Goal: Information Seeking & Learning: Learn about a topic

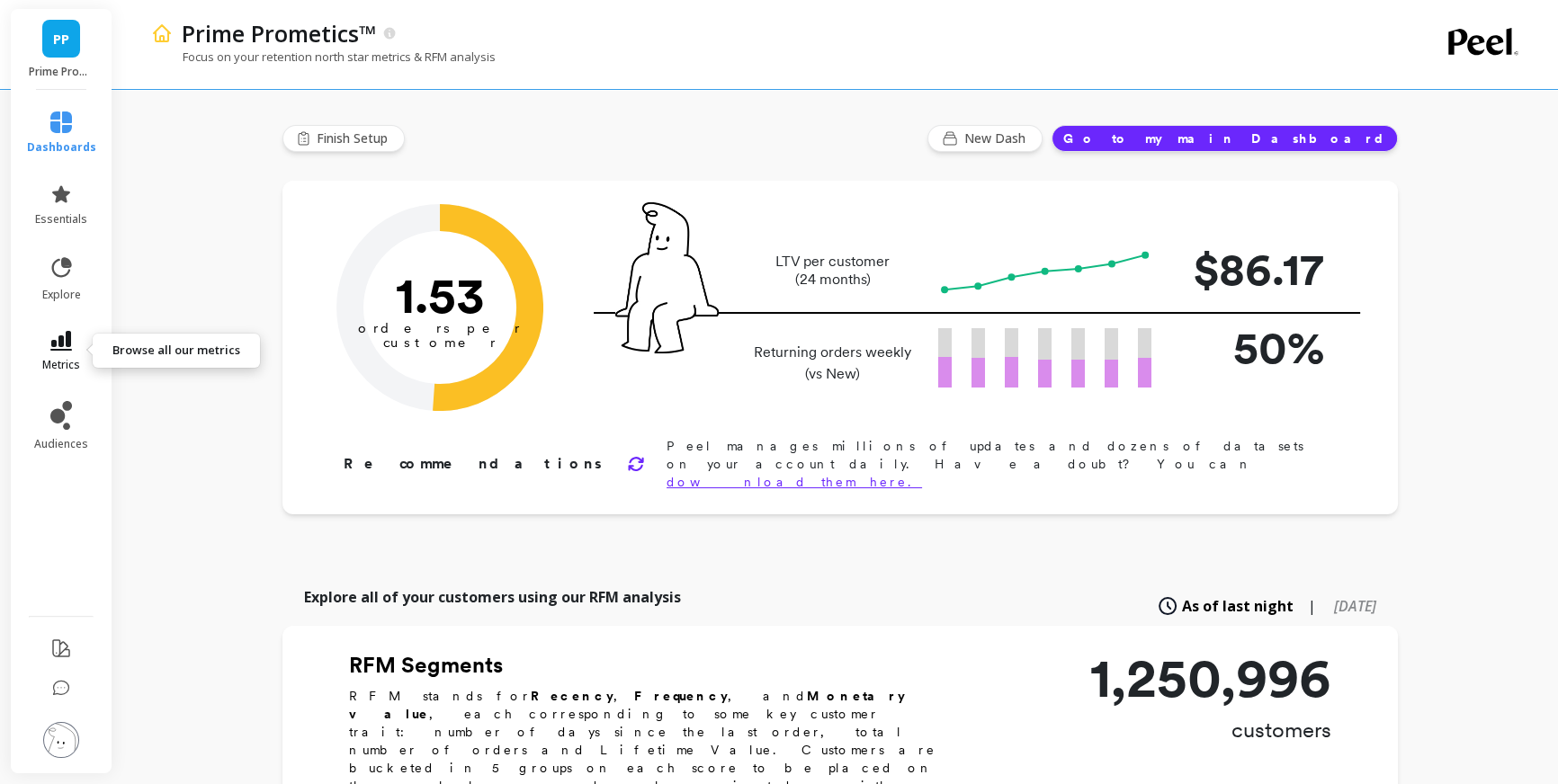
click at [62, 344] on icon at bounding box center [61, 341] width 22 height 20
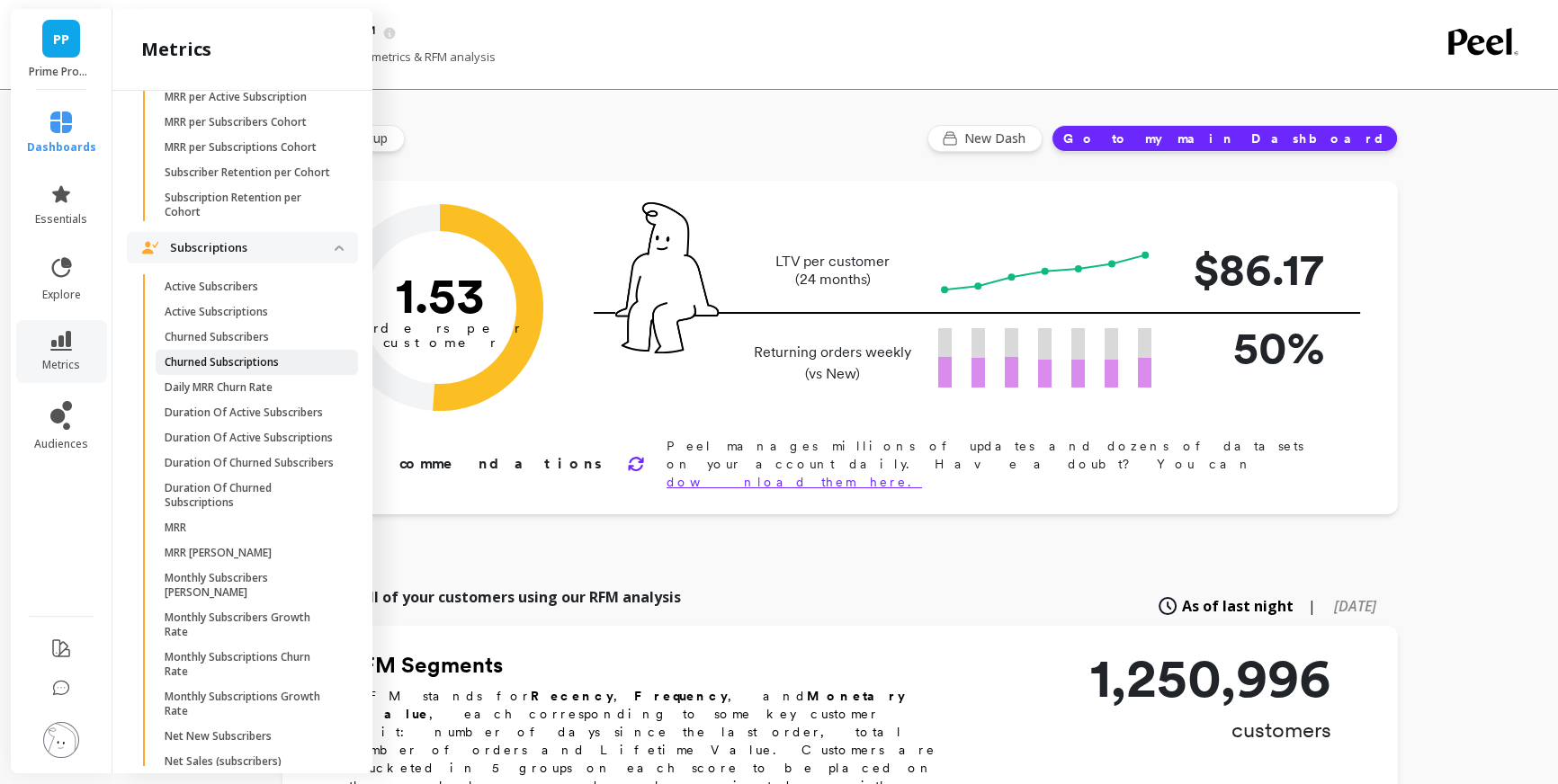
scroll to position [2378, 0]
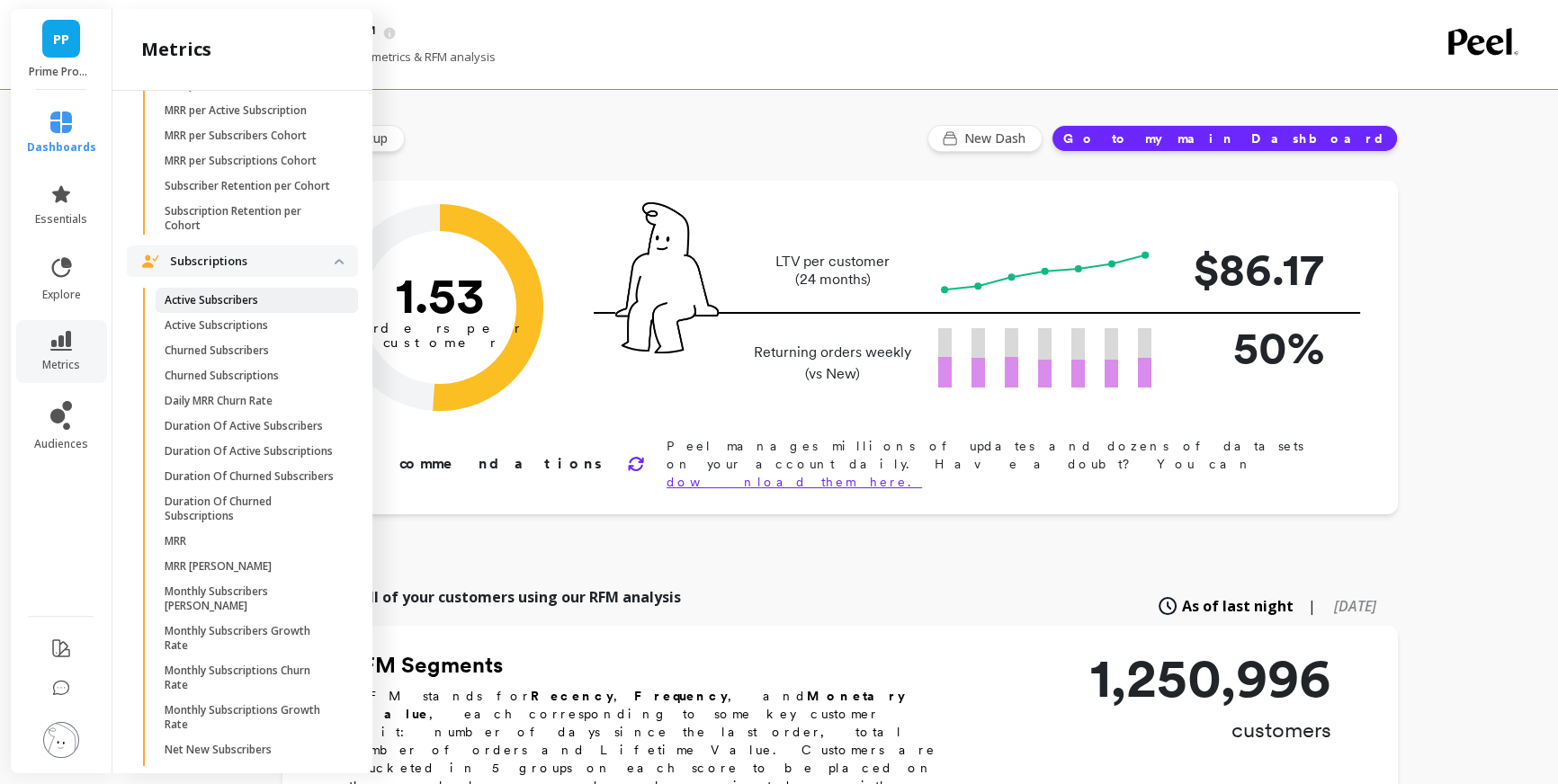
click at [203, 307] on p "Active Subscribers" at bounding box center [211, 300] width 93 height 15
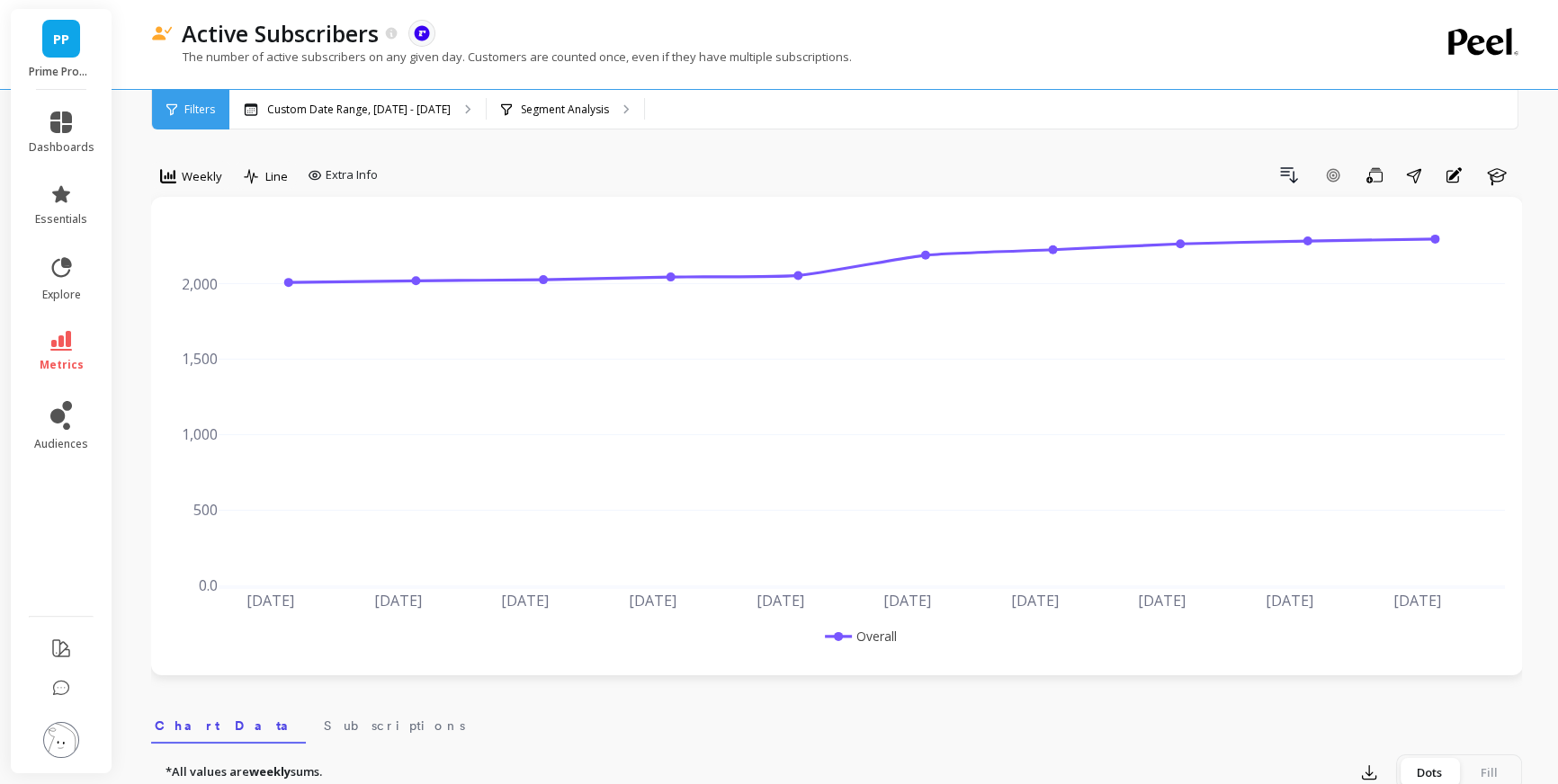
click at [87, 335] on link "metrics" at bounding box center [61, 352] width 65 height 42
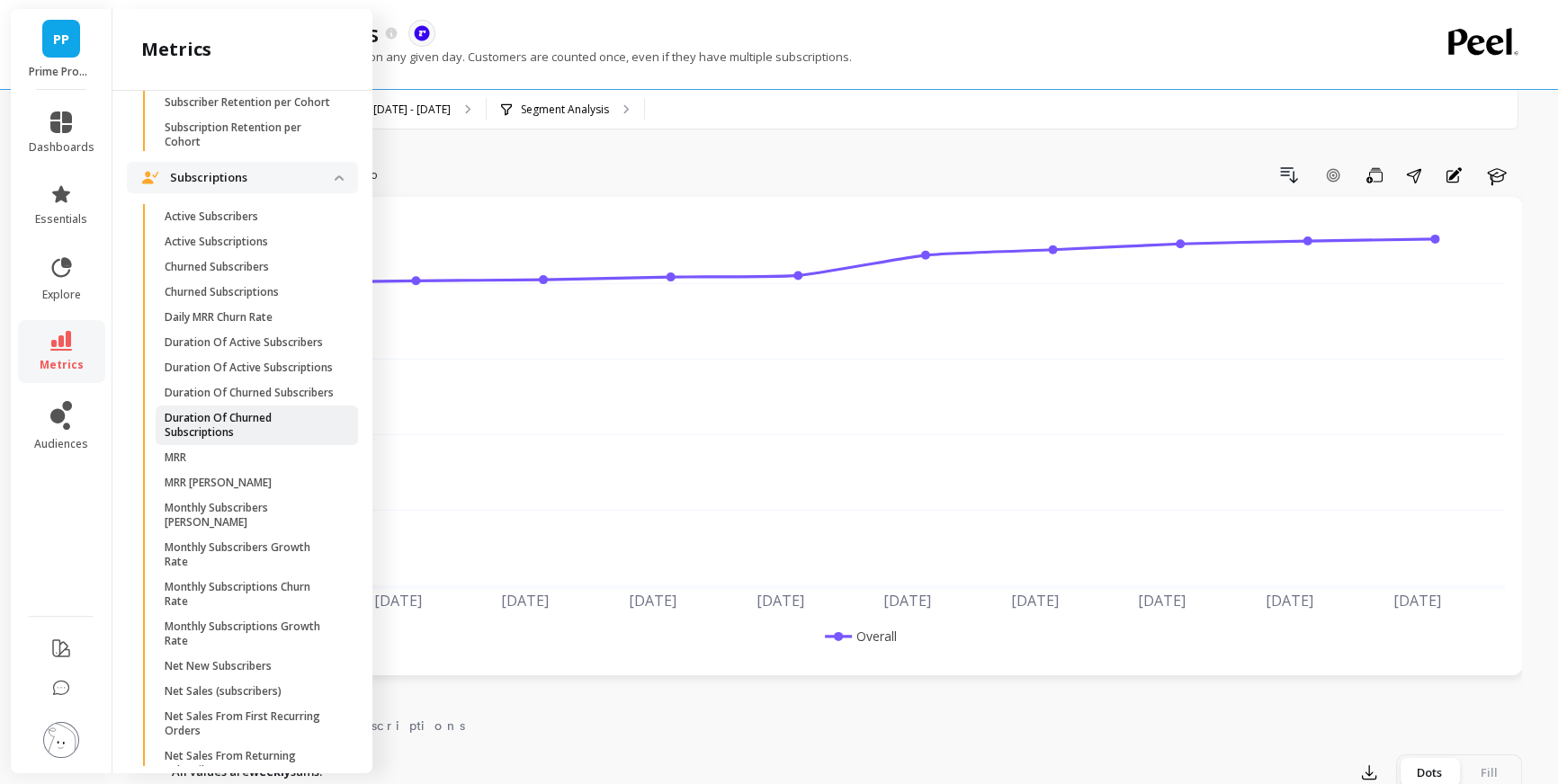
scroll to position [2658, 0]
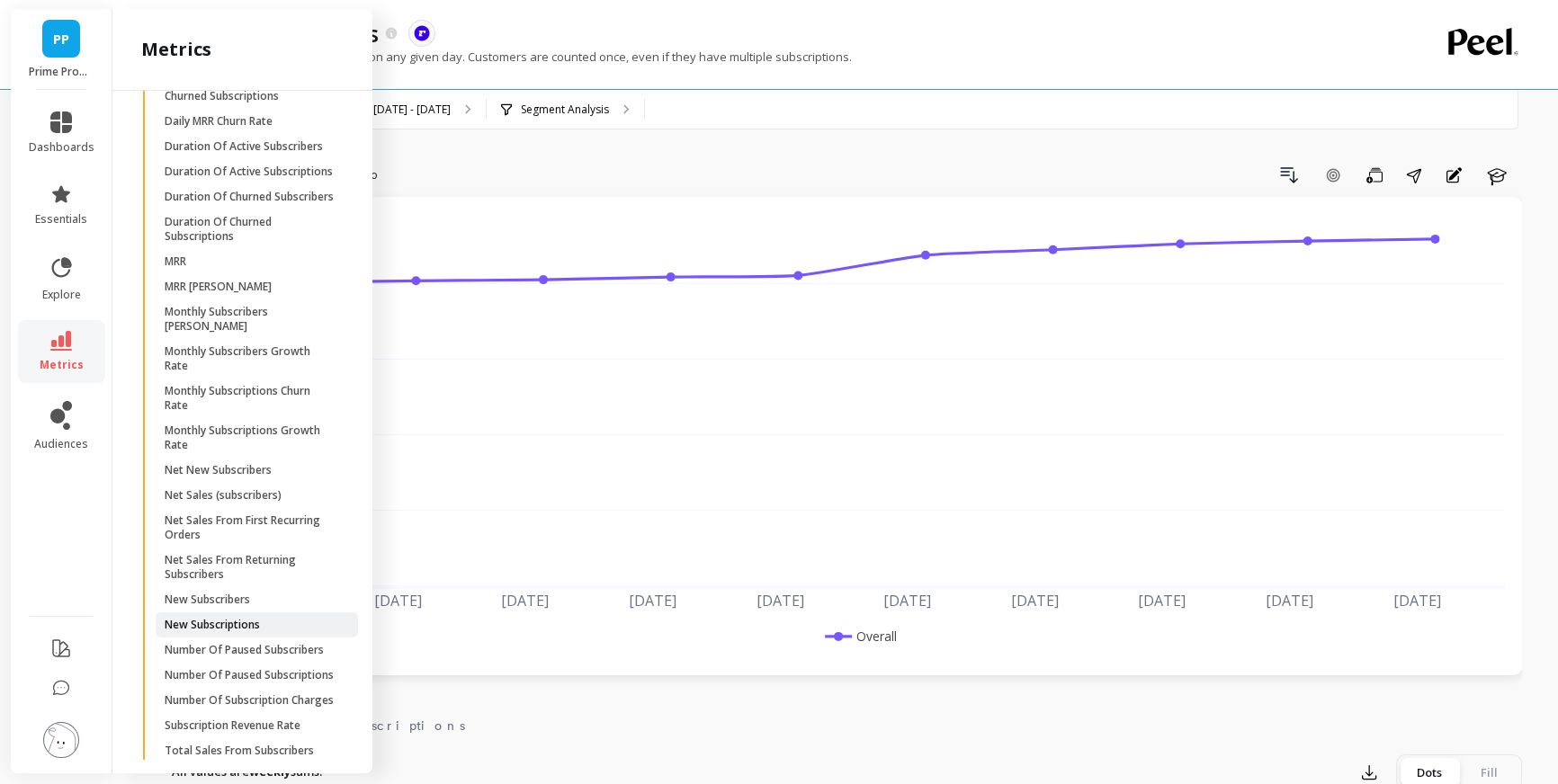
click at [257, 632] on p "New Subscriptions" at bounding box center [212, 624] width 95 height 15
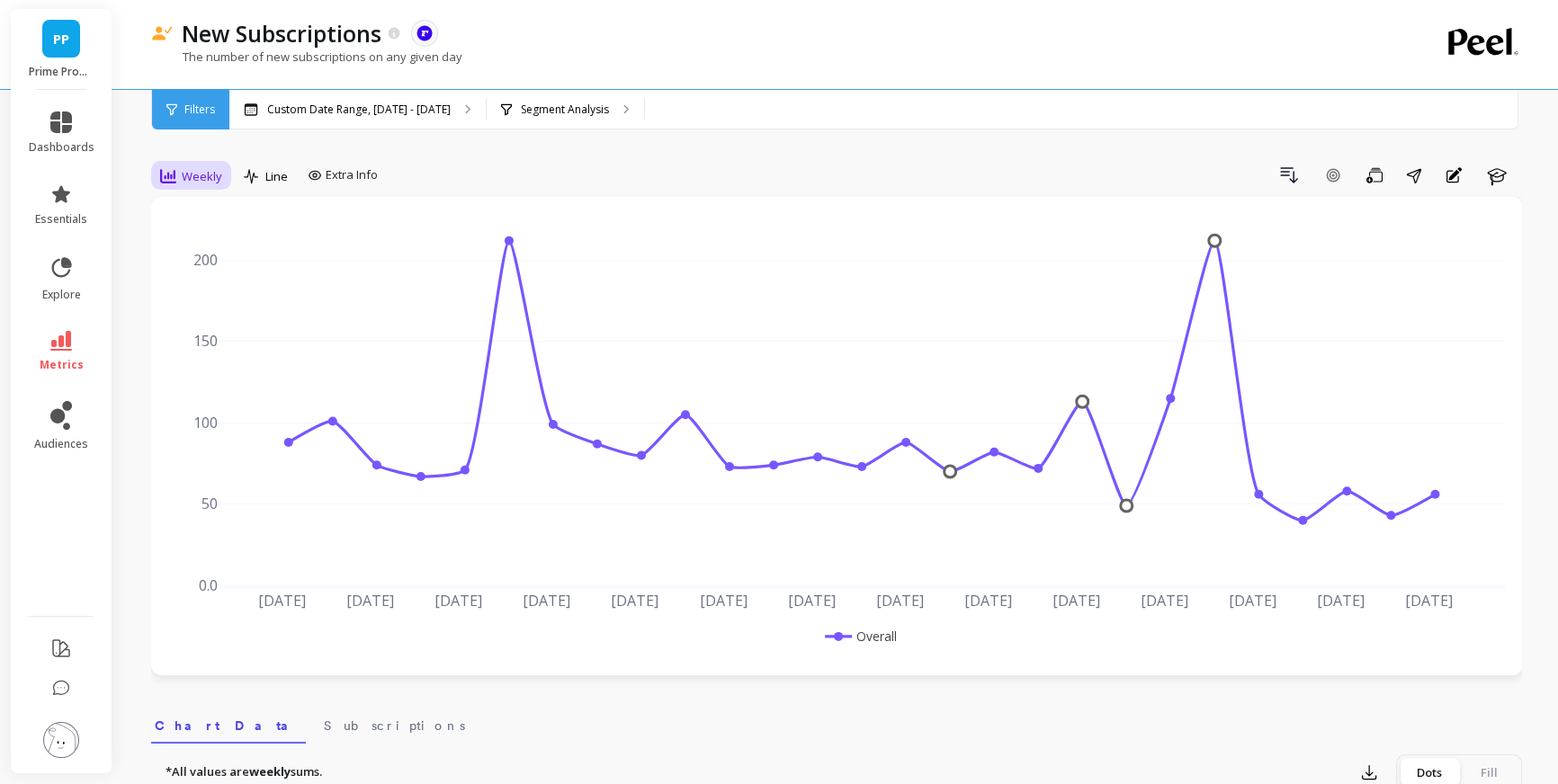
click at [160, 181] on icon at bounding box center [168, 176] width 16 height 16
click at [187, 315] on div "Monthly" at bounding box center [217, 319] width 102 height 17
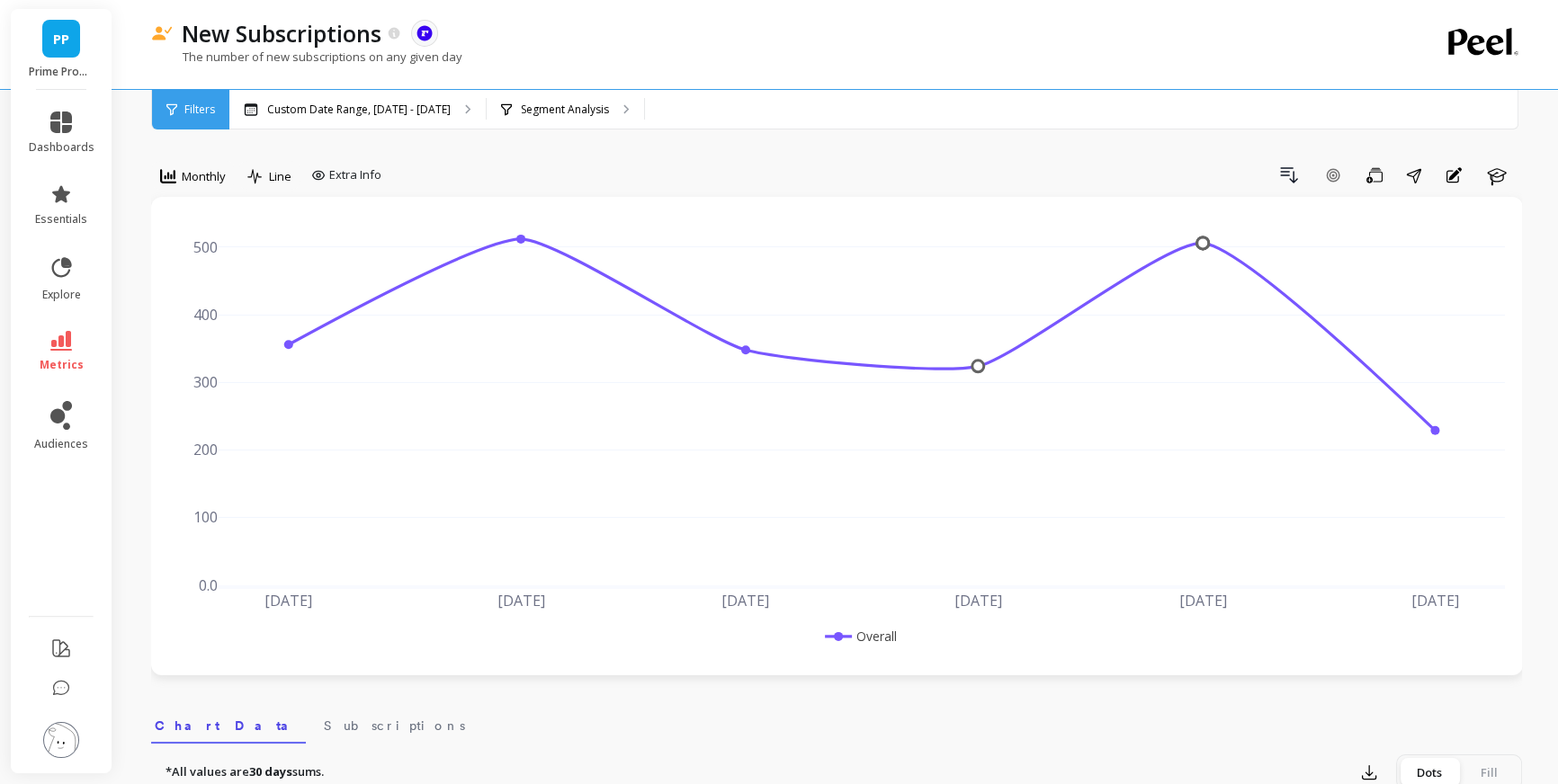
click at [79, 329] on li "metrics" at bounding box center [61, 352] width 87 height 63
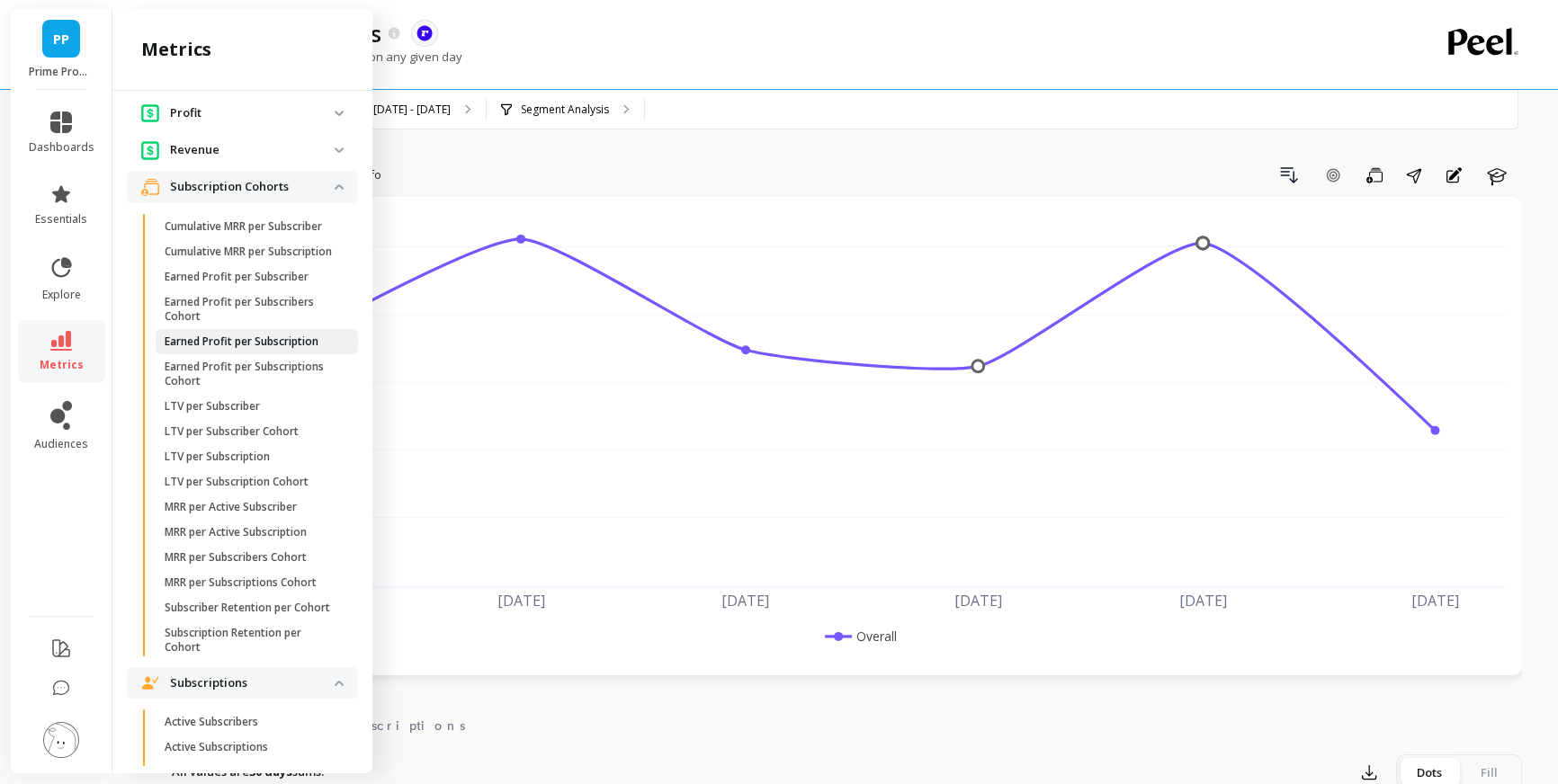
scroll to position [2446, 0]
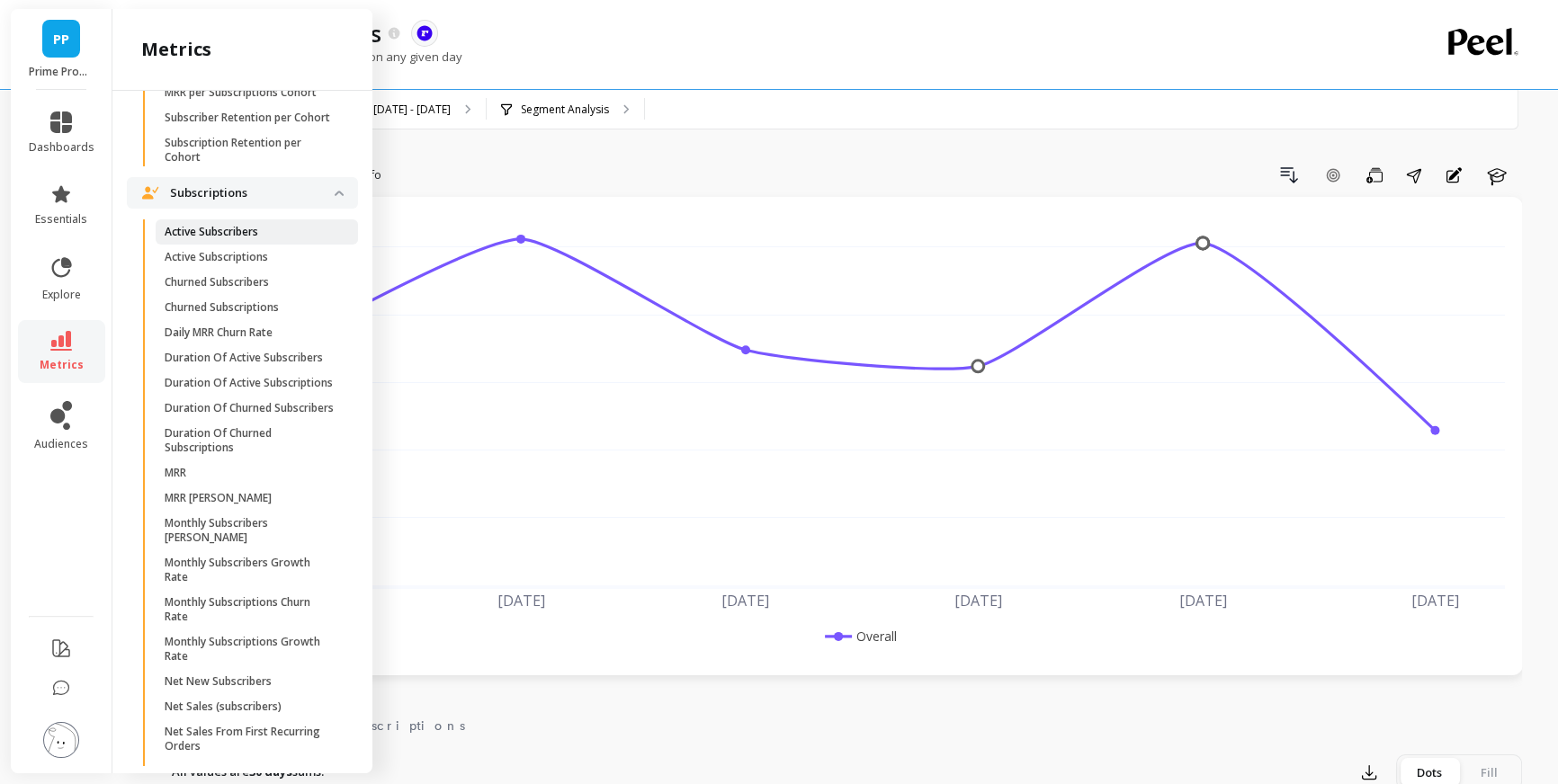
click at [230, 239] on p "Active Subscribers" at bounding box center [211, 232] width 93 height 15
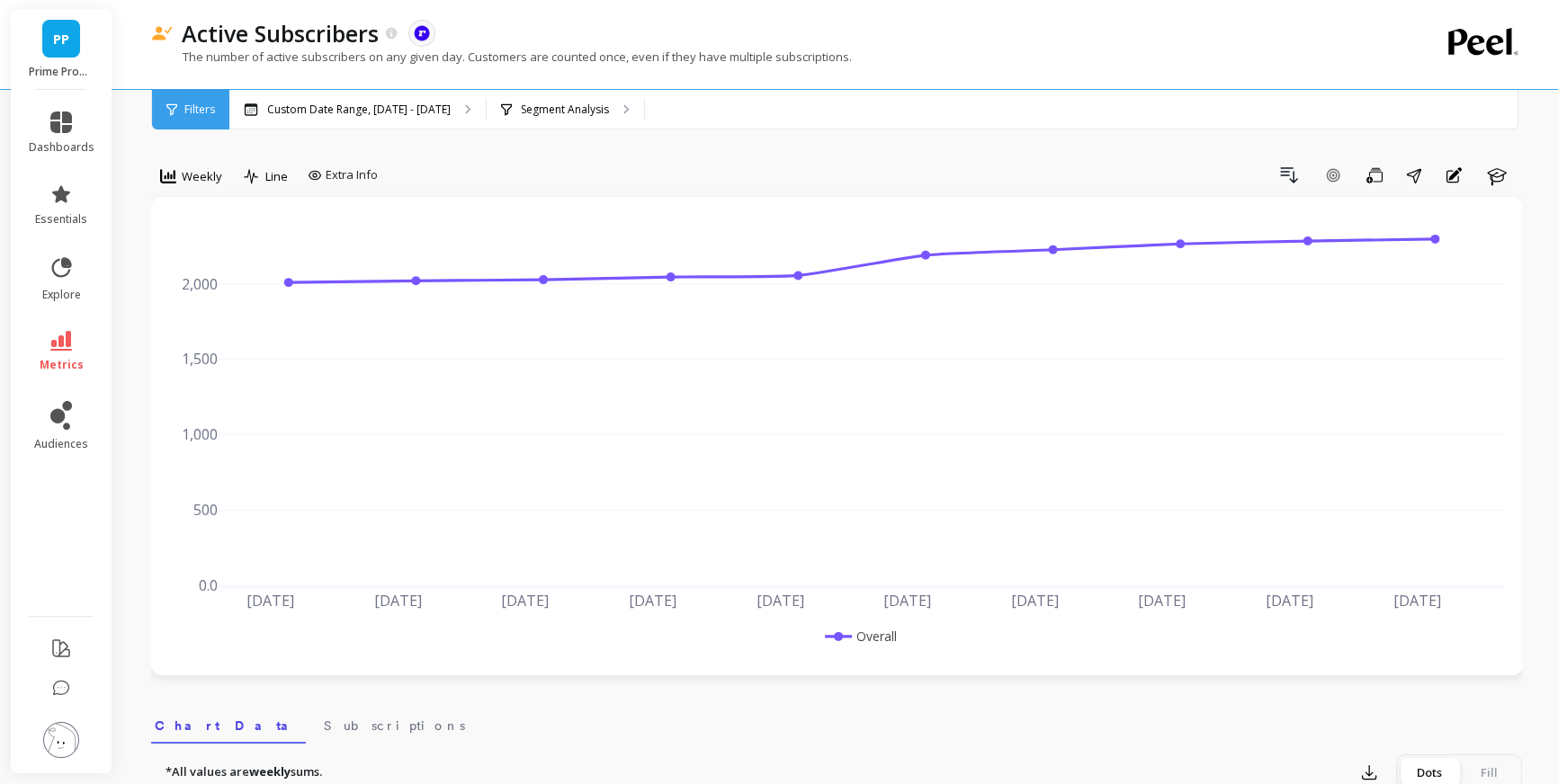
click at [45, 342] on link "metrics" at bounding box center [61, 352] width 65 height 42
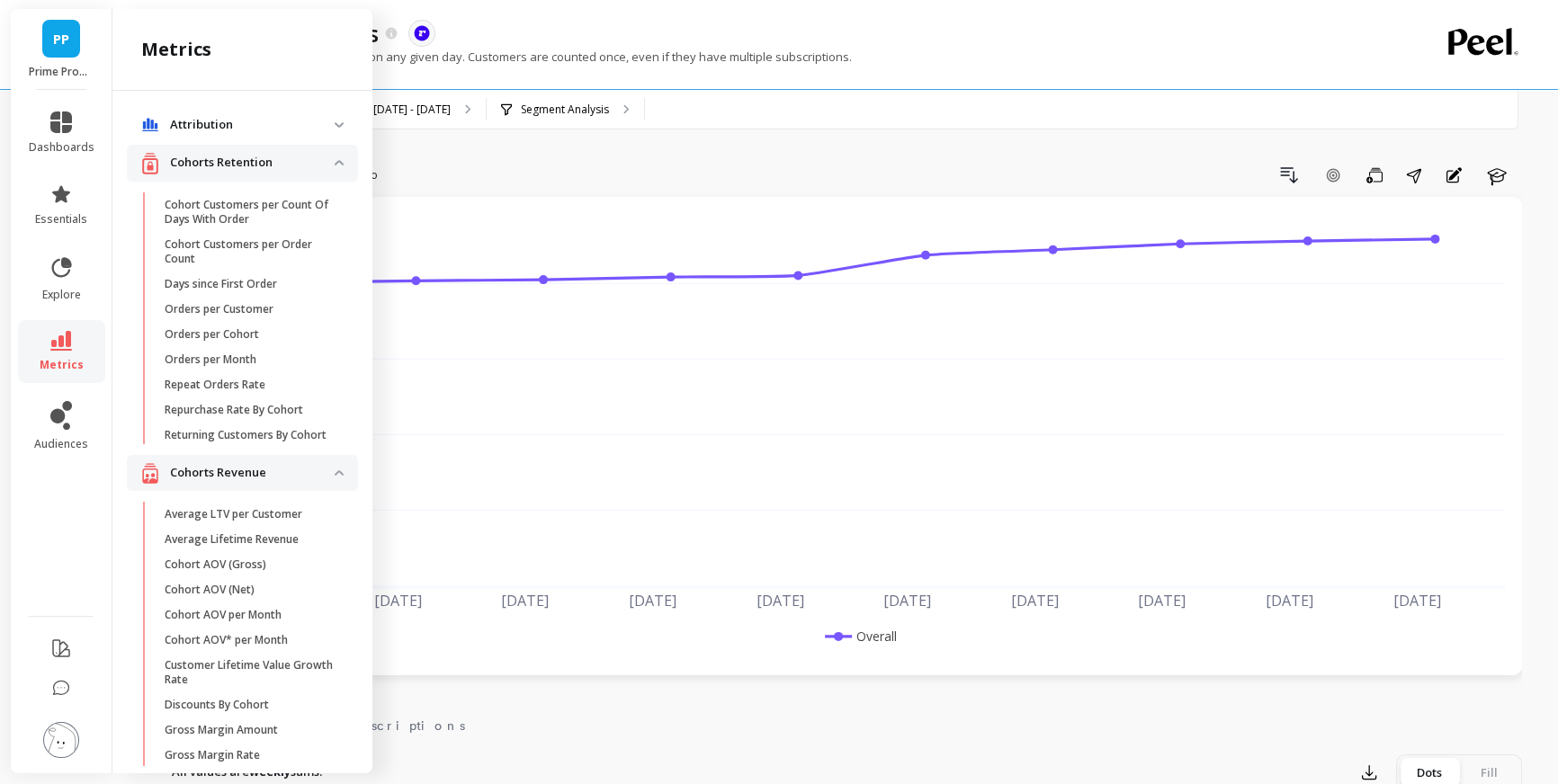
scroll to position [2432, 0]
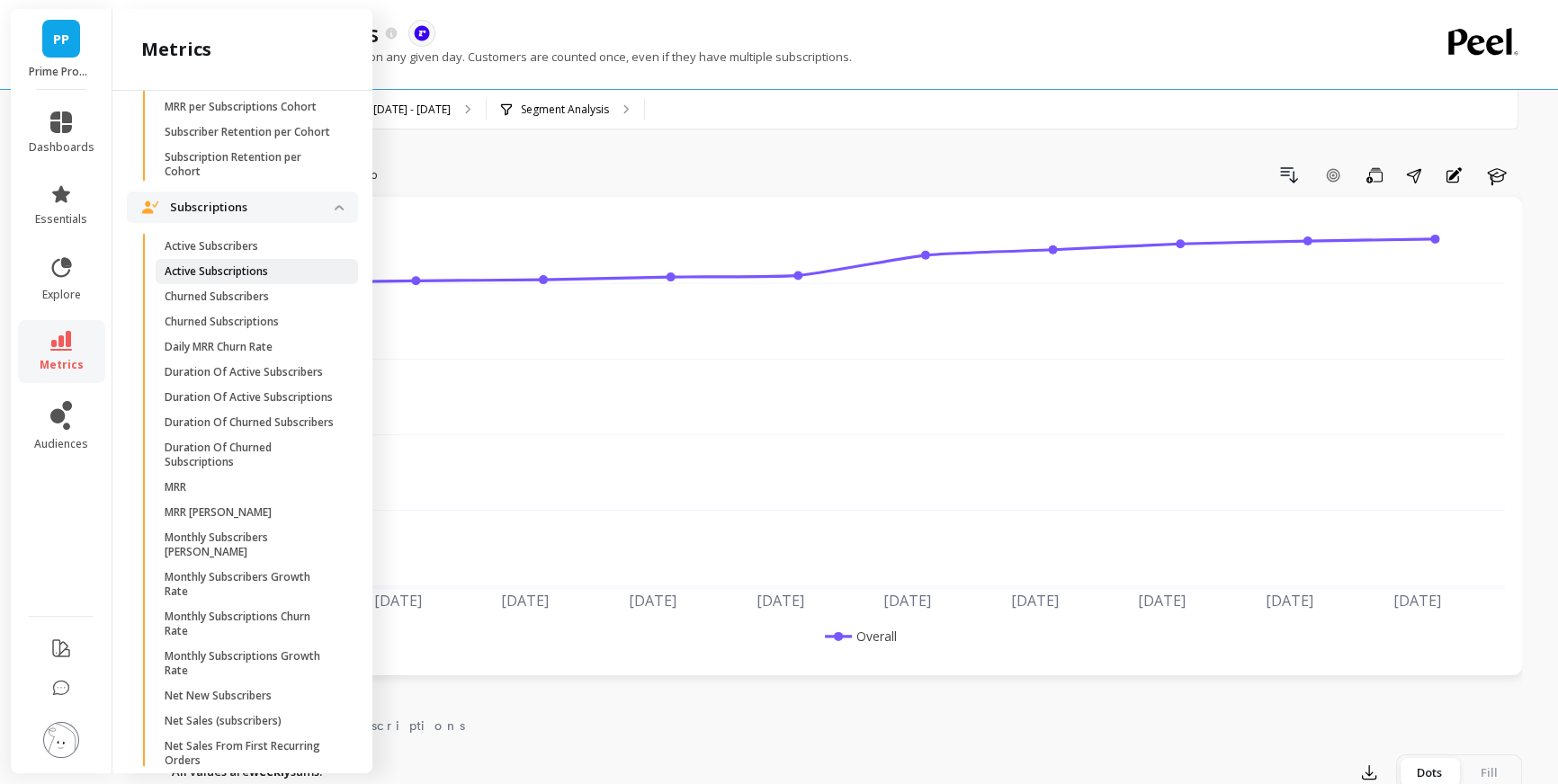
click at [279, 279] on span "Active Subscriptions" at bounding box center [250, 272] width 172 height 15
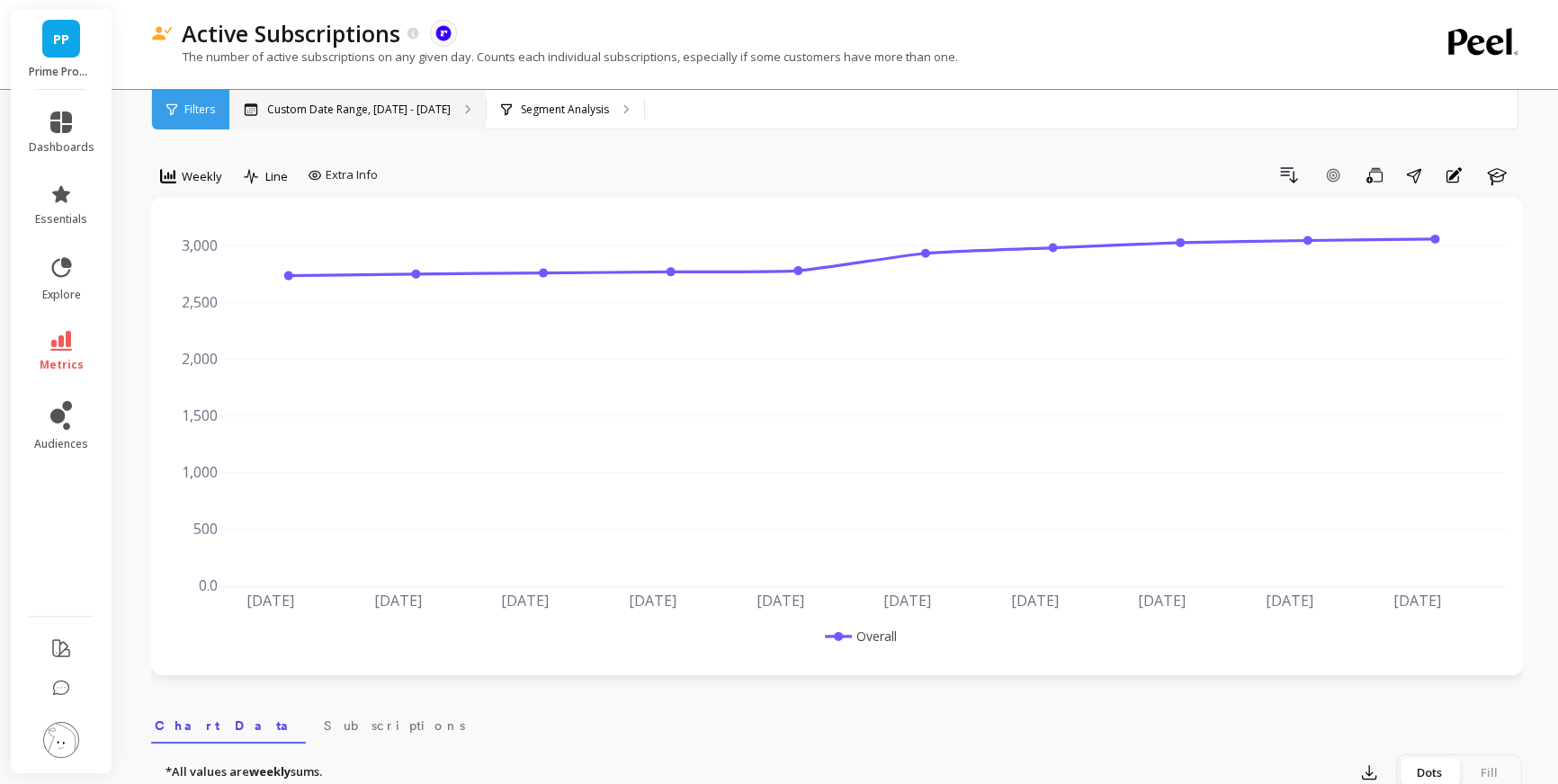
click at [342, 117] on div "Custom Date Range, [DATE] - [DATE]" at bounding box center [357, 110] width 257 height 40
click at [188, 195] on div "option Monthly, selected. Weekly" at bounding box center [190, 178] width 80 height 36
click at [197, 174] on span "Weekly" at bounding box center [201, 176] width 41 height 17
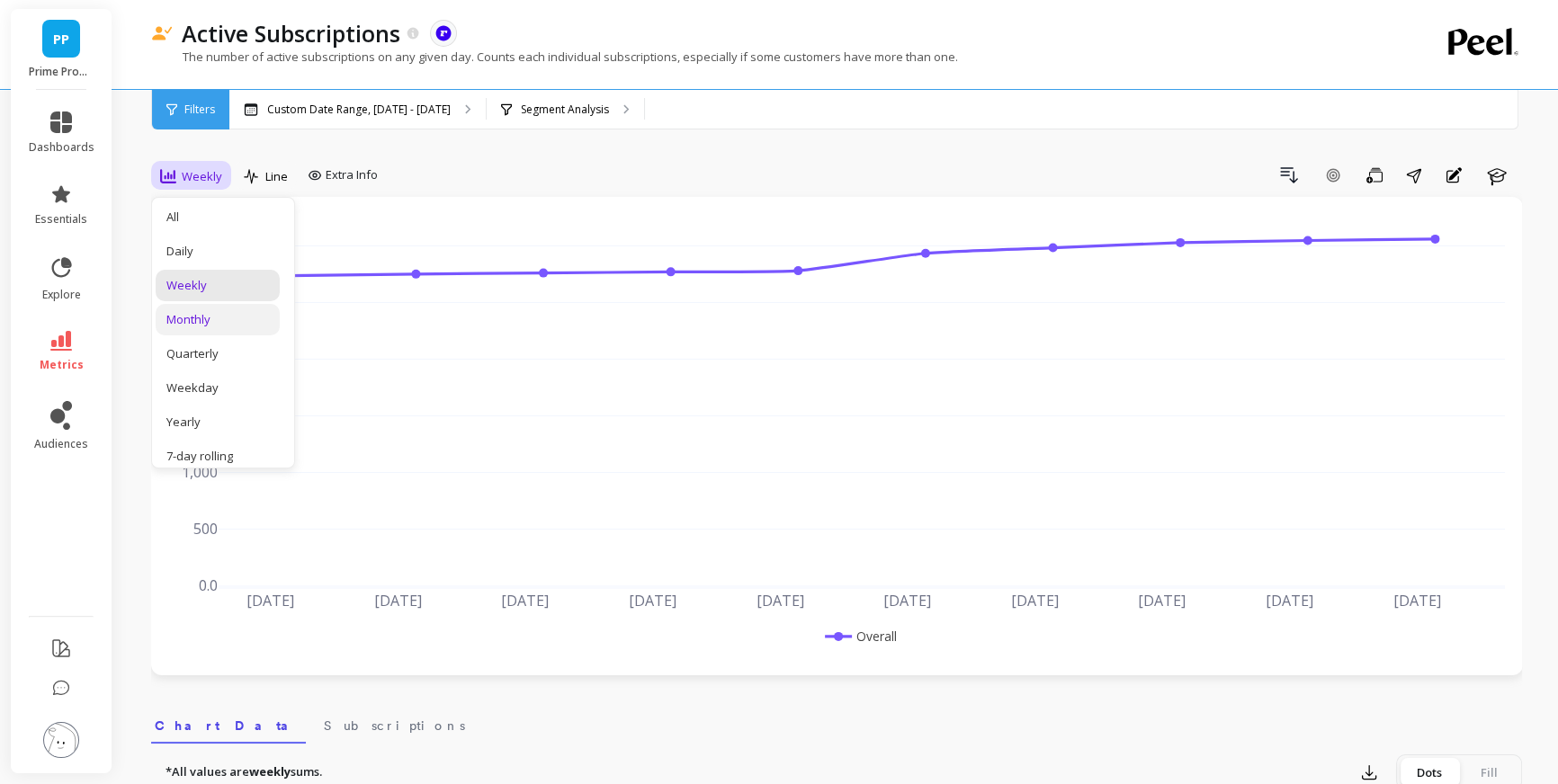
click at [228, 313] on div "Monthly" at bounding box center [217, 319] width 102 height 17
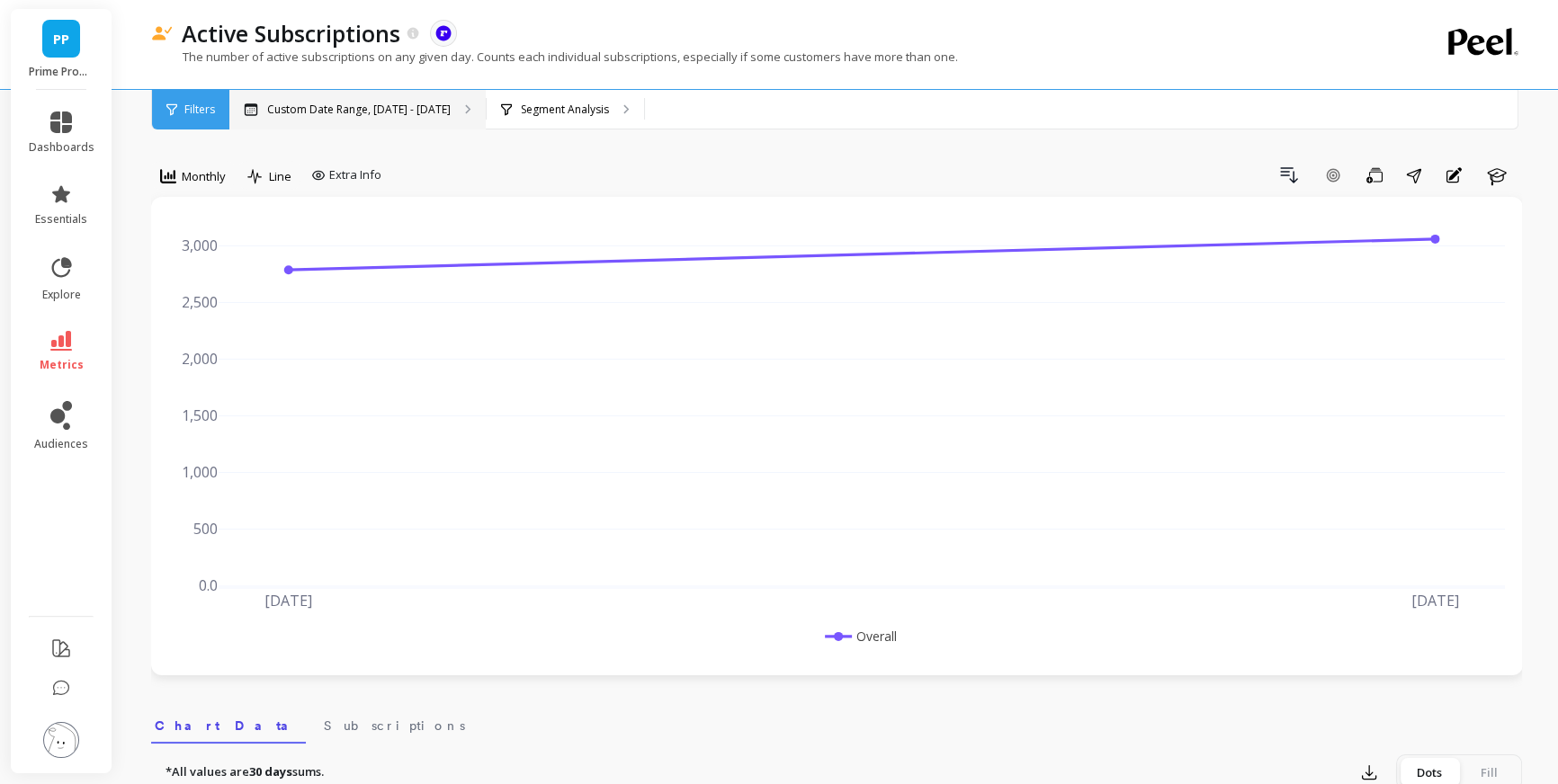
click at [350, 121] on div "Custom Date Range, [DATE] - [DATE]" at bounding box center [357, 110] width 257 height 40
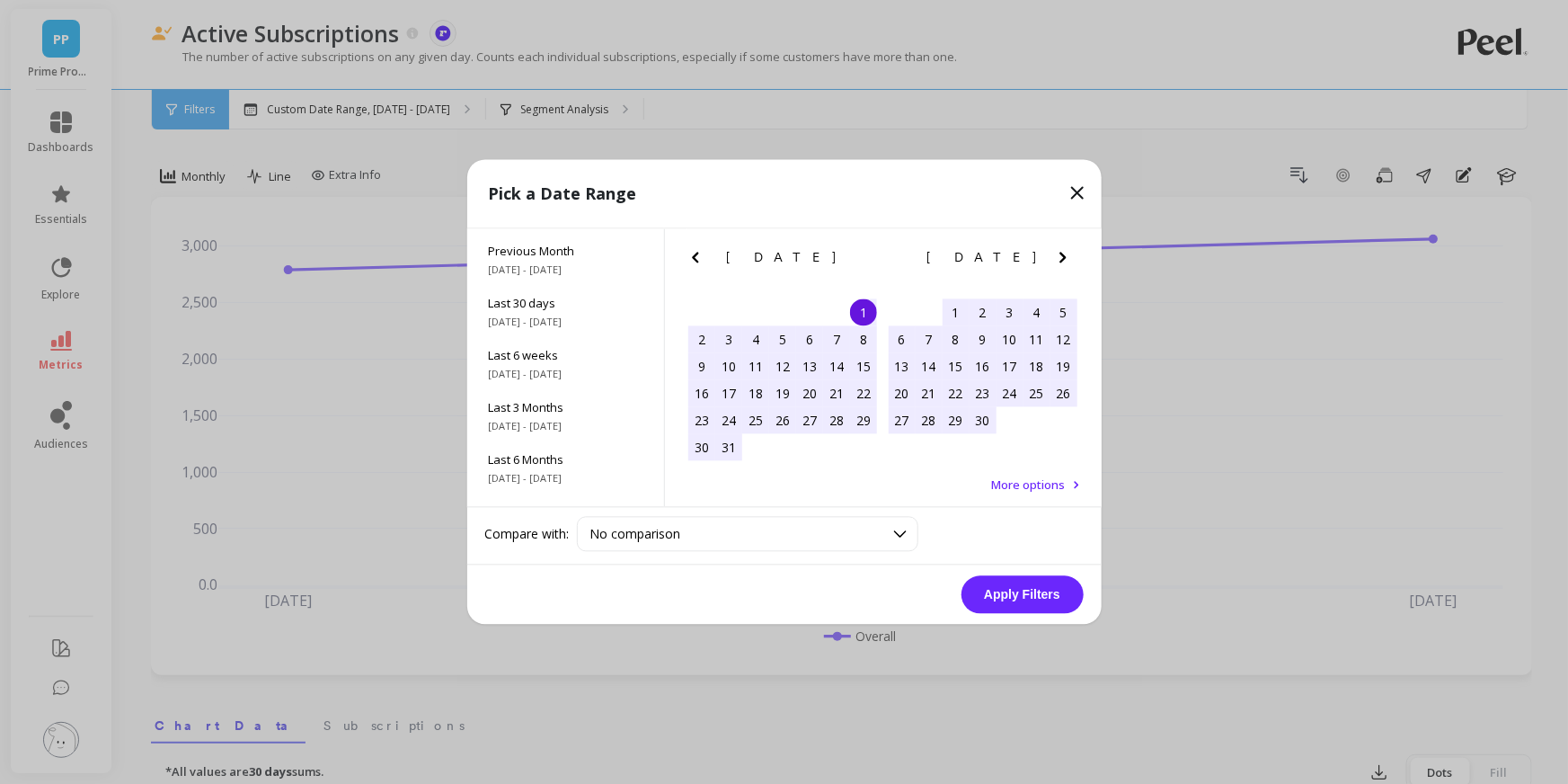
scroll to position [243, 0]
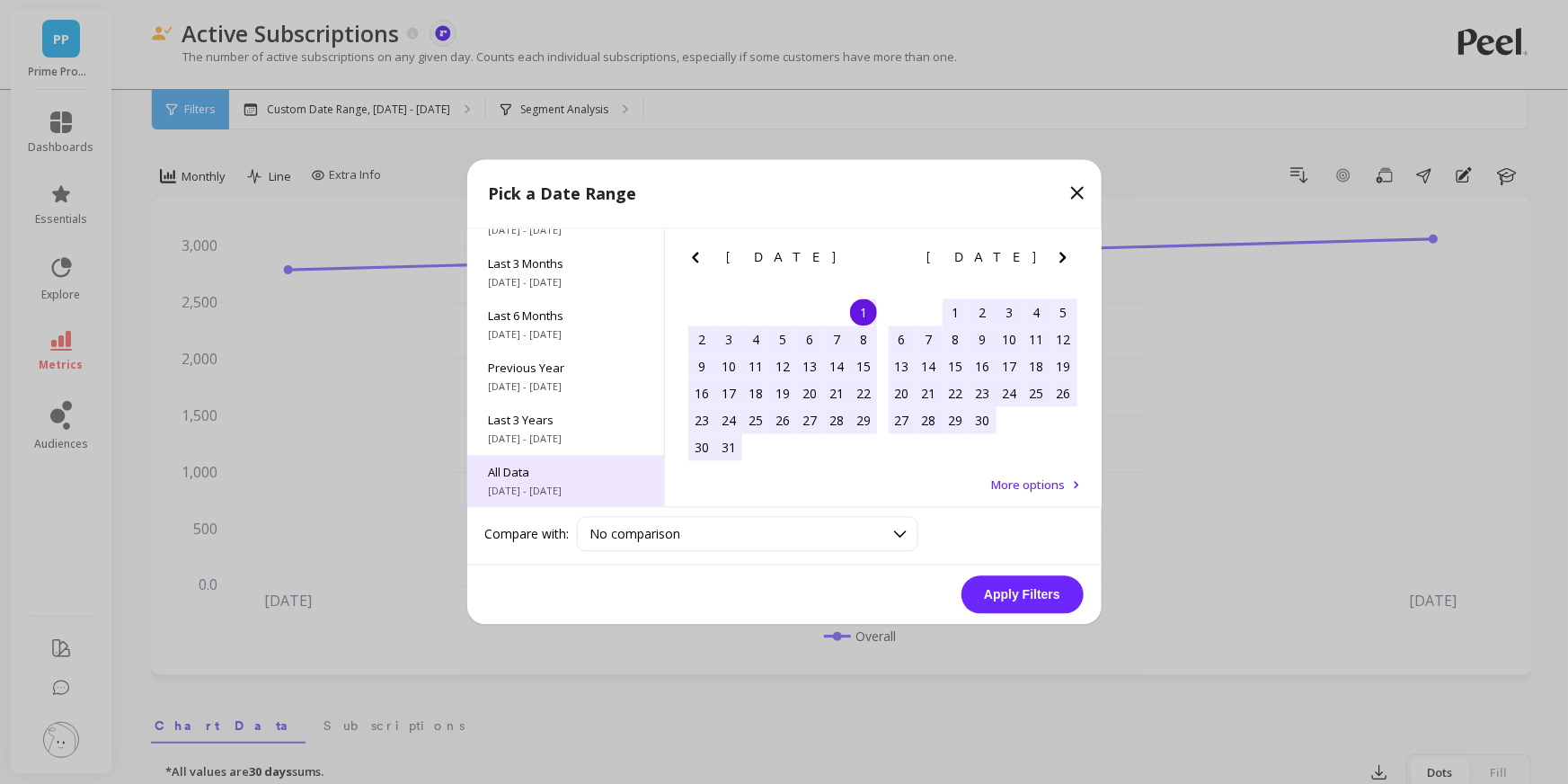
click at [555, 488] on span "[DATE] - [DATE]" at bounding box center [566, 492] width 154 height 15
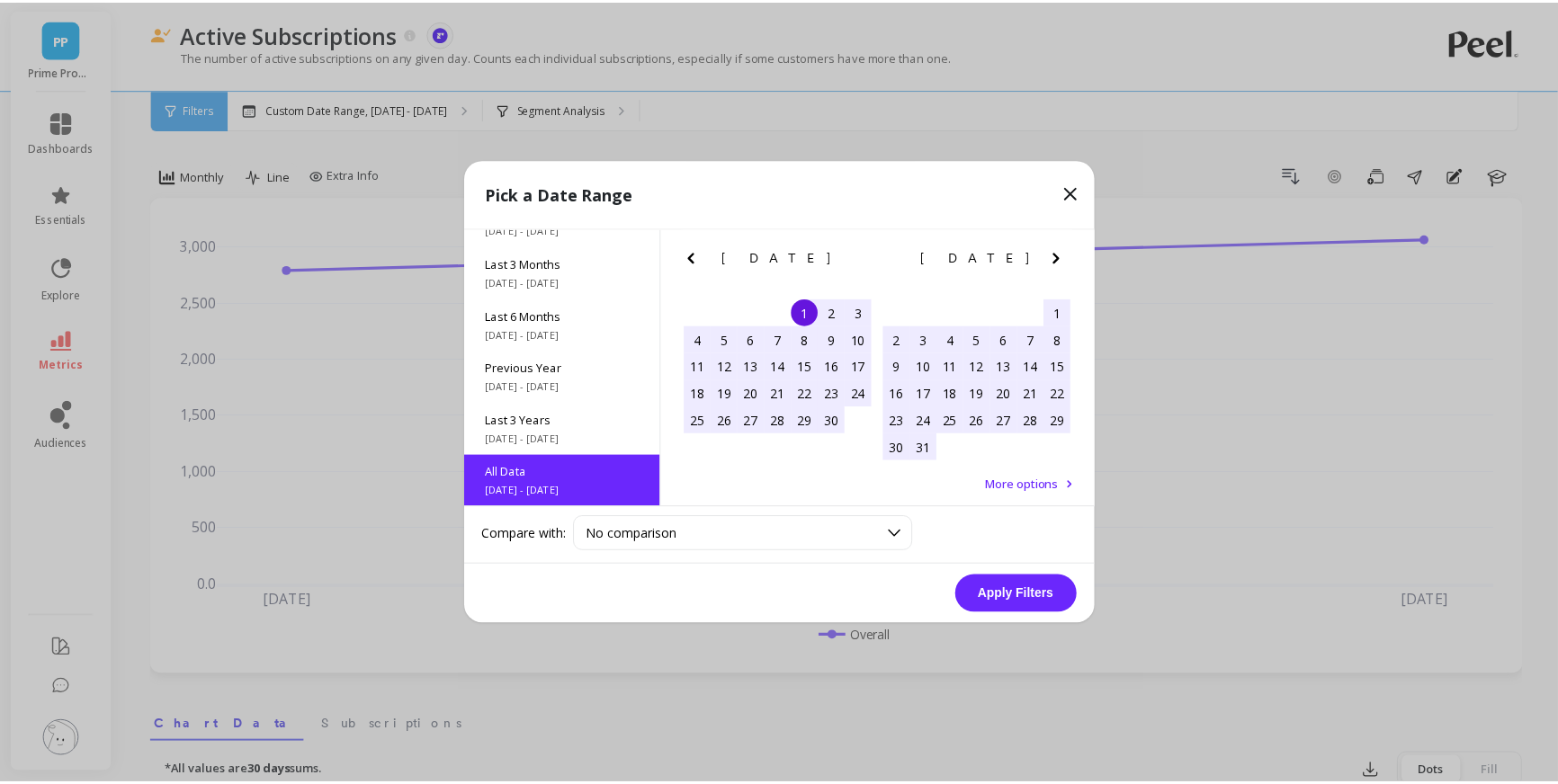
scroll to position [0, 0]
click at [1008, 616] on div "Apply Filters" at bounding box center [785, 596] width 635 height 59
click at [1013, 608] on button "Apply Filters" at bounding box center [1023, 595] width 122 height 38
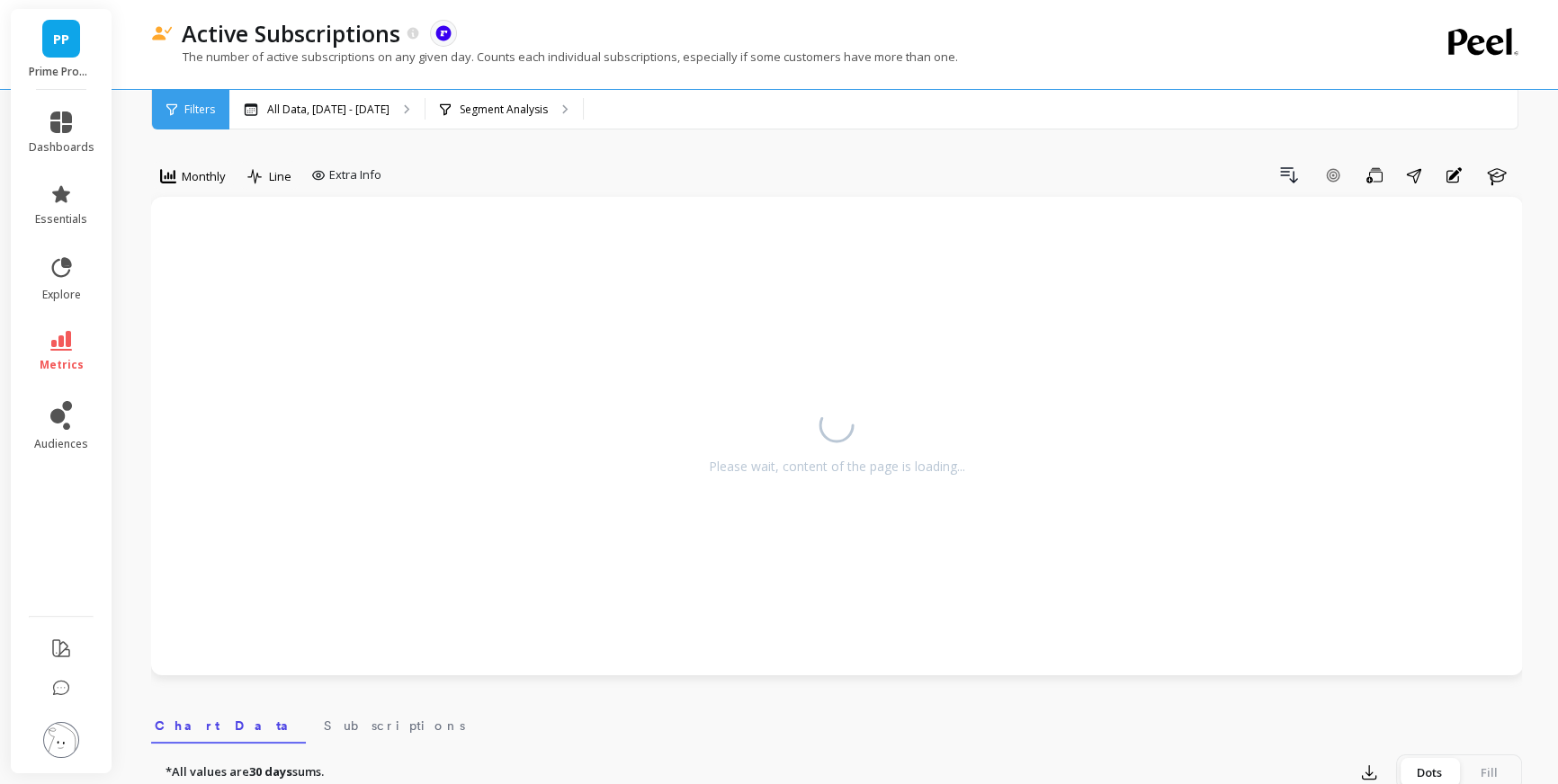
click at [1013, 606] on div "Please wait, content of the page is loading..." at bounding box center [837, 436] width 1336 height 442
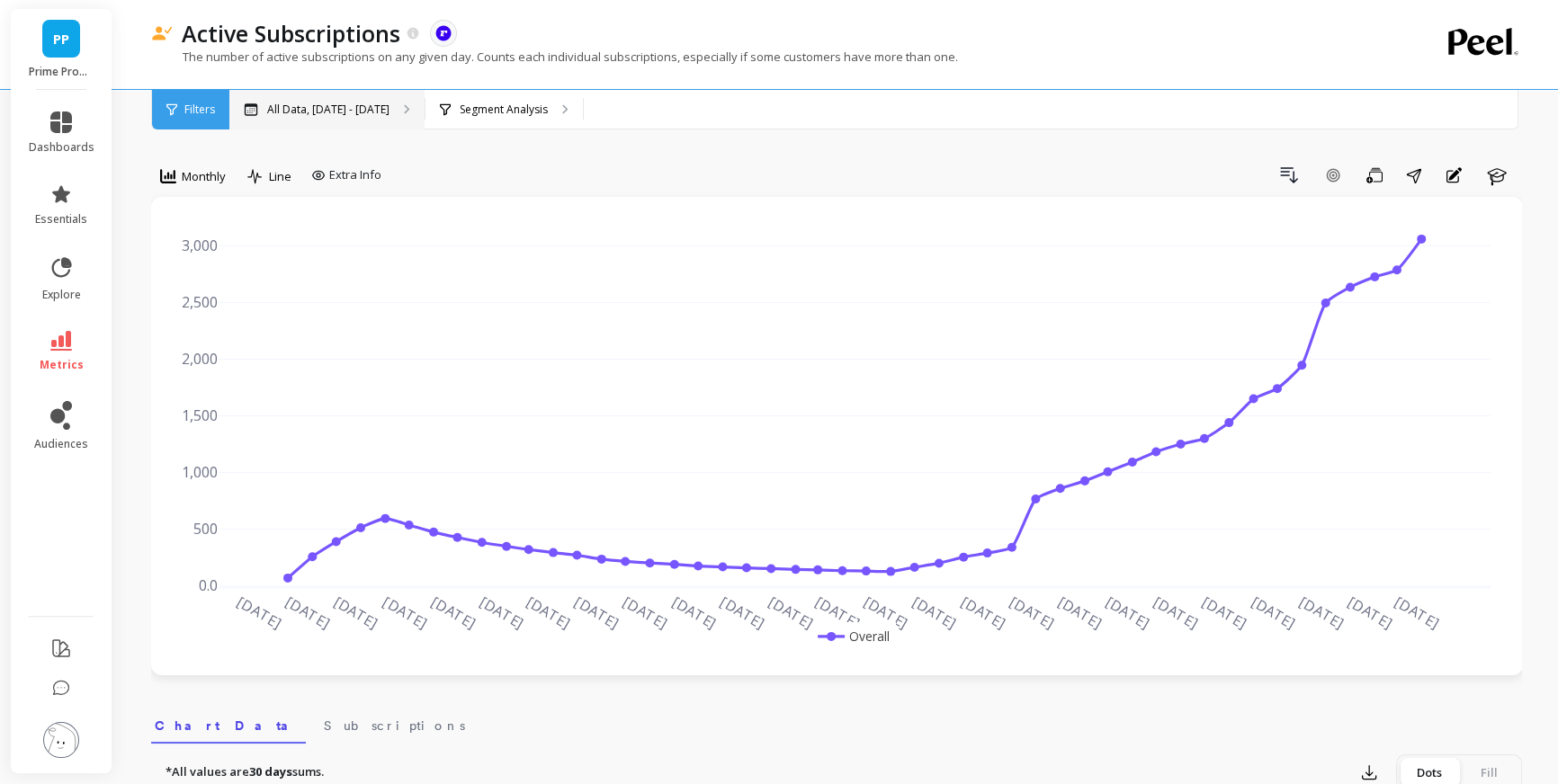
click at [390, 111] on p "All Data, [DATE] - [DATE]" at bounding box center [327, 109] width 122 height 15
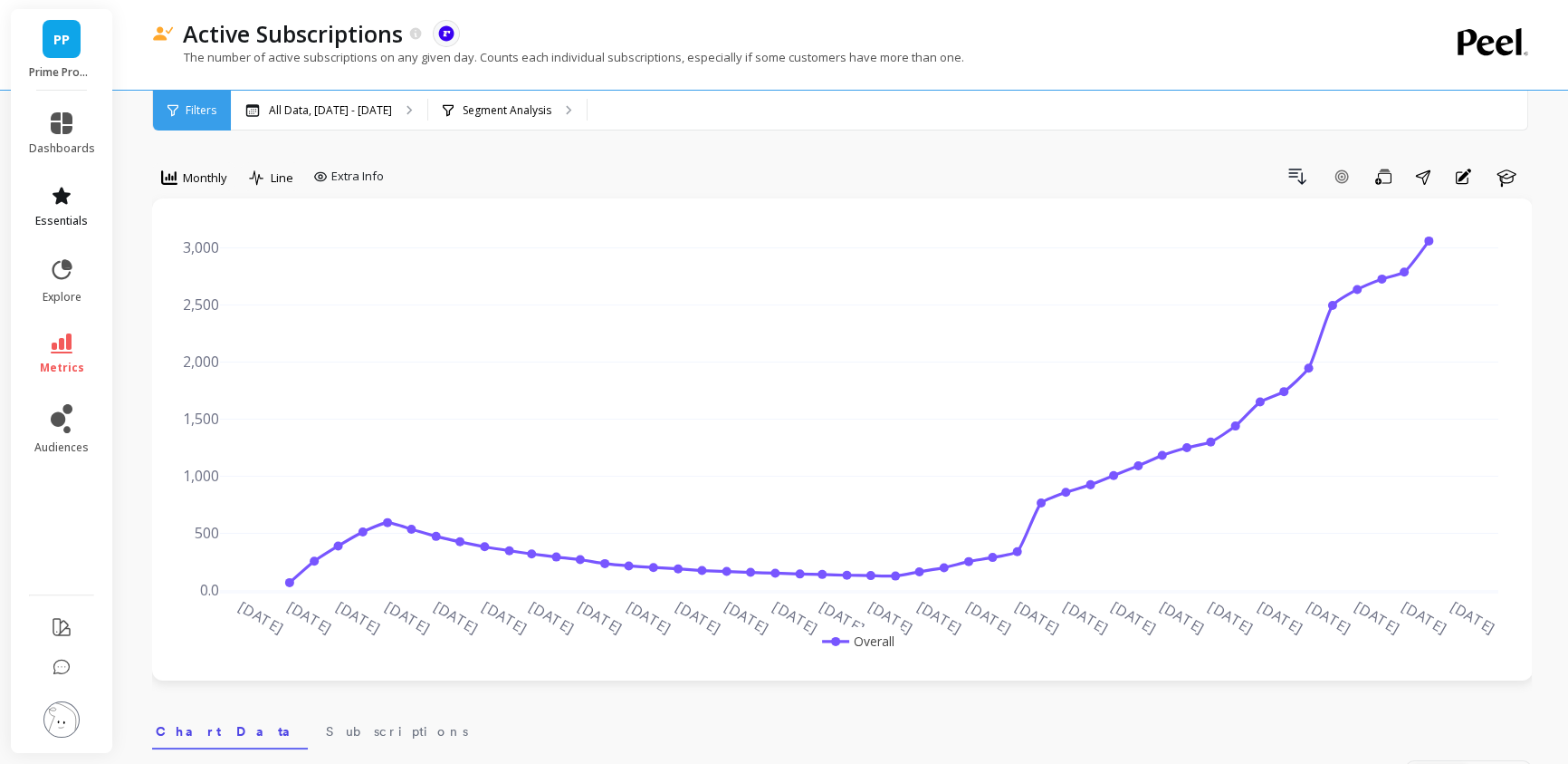
scroll to position [0, 376]
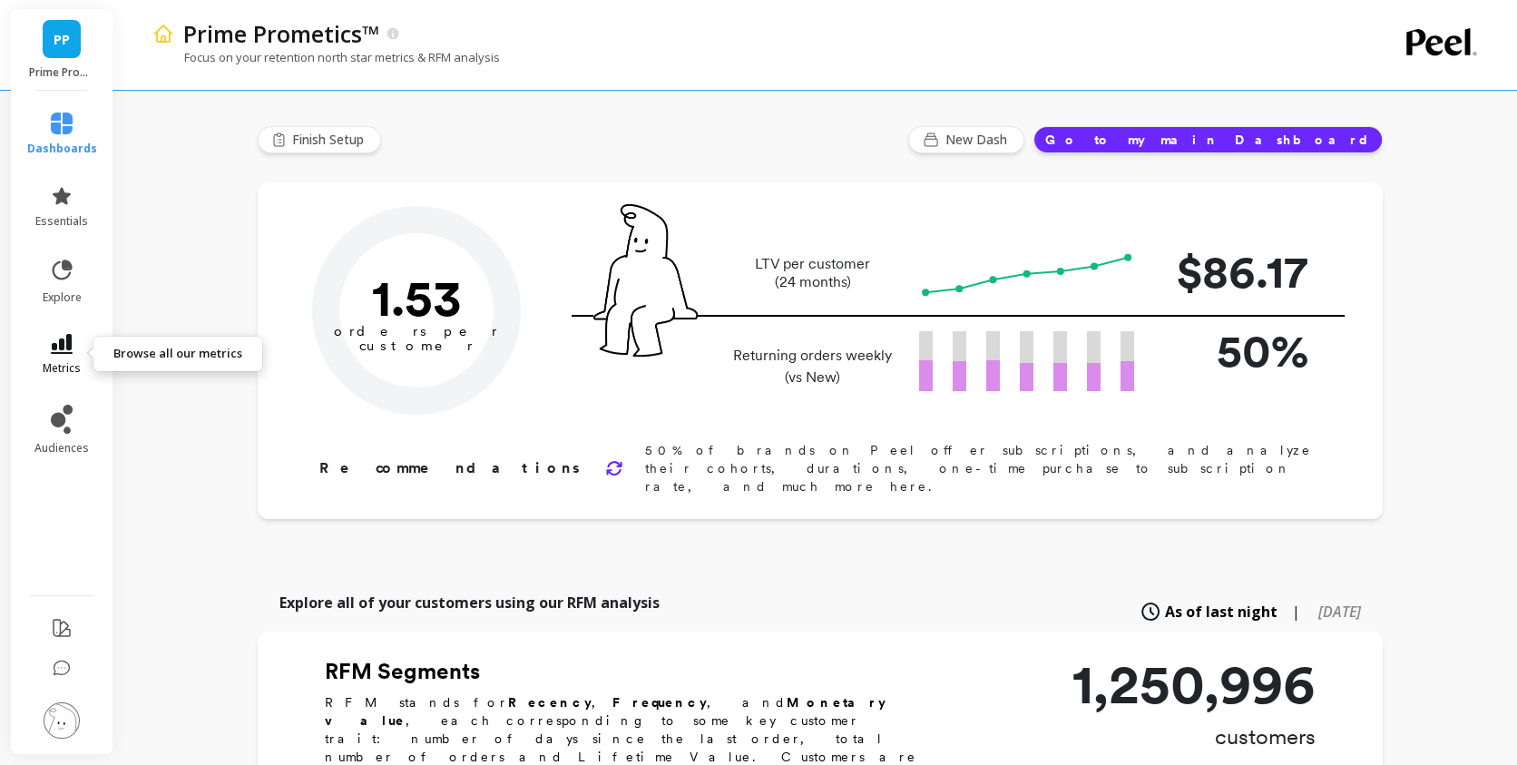
click at [84, 339] on link "metrics" at bounding box center [62, 355] width 70 height 42
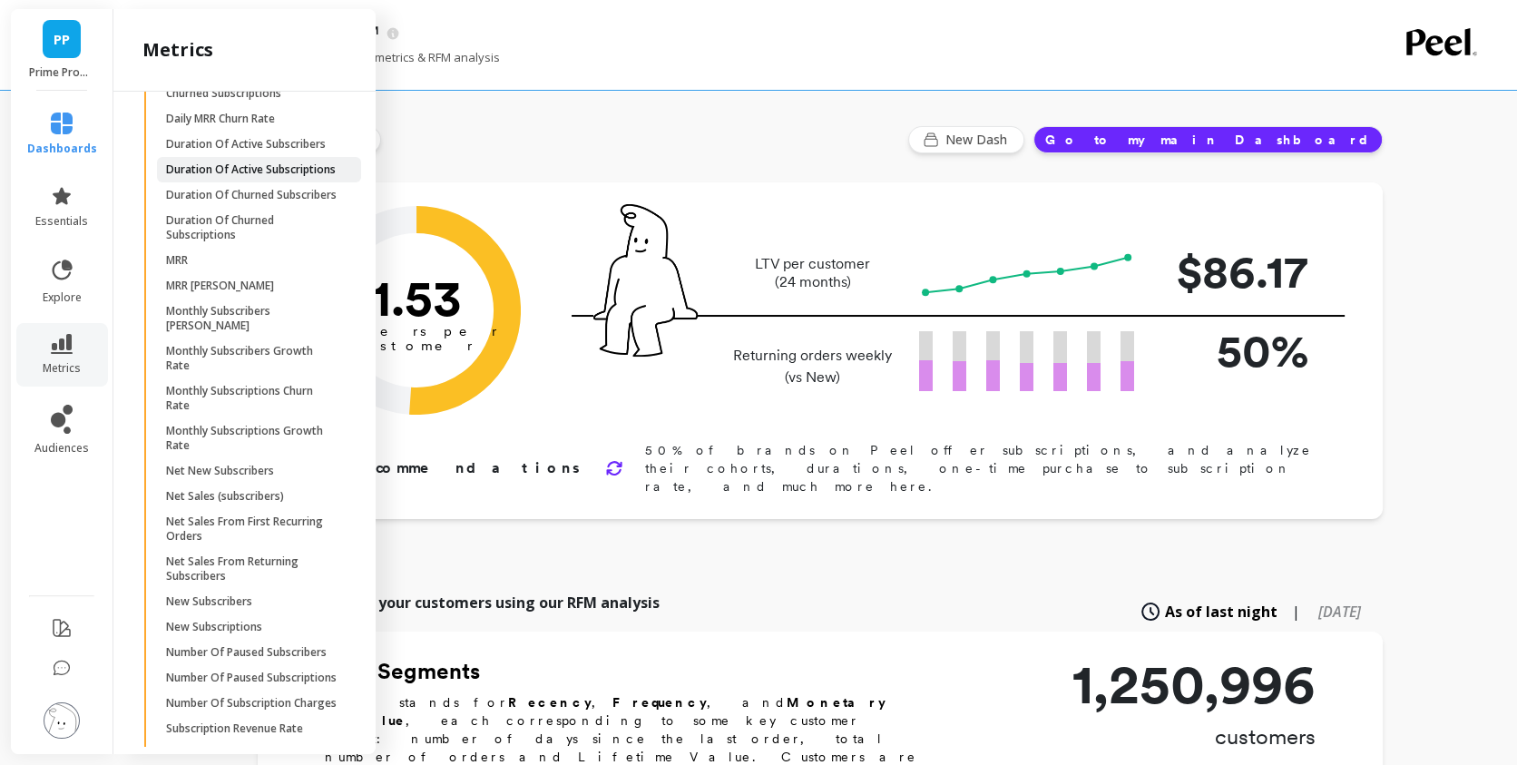
scroll to position [2895, 0]
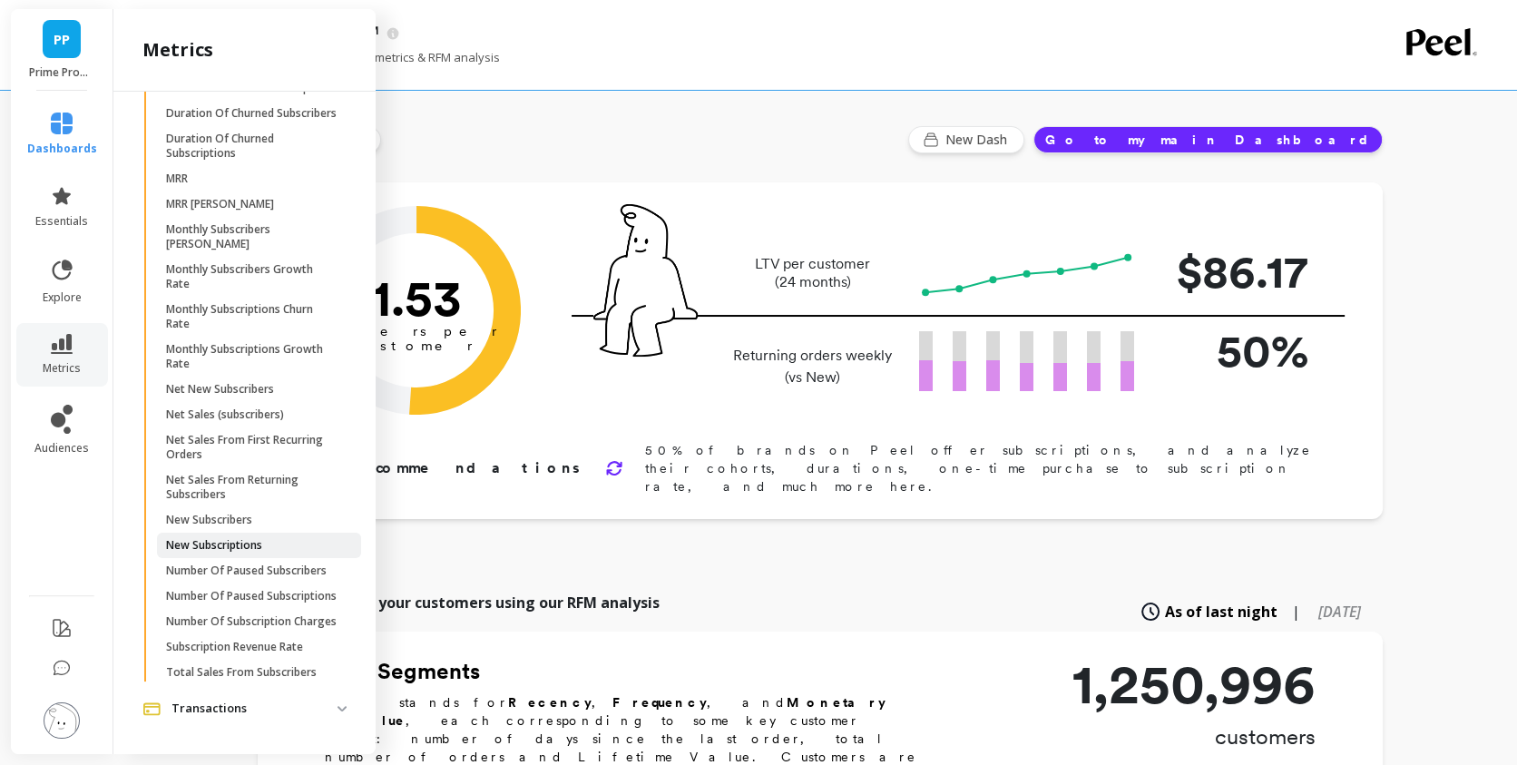
click at [255, 538] on p "New Subscriptions" at bounding box center [214, 545] width 96 height 15
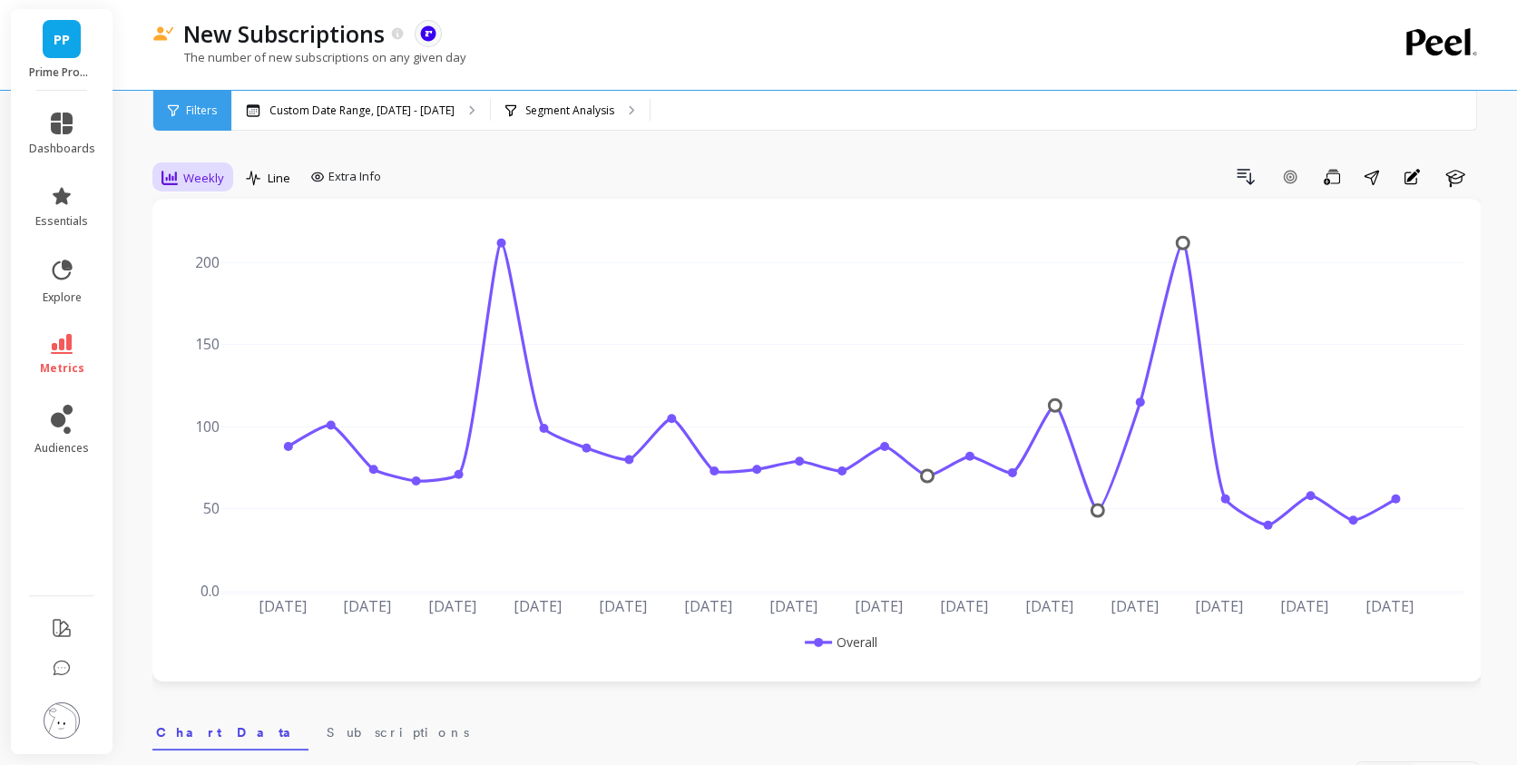
click at [188, 191] on div "Weekly" at bounding box center [192, 177] width 73 height 31
click at [199, 326] on div "Monthly" at bounding box center [219, 322] width 103 height 17
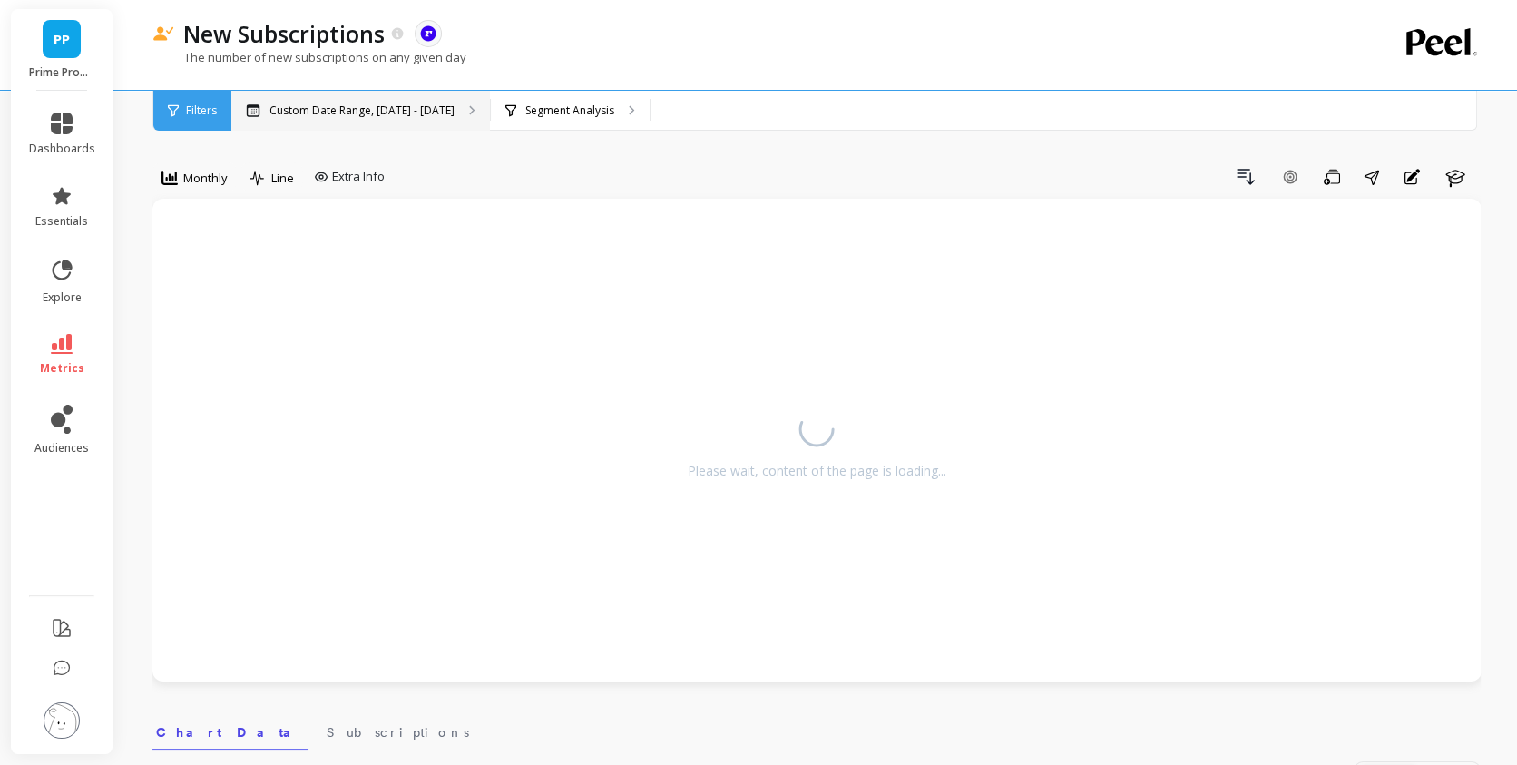
click at [304, 117] on p "Custom Date Range, [DATE] - [DATE]" at bounding box center [361, 110] width 185 height 15
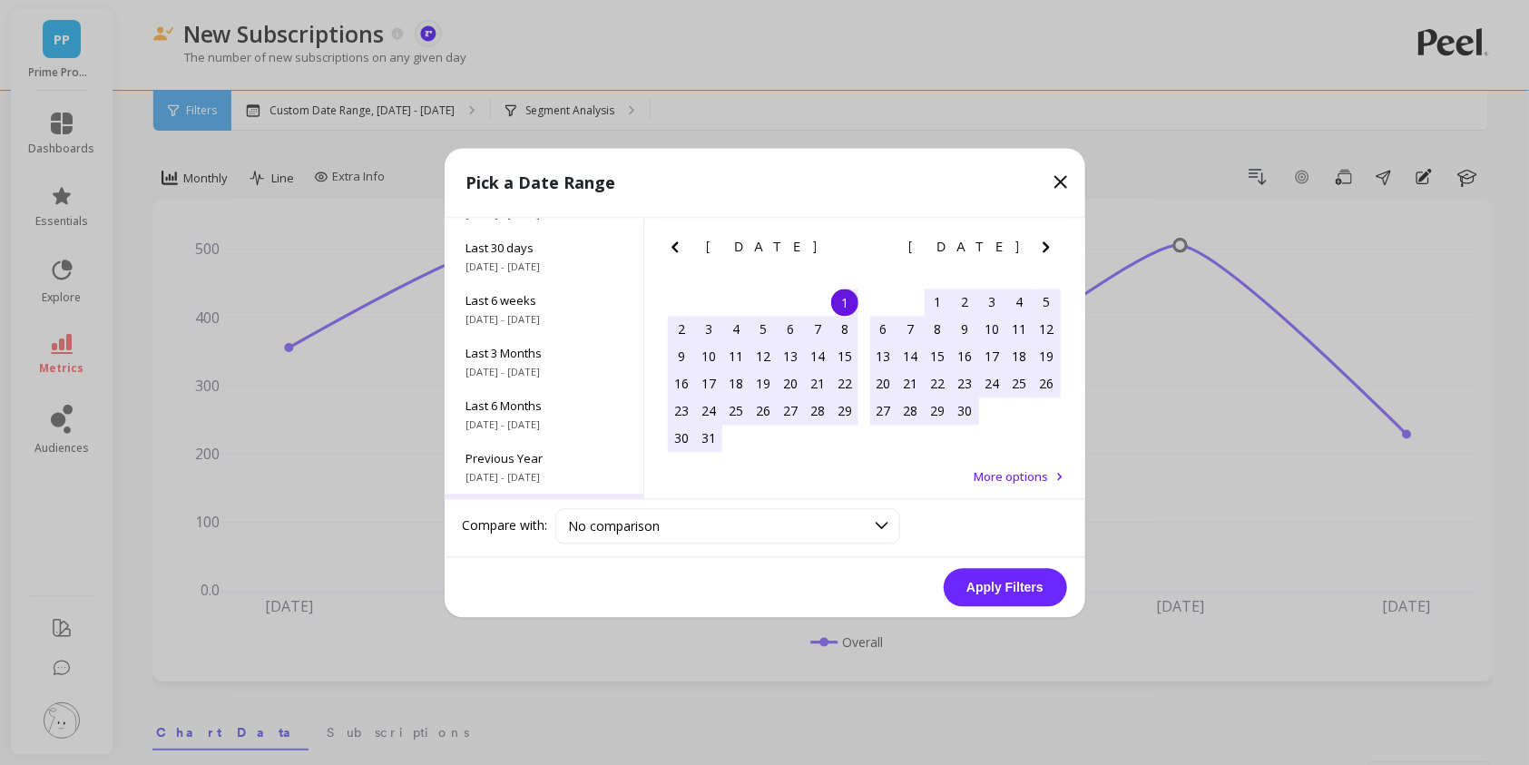
scroll to position [245, 0]
click at [518, 468] on span "All Data" at bounding box center [543, 463] width 155 height 16
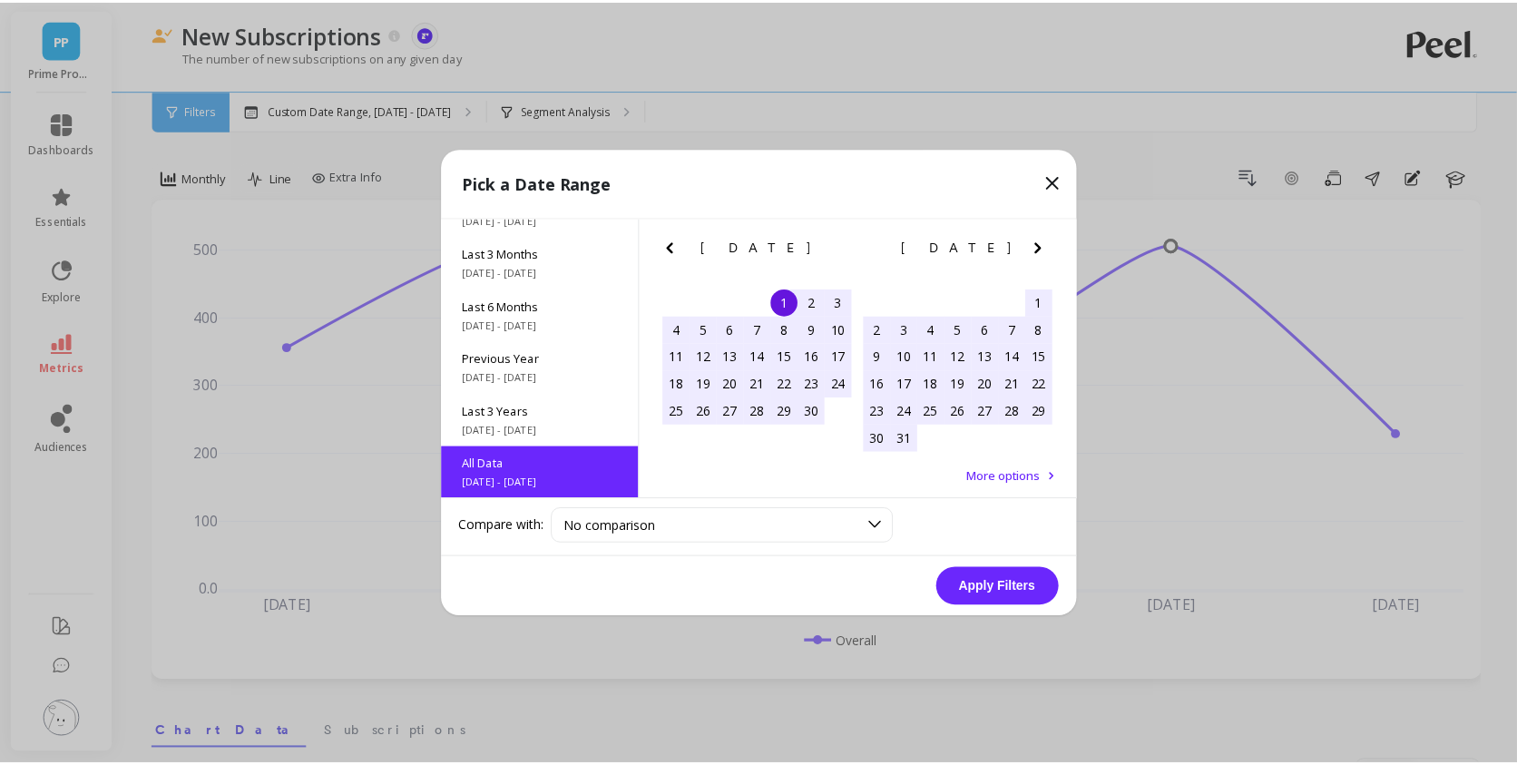
scroll to position [0, 0]
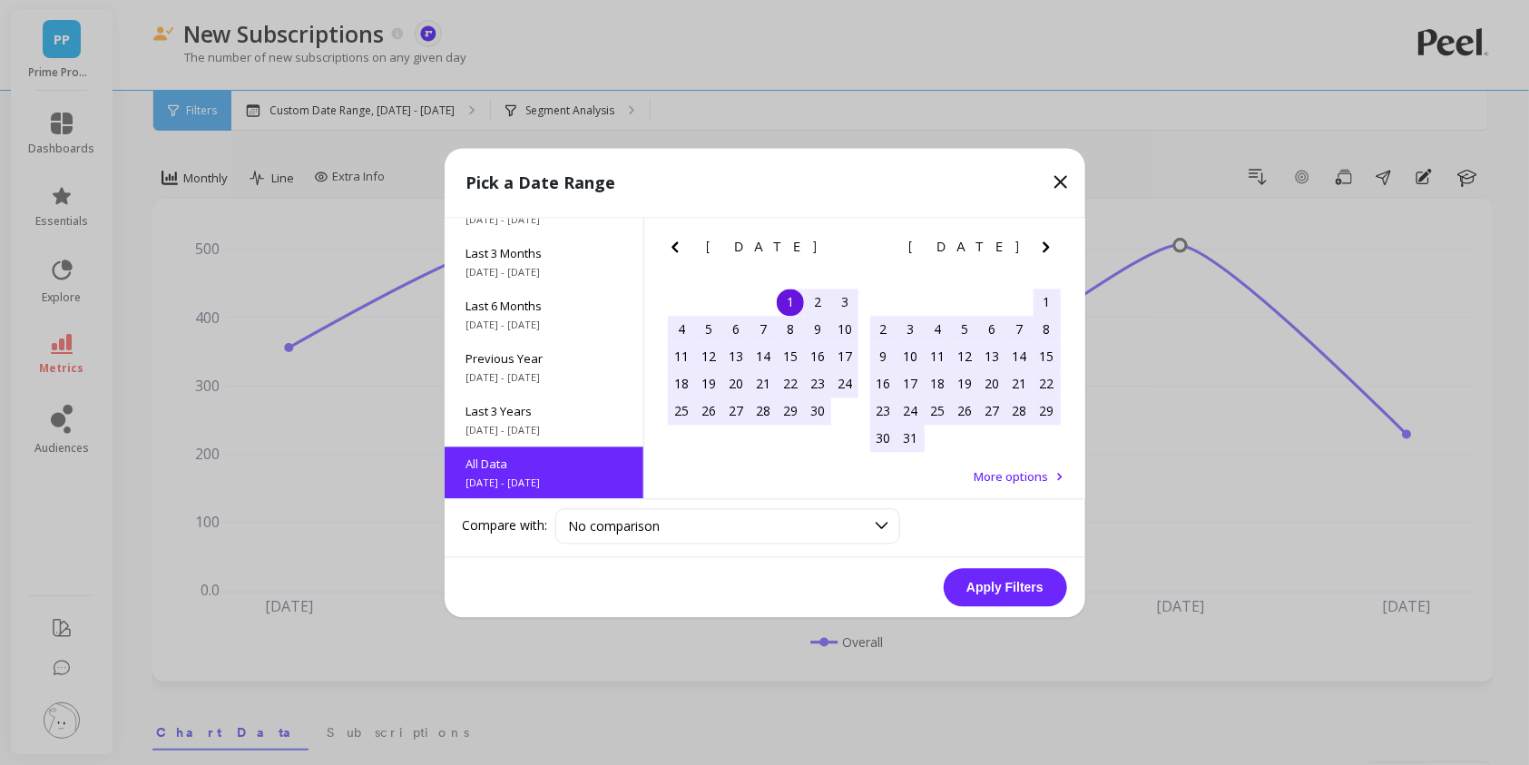
click at [1027, 582] on button "Apply Filters" at bounding box center [1004, 587] width 123 height 38
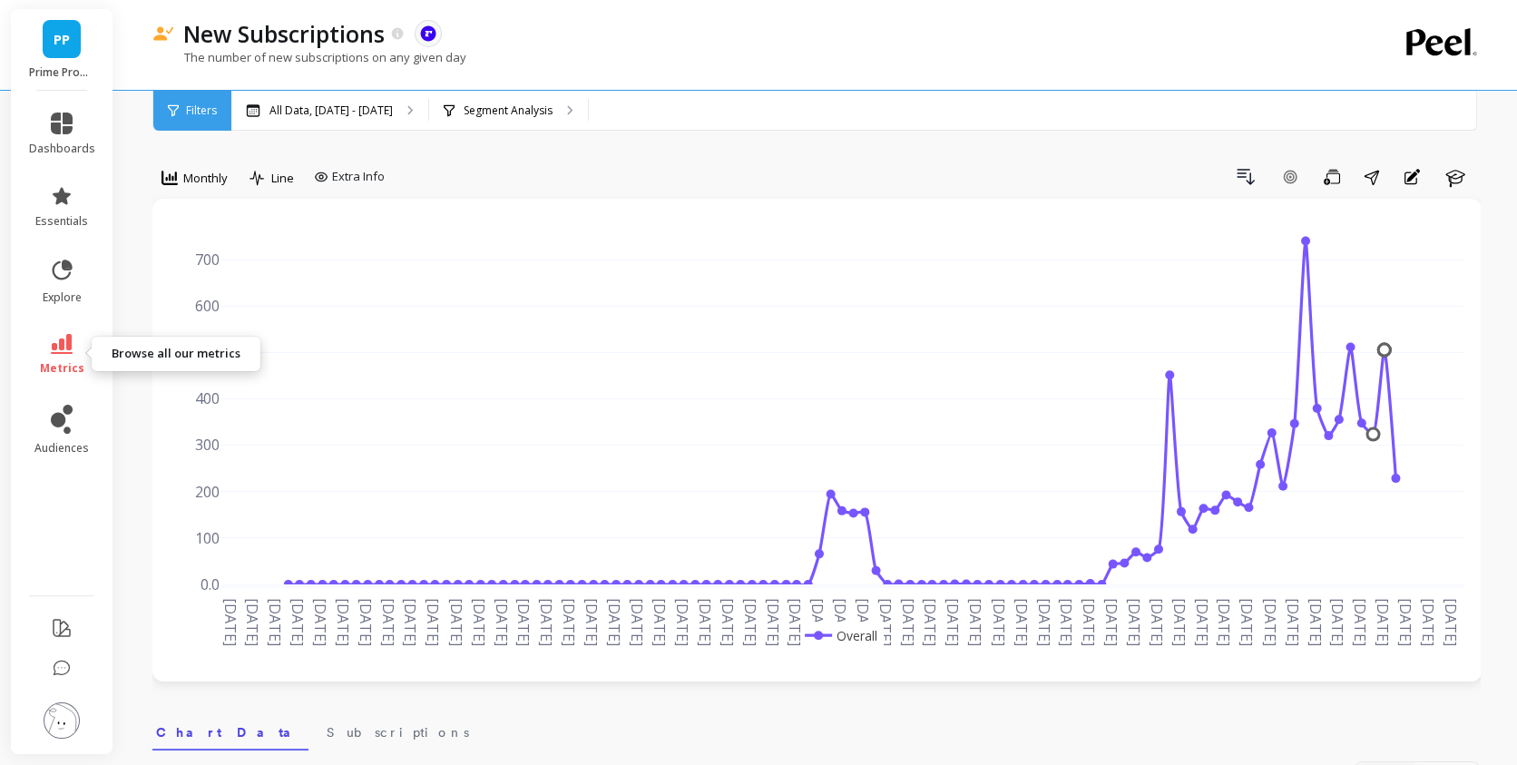
click at [30, 363] on link "metrics" at bounding box center [62, 355] width 66 height 42
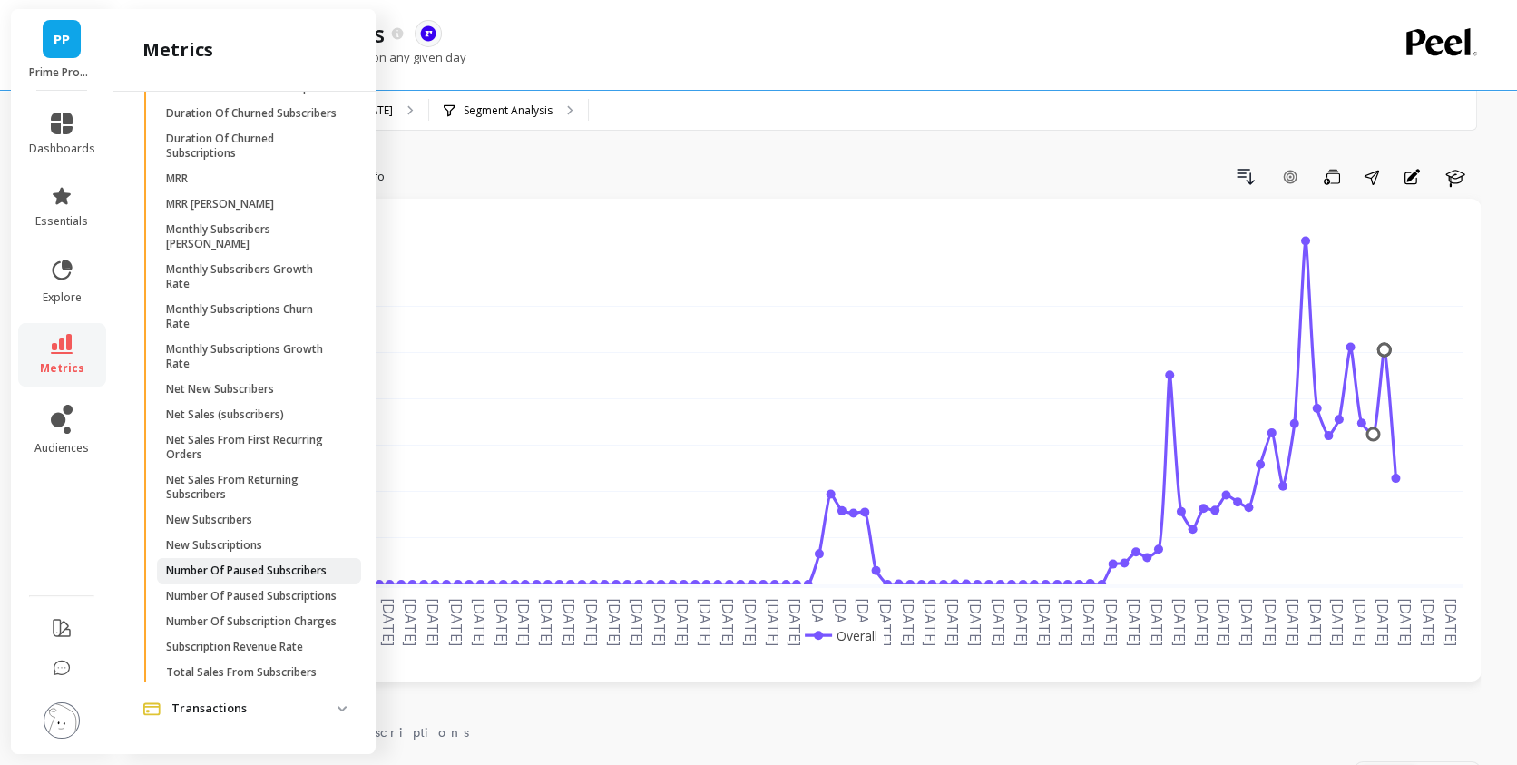
scroll to position [2895, 0]
click at [288, 538] on span "New Subscriptions" at bounding box center [252, 545] width 173 height 15
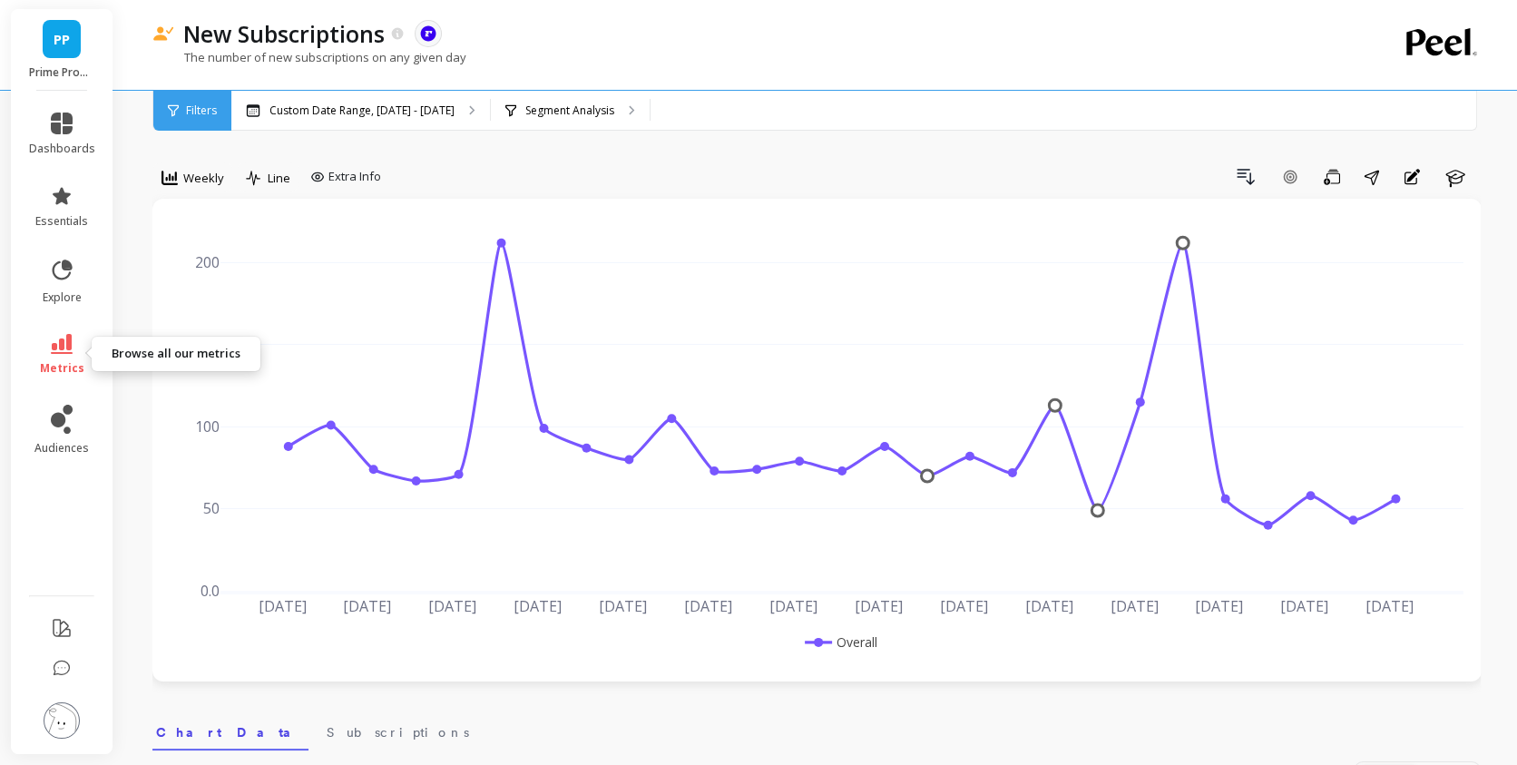
click at [83, 367] on link "metrics" at bounding box center [62, 355] width 66 height 42
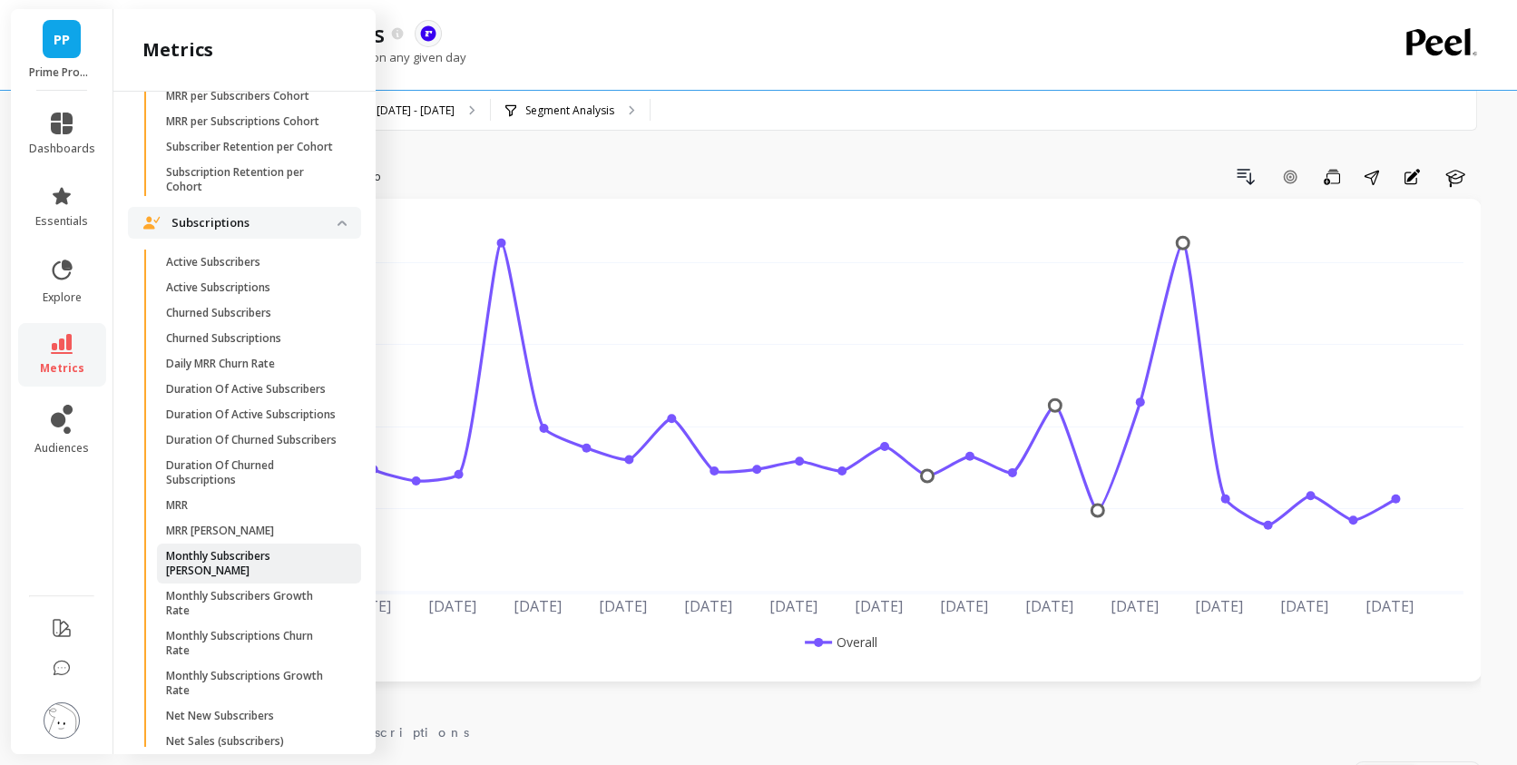
scroll to position [2598, 0]
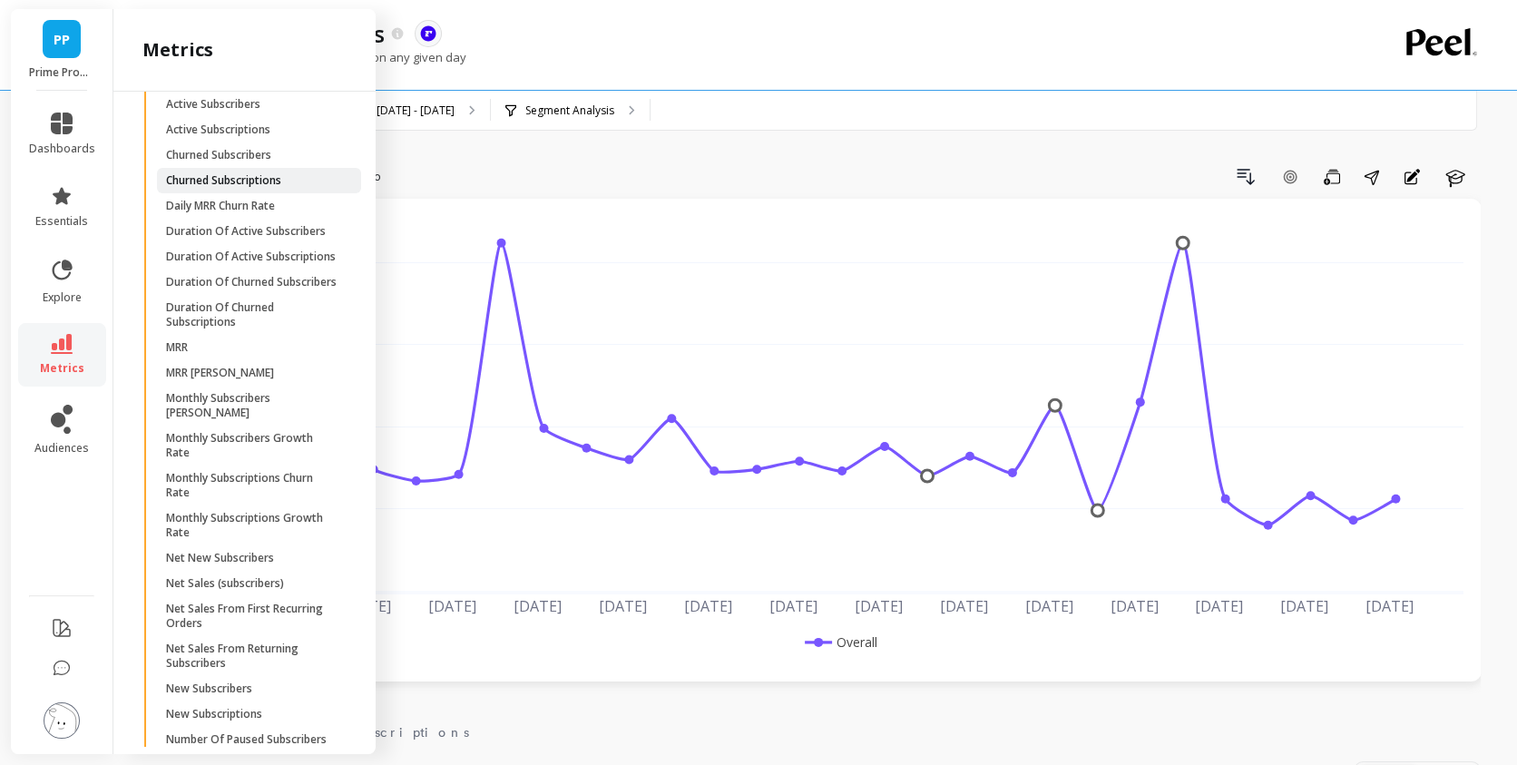
click at [262, 188] on p "Churned Subscriptions" at bounding box center [223, 180] width 115 height 15
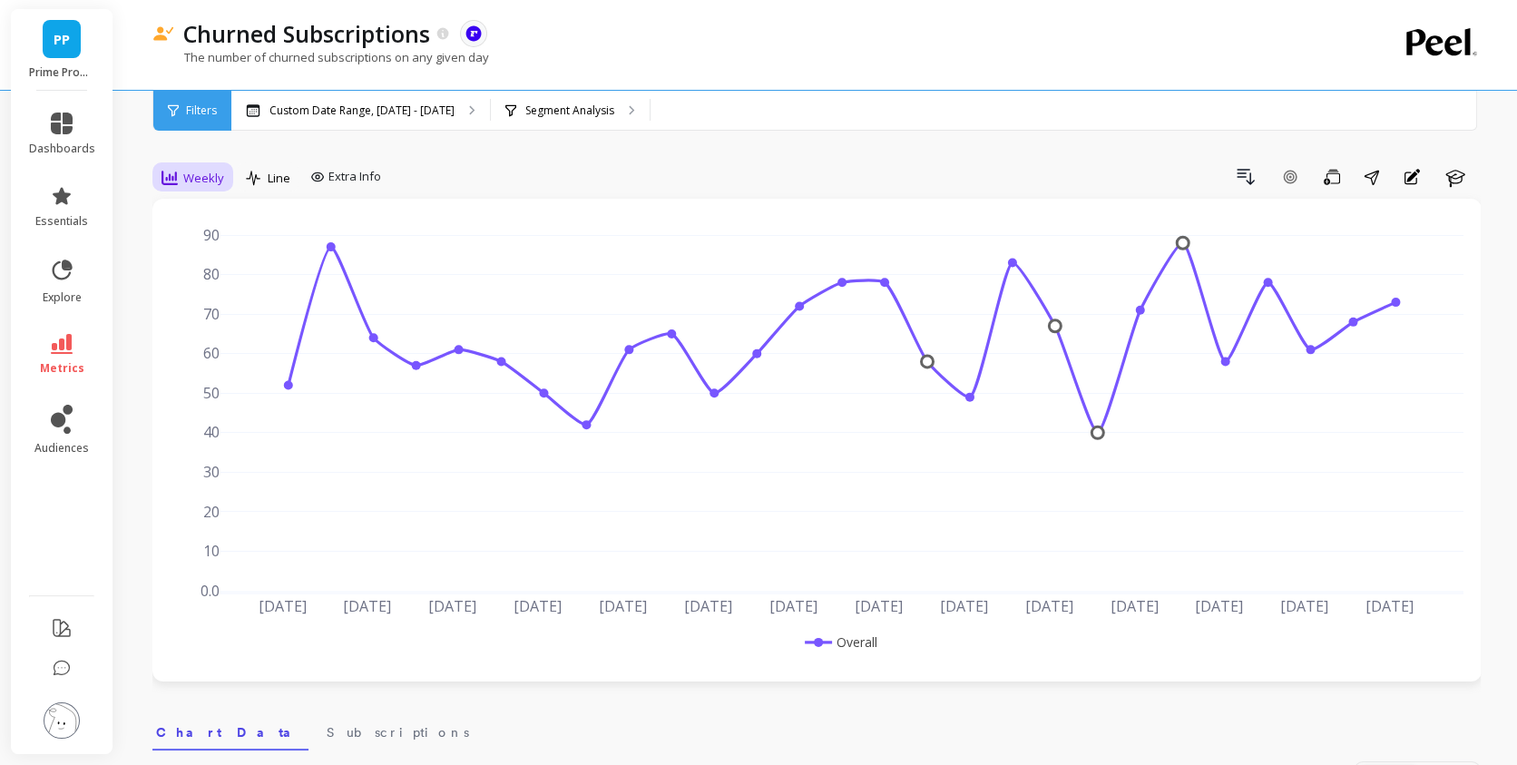
click at [191, 163] on div "Weekly" at bounding box center [192, 177] width 73 height 31
click at [211, 321] on div "Monthly" at bounding box center [219, 322] width 103 height 17
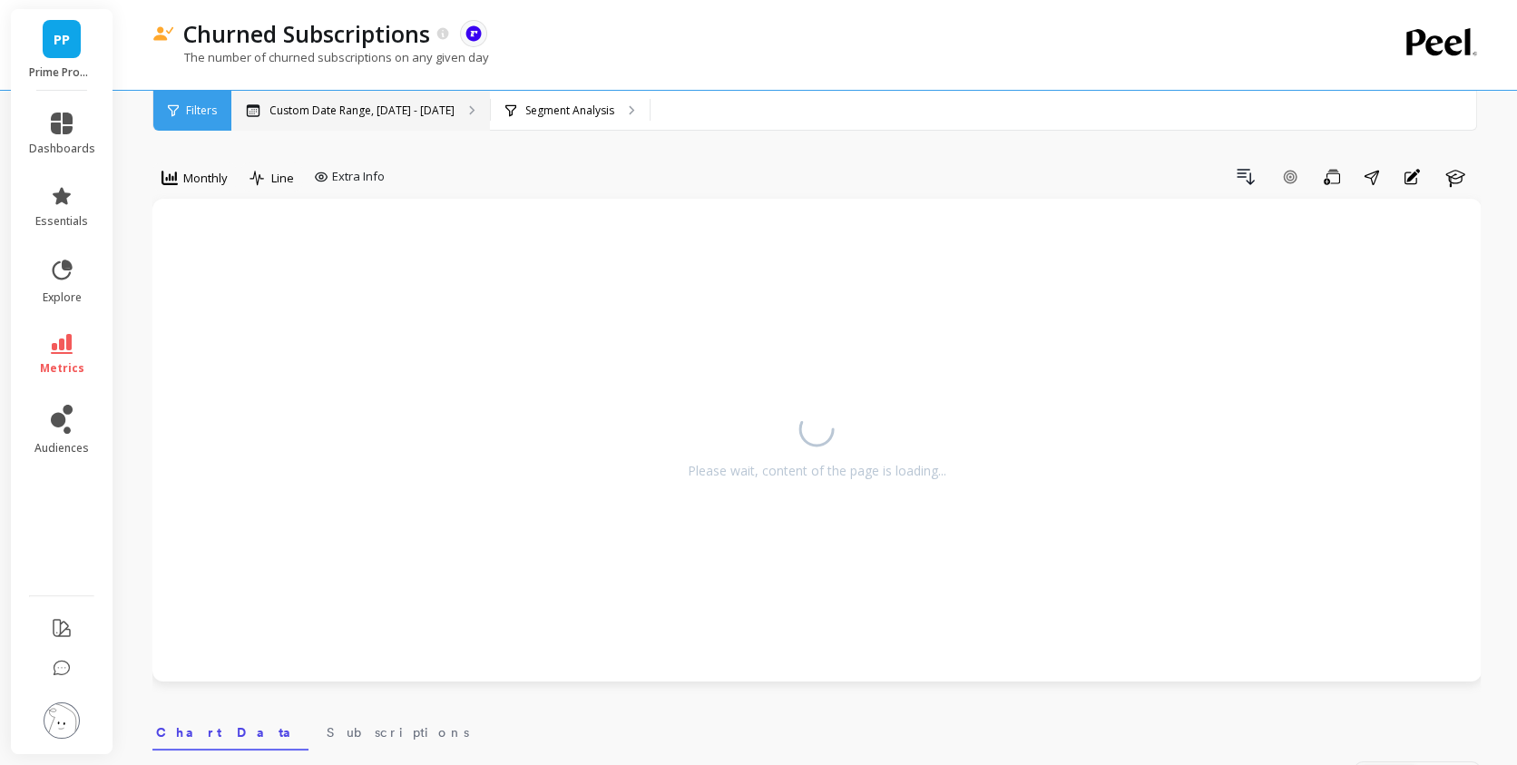
click at [355, 110] on p "Custom Date Range, [DATE] - [DATE]" at bounding box center [361, 110] width 185 height 15
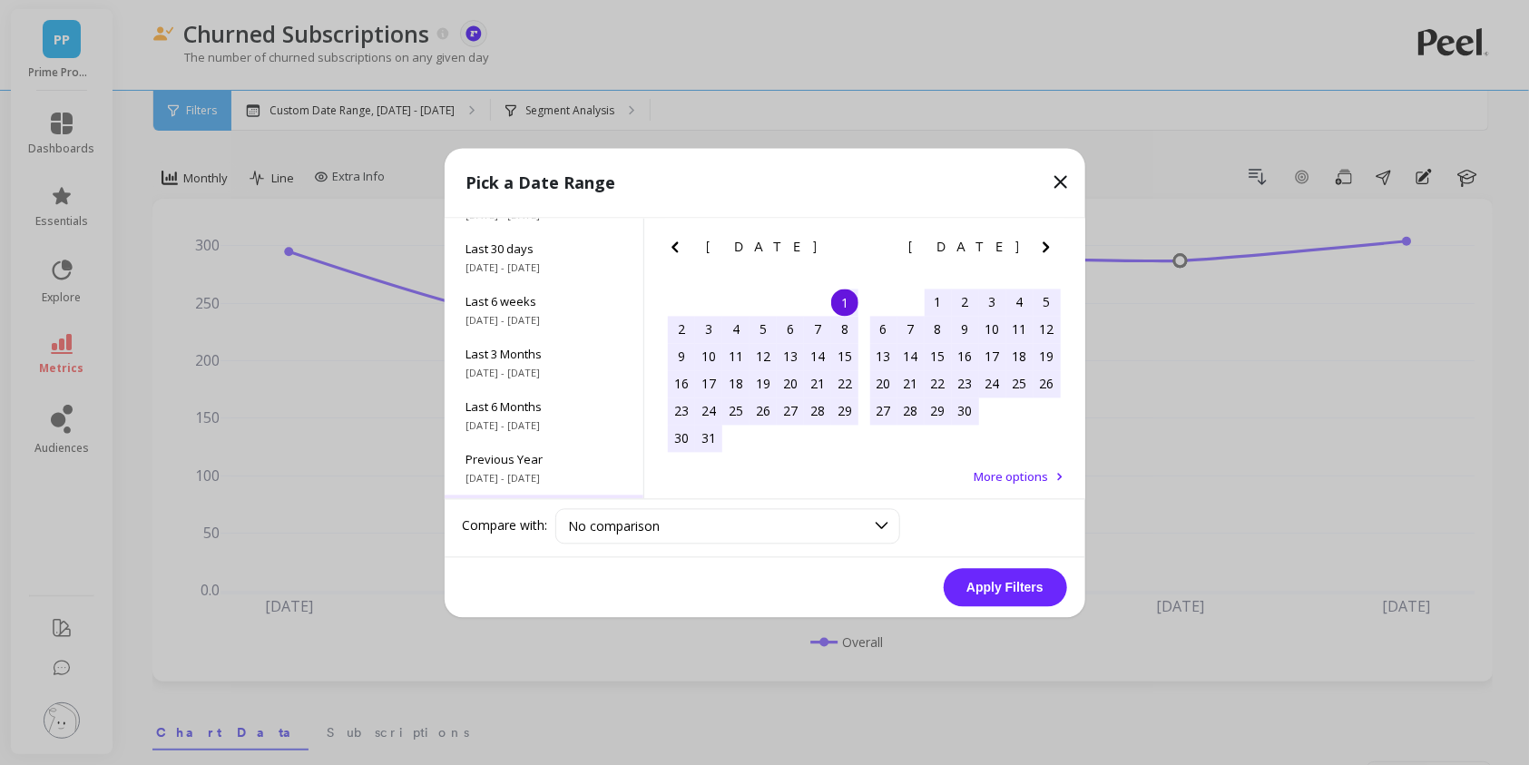
scroll to position [245, 0]
click at [553, 463] on span "All Data" at bounding box center [543, 463] width 155 height 16
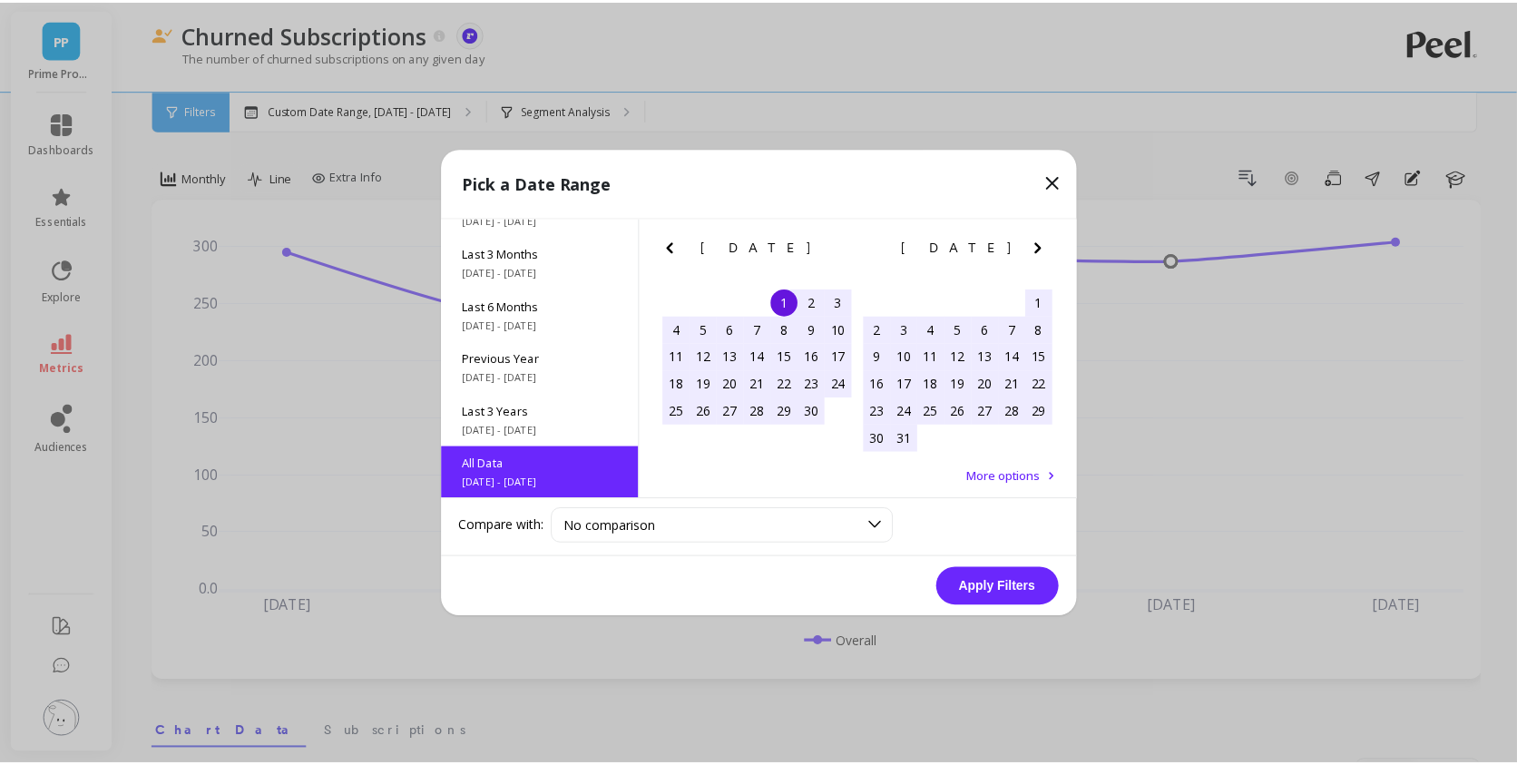
scroll to position [0, 0]
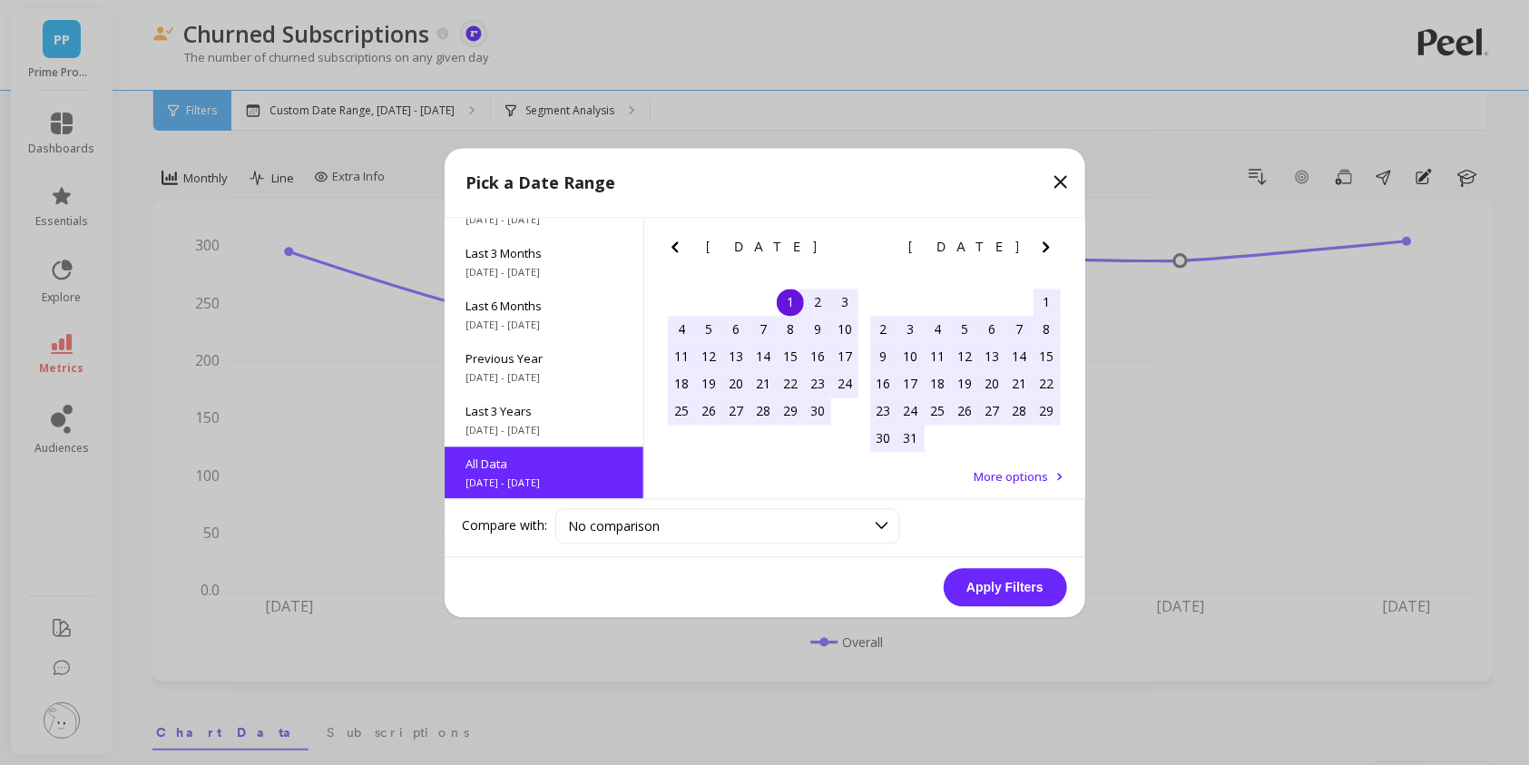
click at [998, 581] on button "Apply Filters" at bounding box center [1004, 587] width 123 height 38
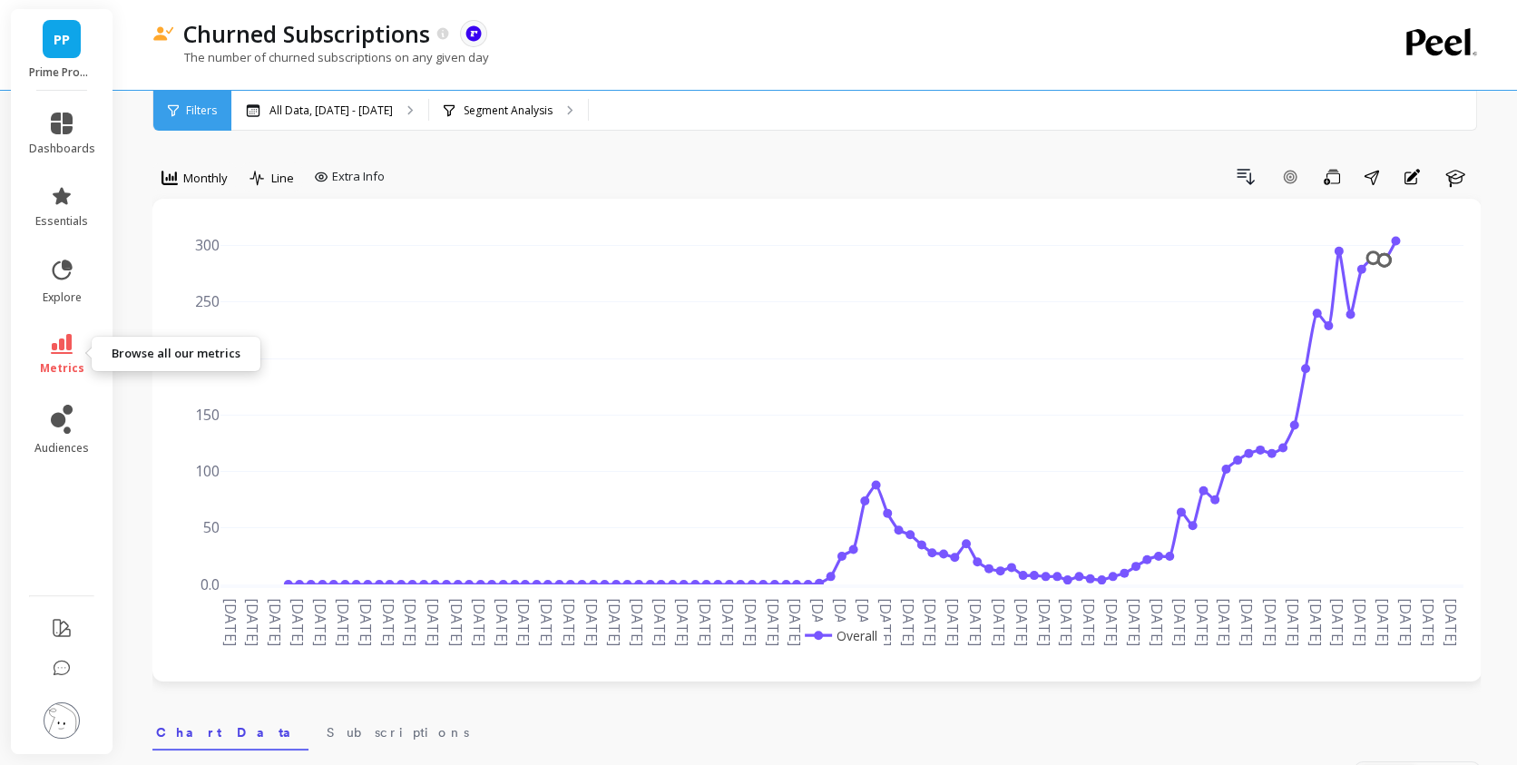
click at [44, 359] on link "metrics" at bounding box center [62, 355] width 66 height 42
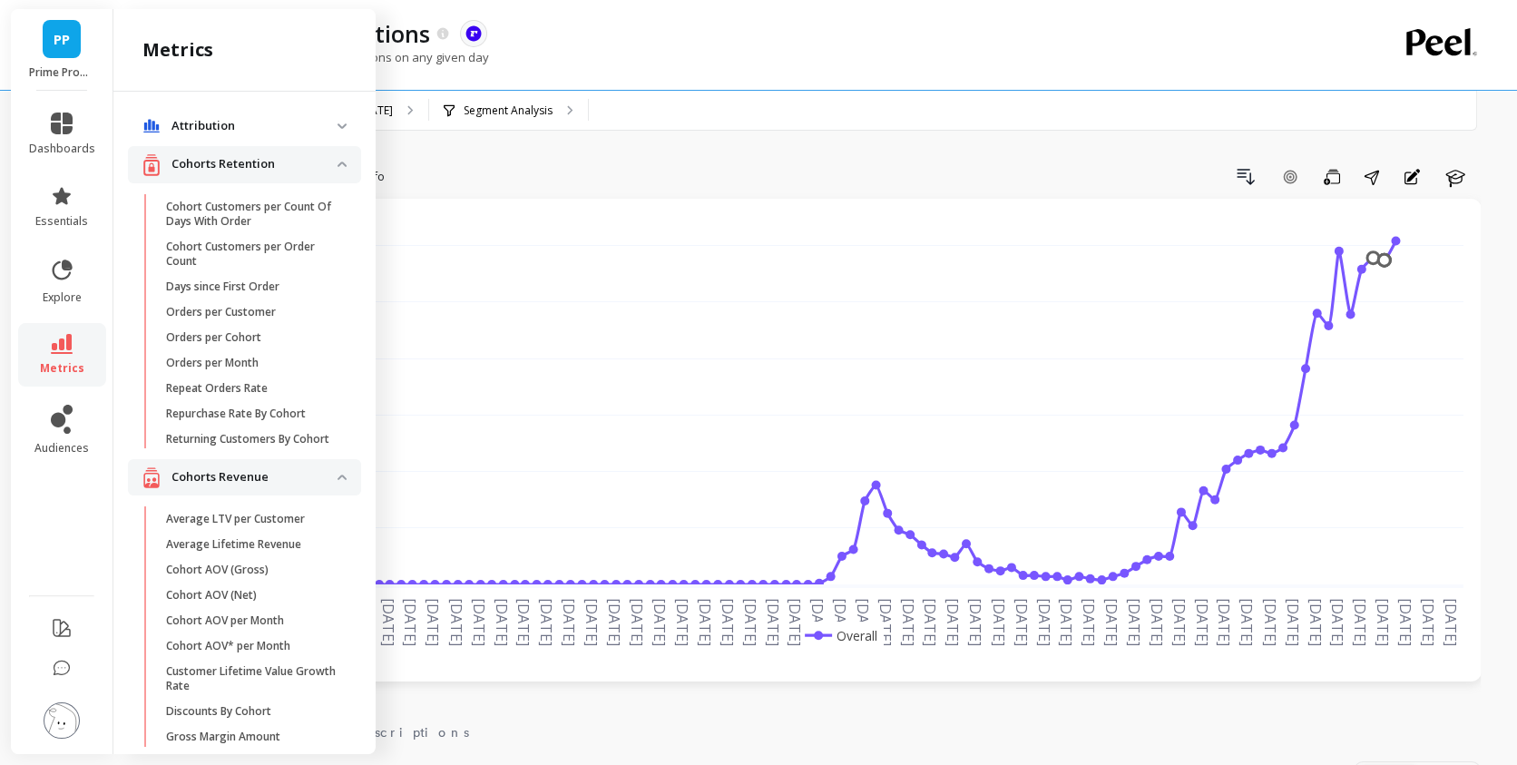
scroll to position [2598, 0]
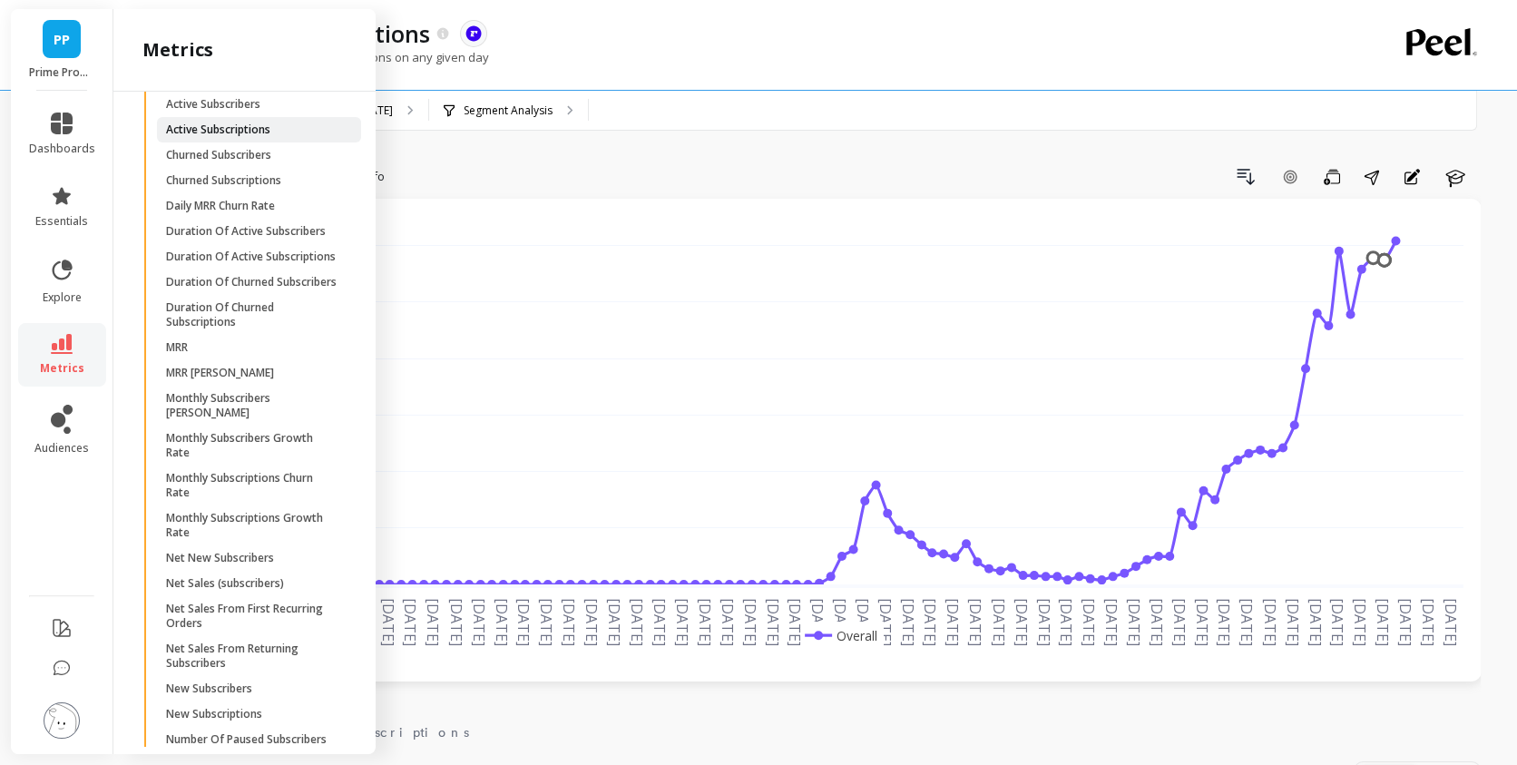
click at [262, 137] on p "Active Subscriptions" at bounding box center [218, 129] width 104 height 15
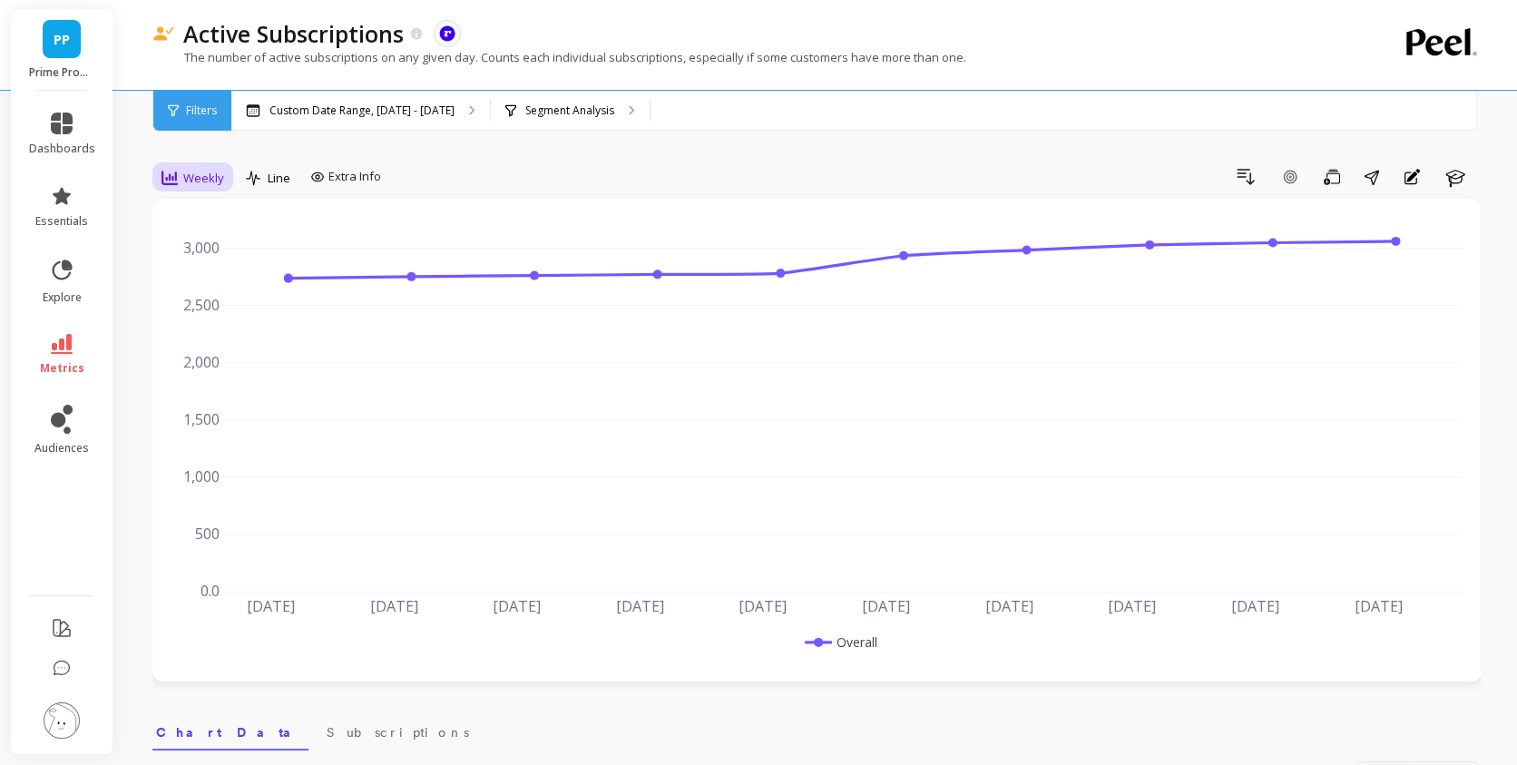
click at [187, 171] on span "Weekly" at bounding box center [203, 178] width 41 height 17
click at [220, 330] on div "Monthly" at bounding box center [219, 322] width 103 height 17
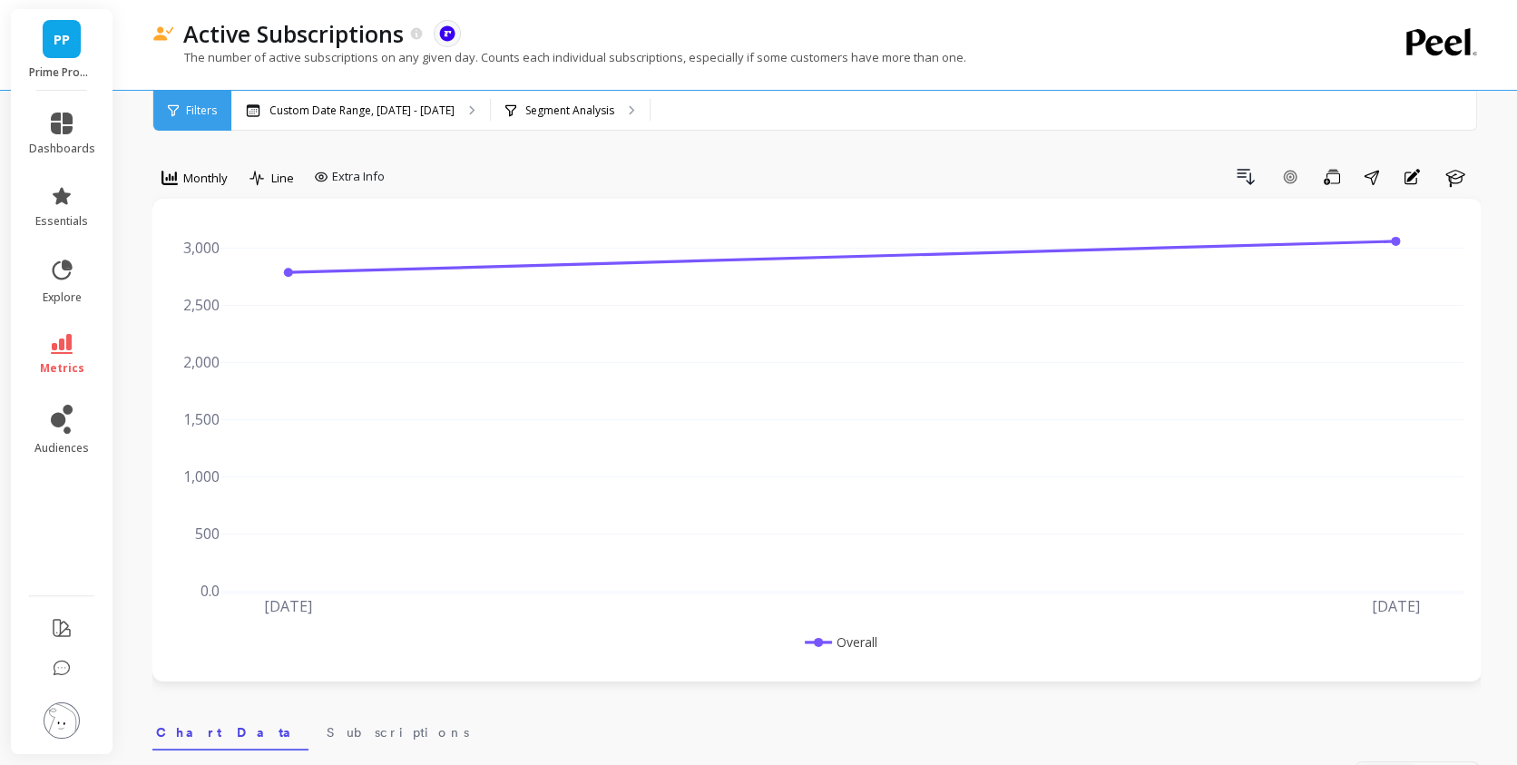
click at [335, 110] on p "Custom Date Range, [DATE] - [DATE]" at bounding box center [361, 110] width 185 height 15
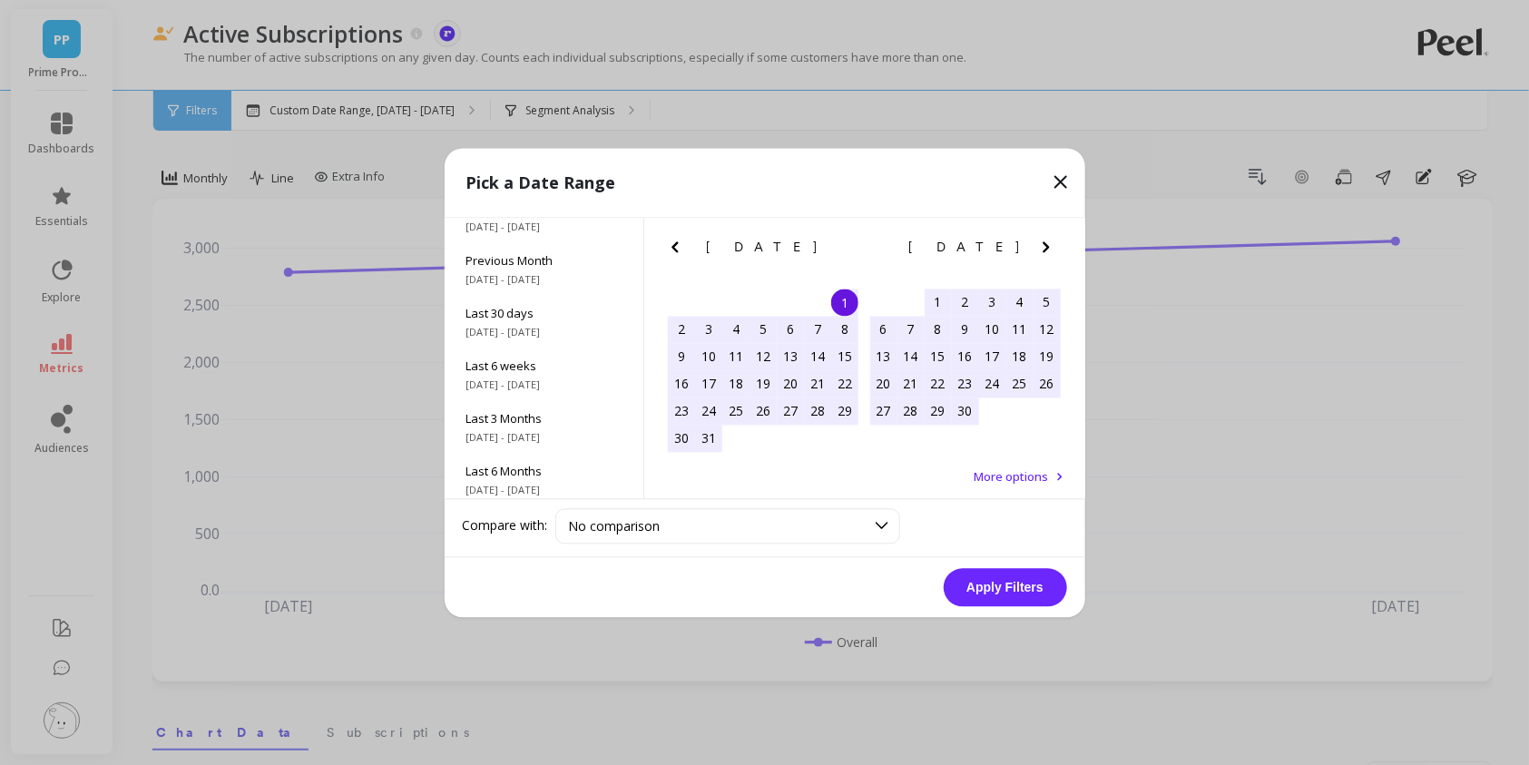
scroll to position [245, 0]
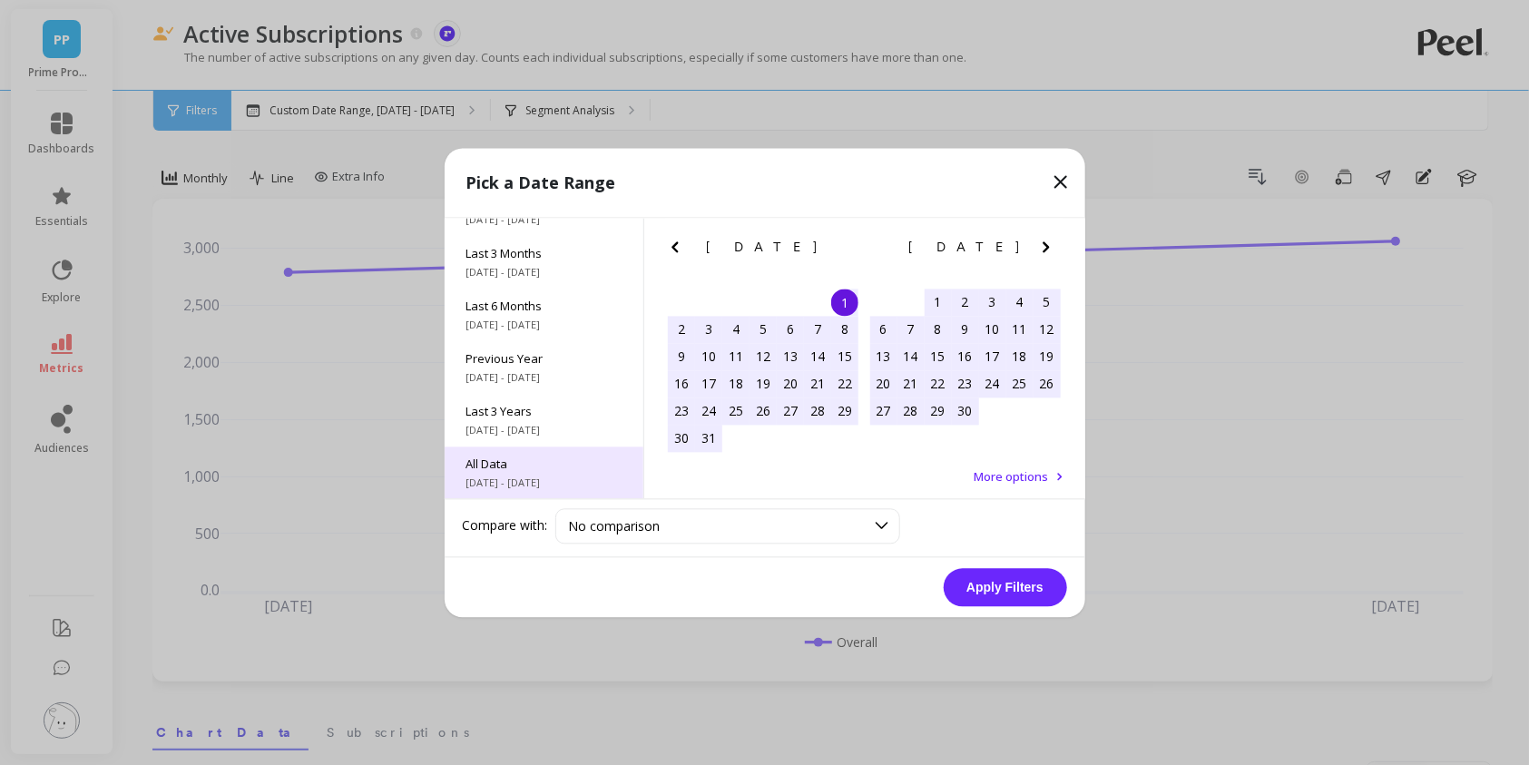
click at [555, 466] on span "All Data" at bounding box center [543, 463] width 155 height 16
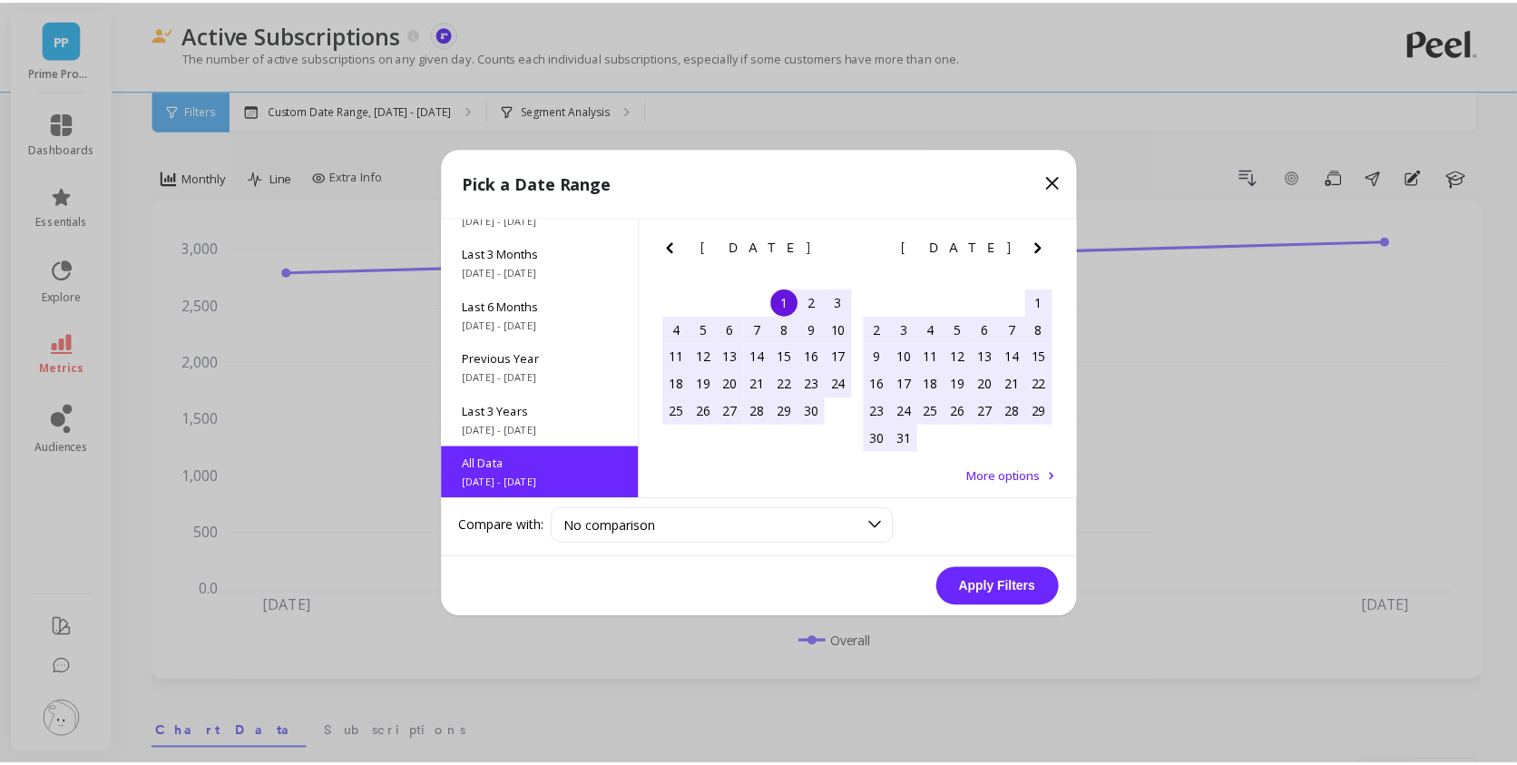
scroll to position [0, 0]
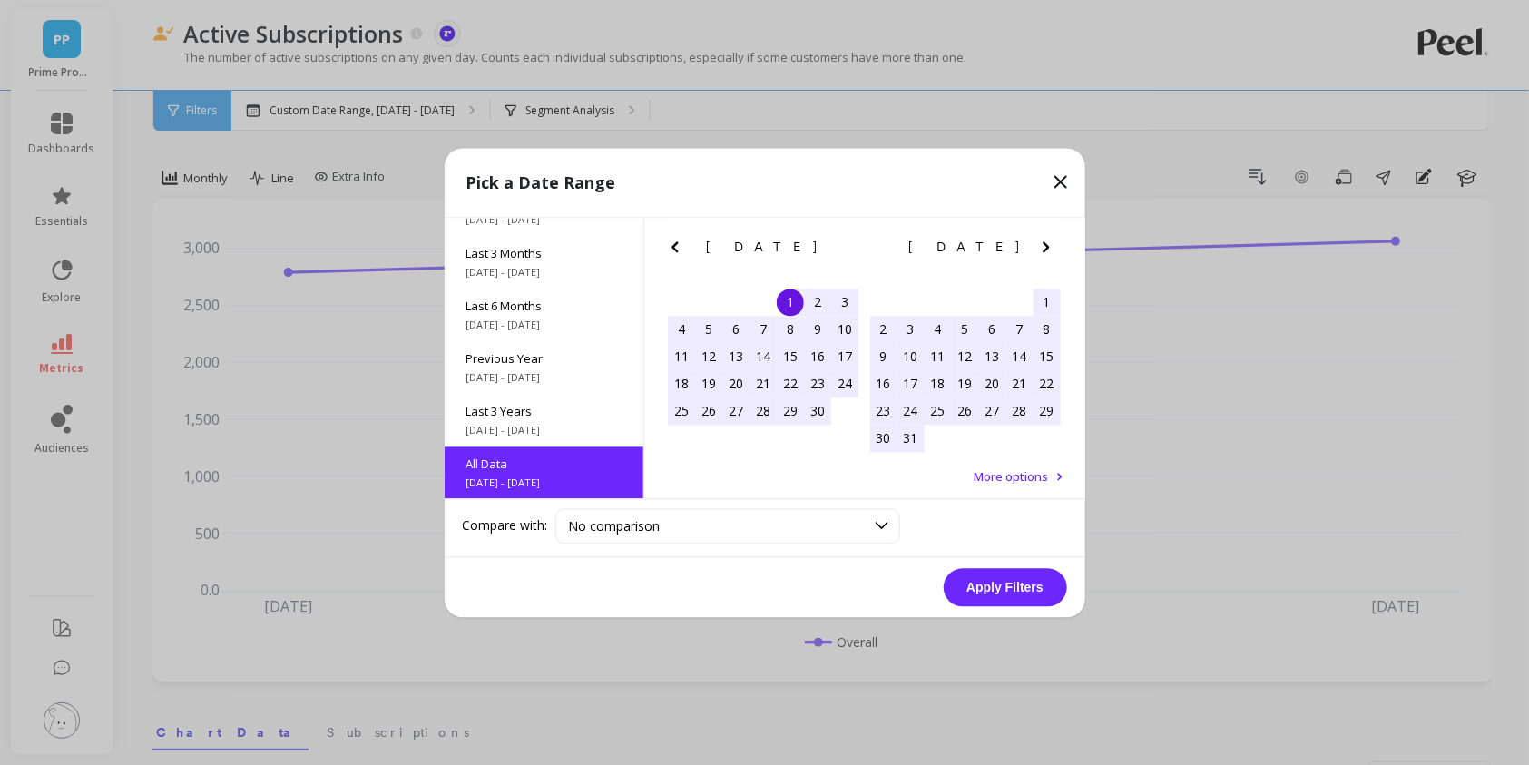
click at [1031, 573] on button "Apply Filters" at bounding box center [1004, 587] width 123 height 38
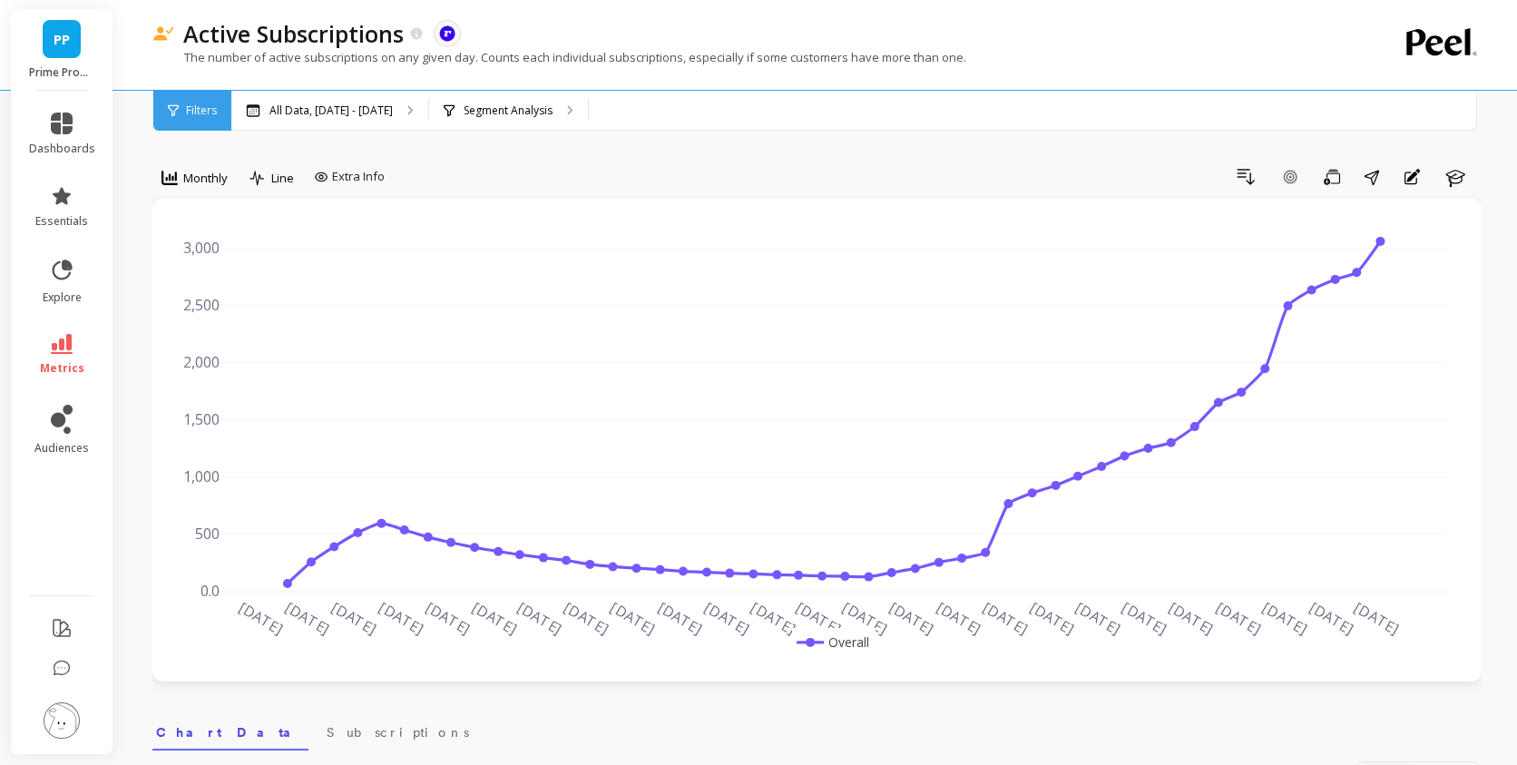
click at [44, 365] on span "metrics" at bounding box center [62, 368] width 44 height 15
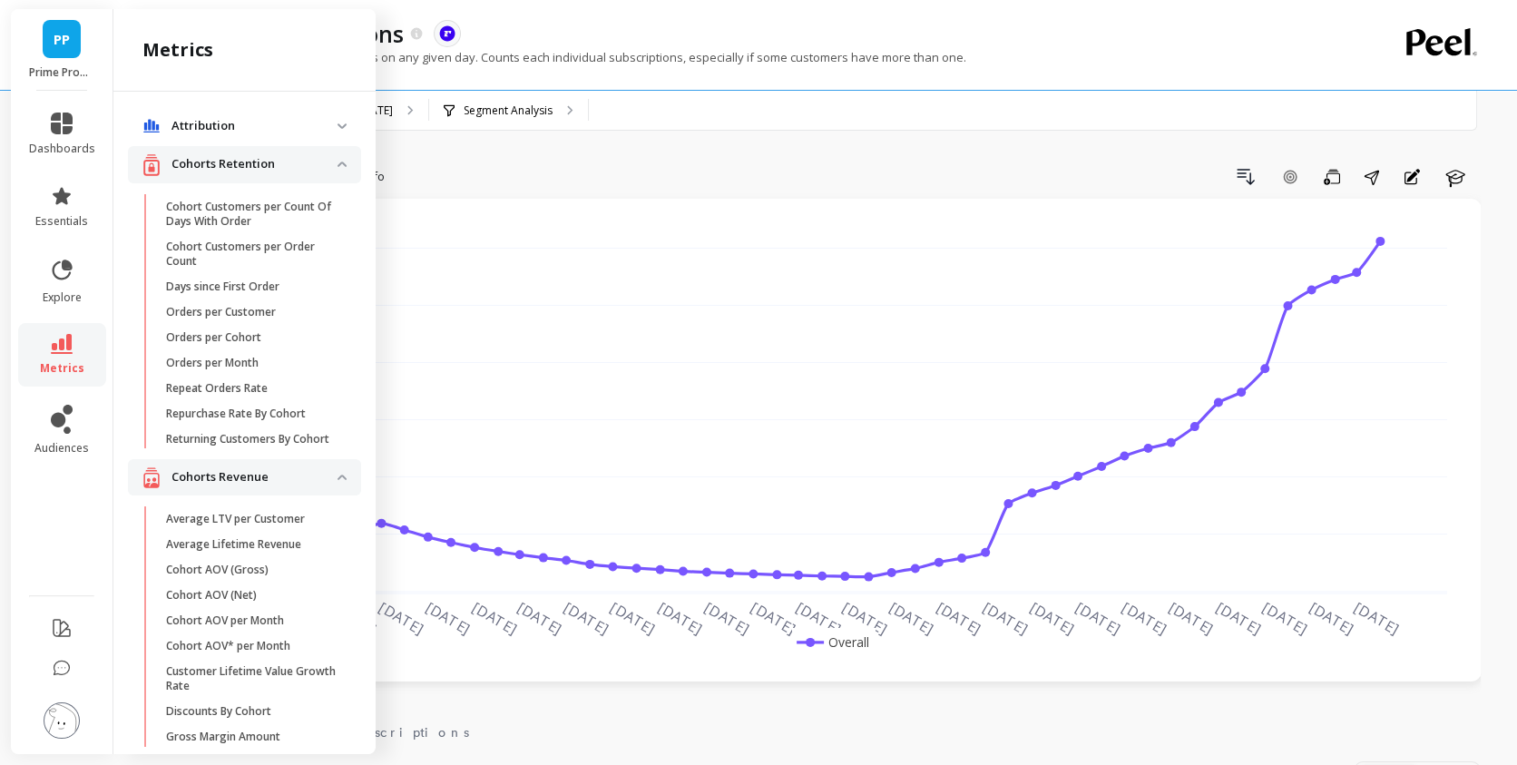
scroll to position [2584, 0]
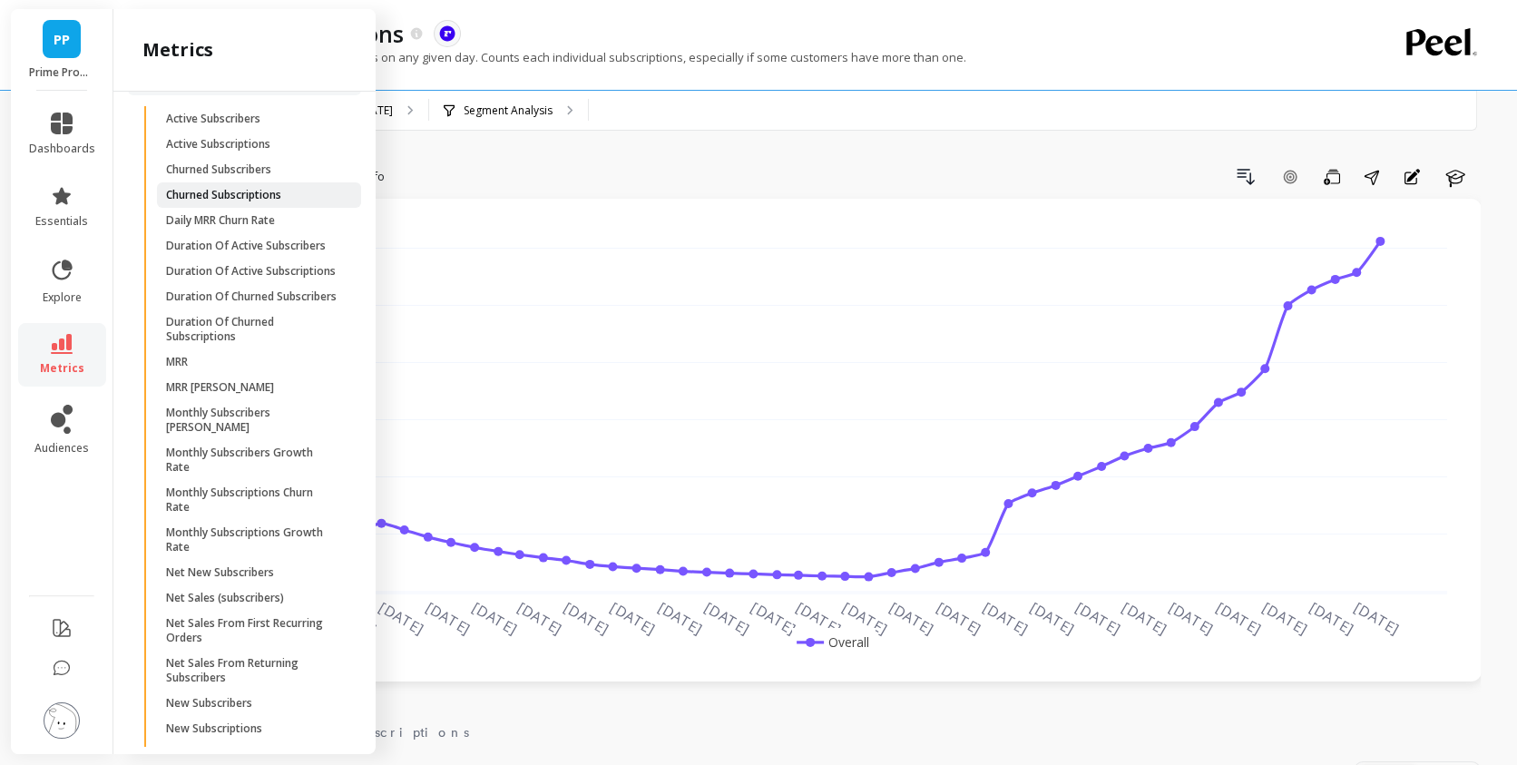
click at [271, 202] on p "Churned Subscriptions" at bounding box center [223, 195] width 115 height 15
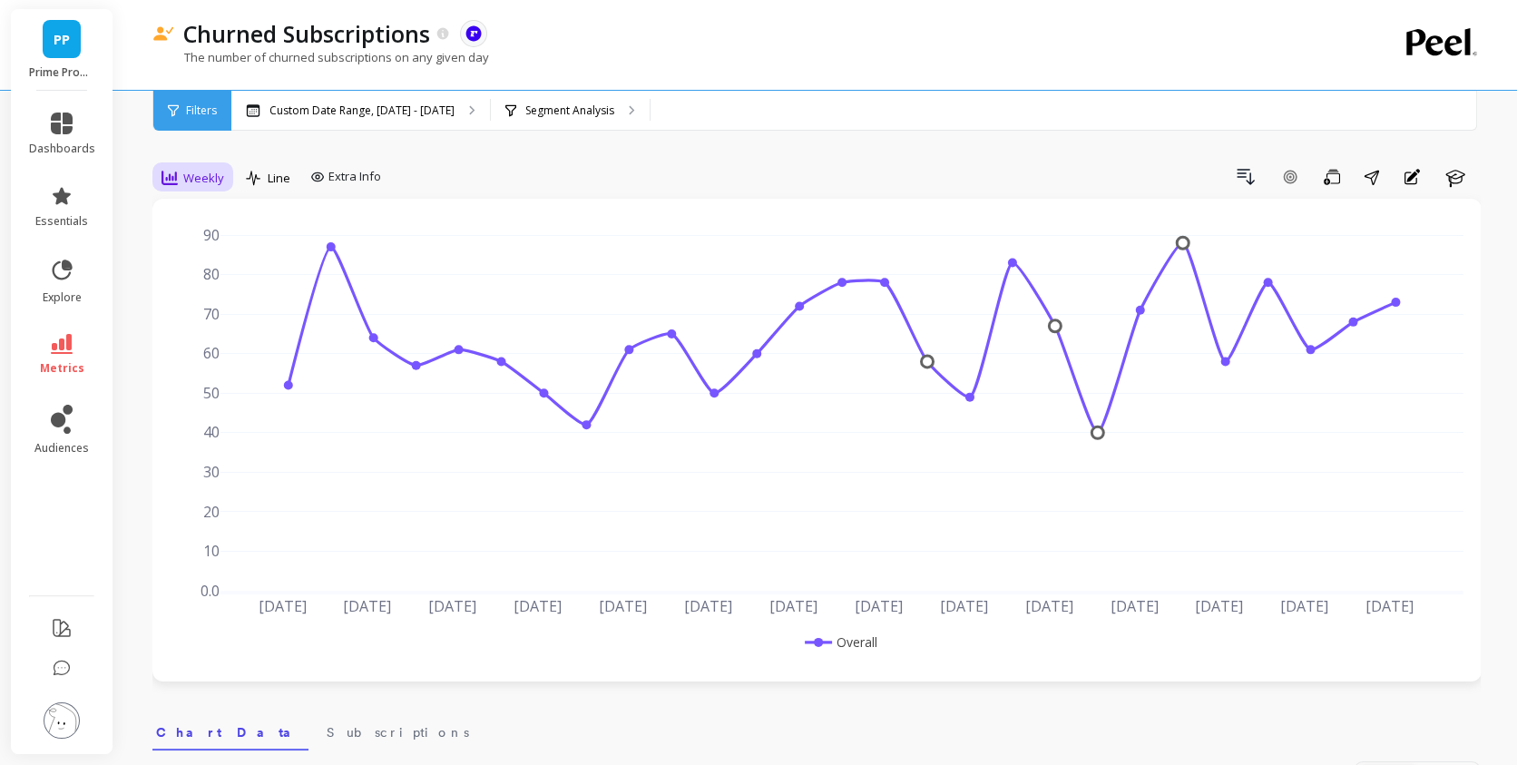
click at [217, 176] on span "Weekly" at bounding box center [203, 178] width 41 height 17
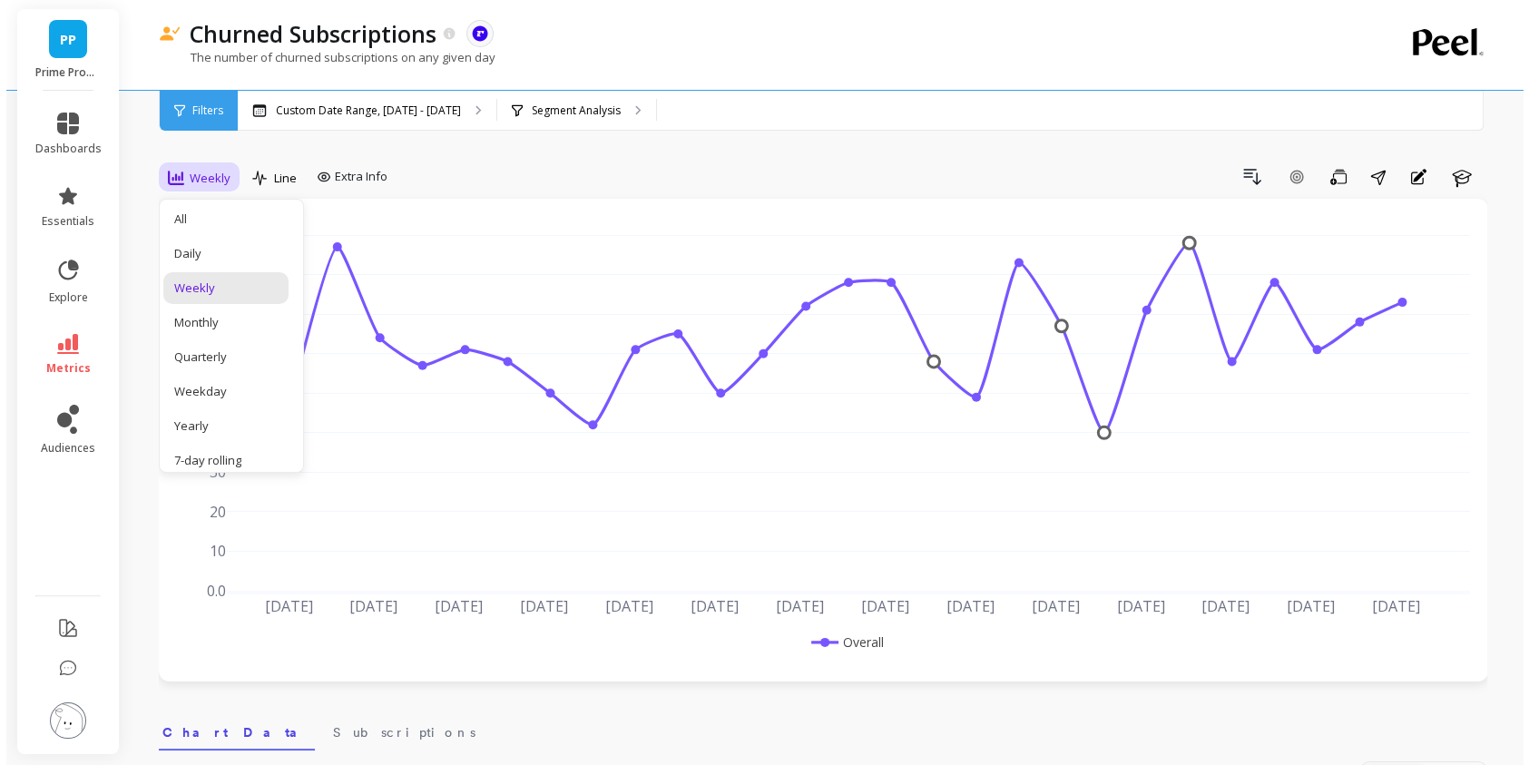
scroll to position [261, 0]
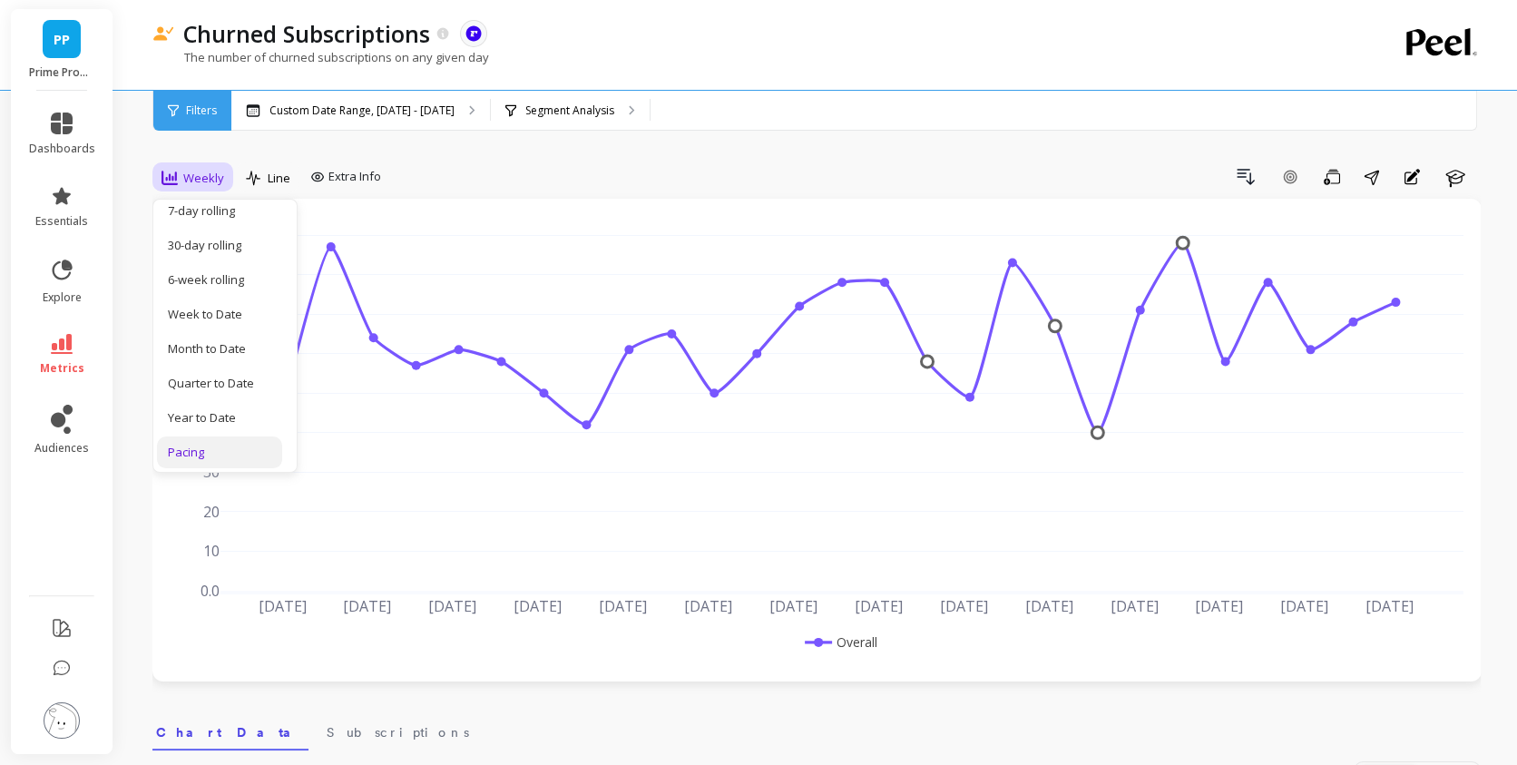
click at [238, 444] on div "Pacing" at bounding box center [219, 452] width 103 height 17
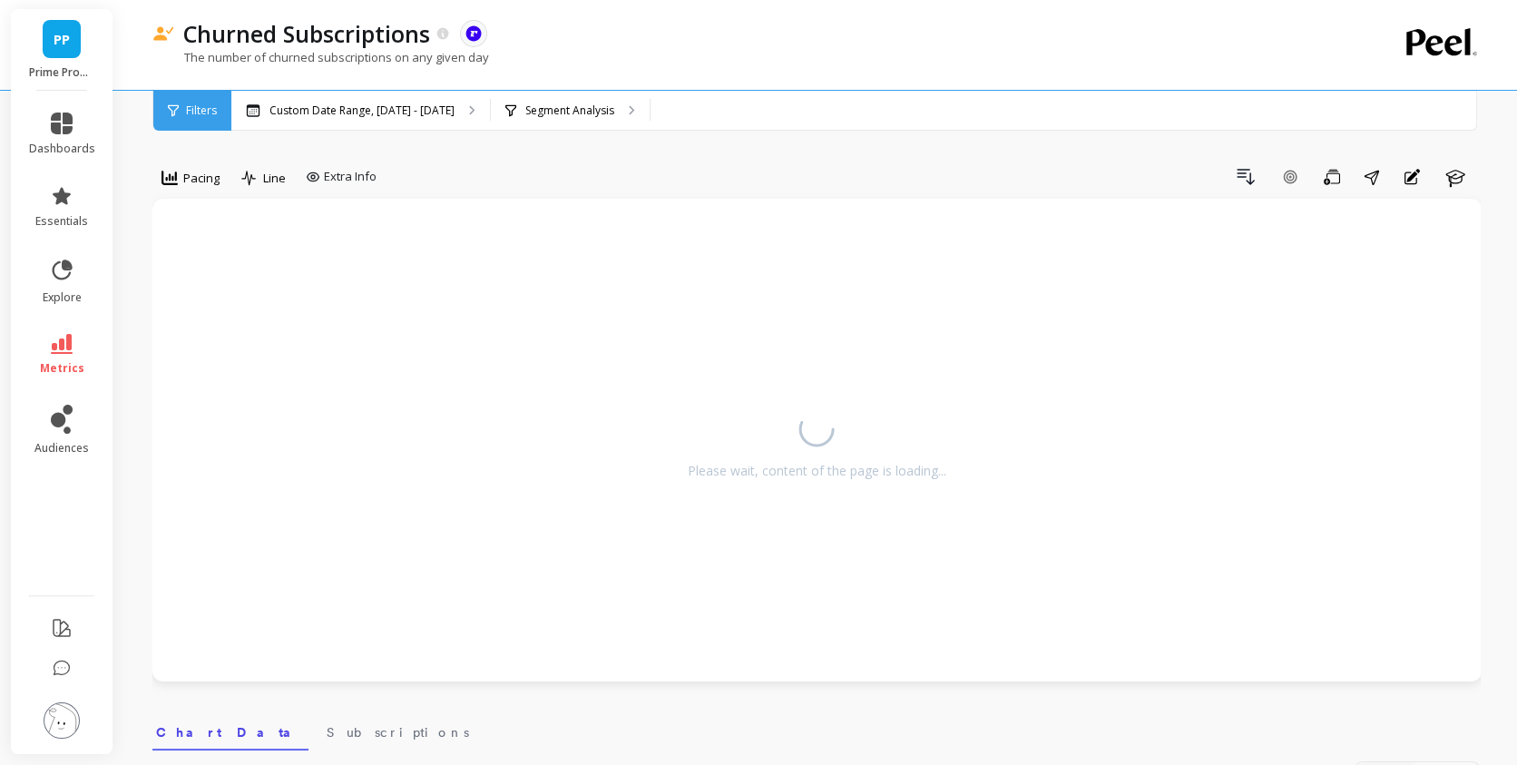
click at [191, 170] on span "Pacing" at bounding box center [201, 178] width 36 height 17
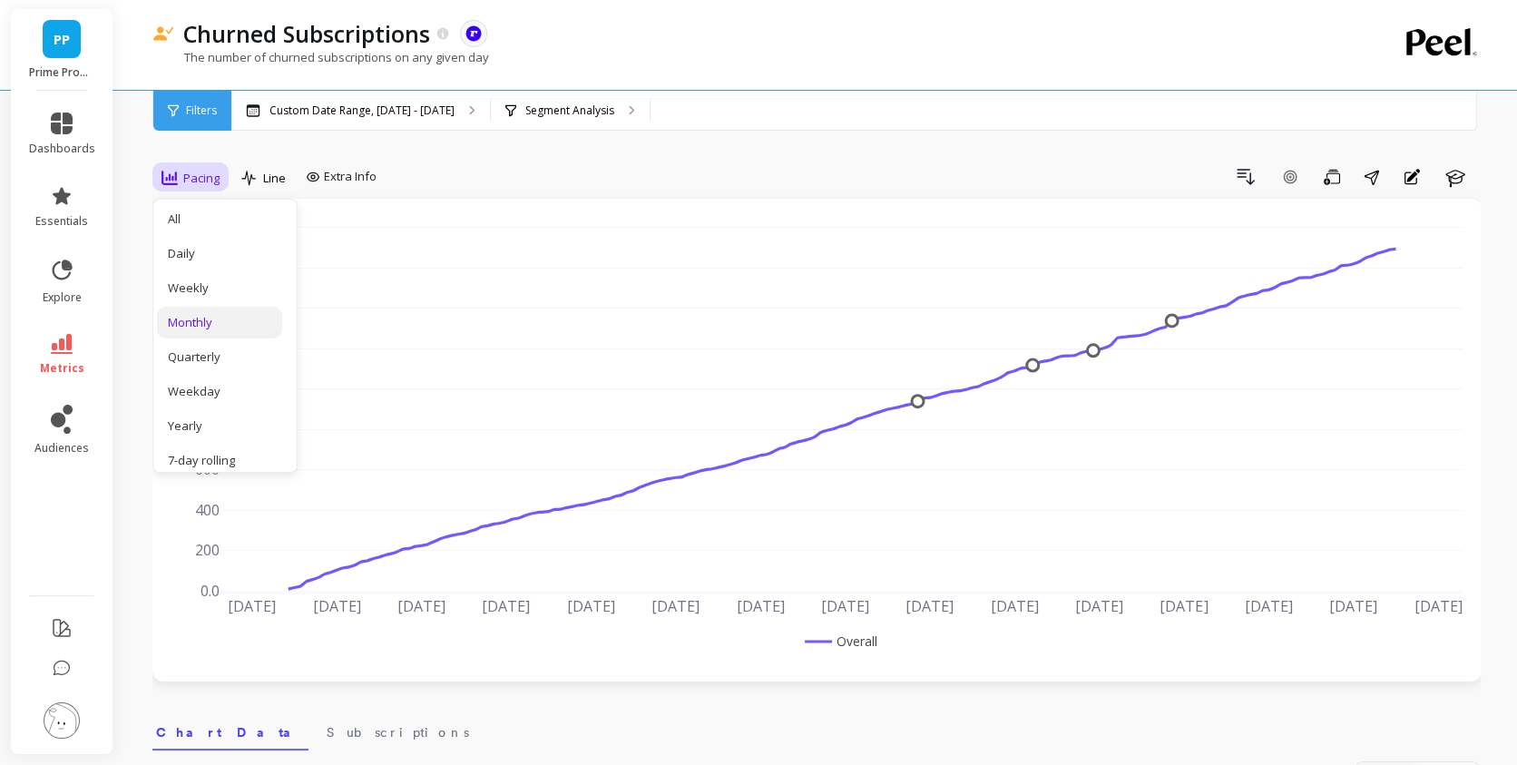
click at [200, 320] on div "Monthly" at bounding box center [219, 322] width 103 height 17
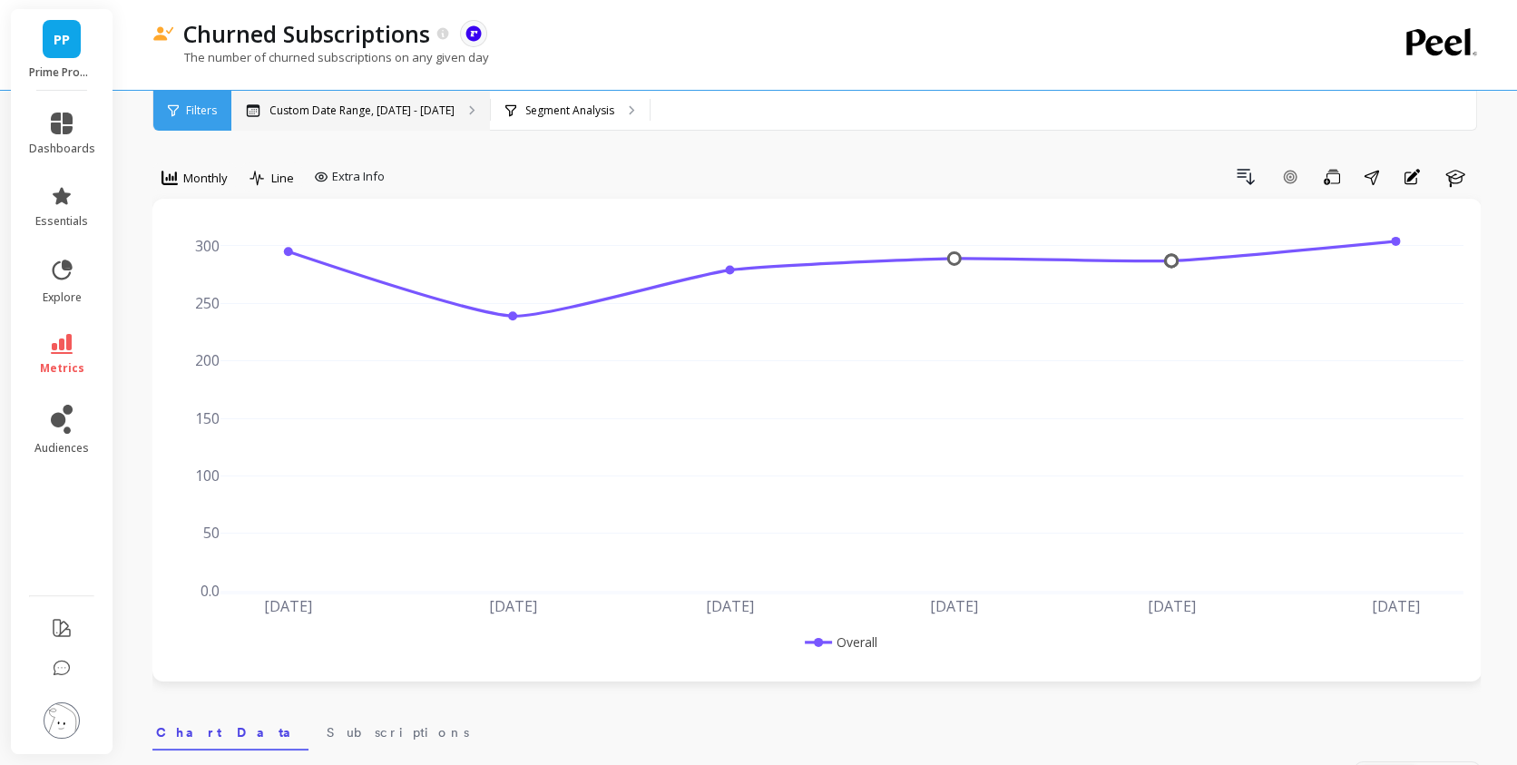
click at [330, 117] on p "Custom Date Range, [DATE] - [DATE]" at bounding box center [361, 110] width 185 height 15
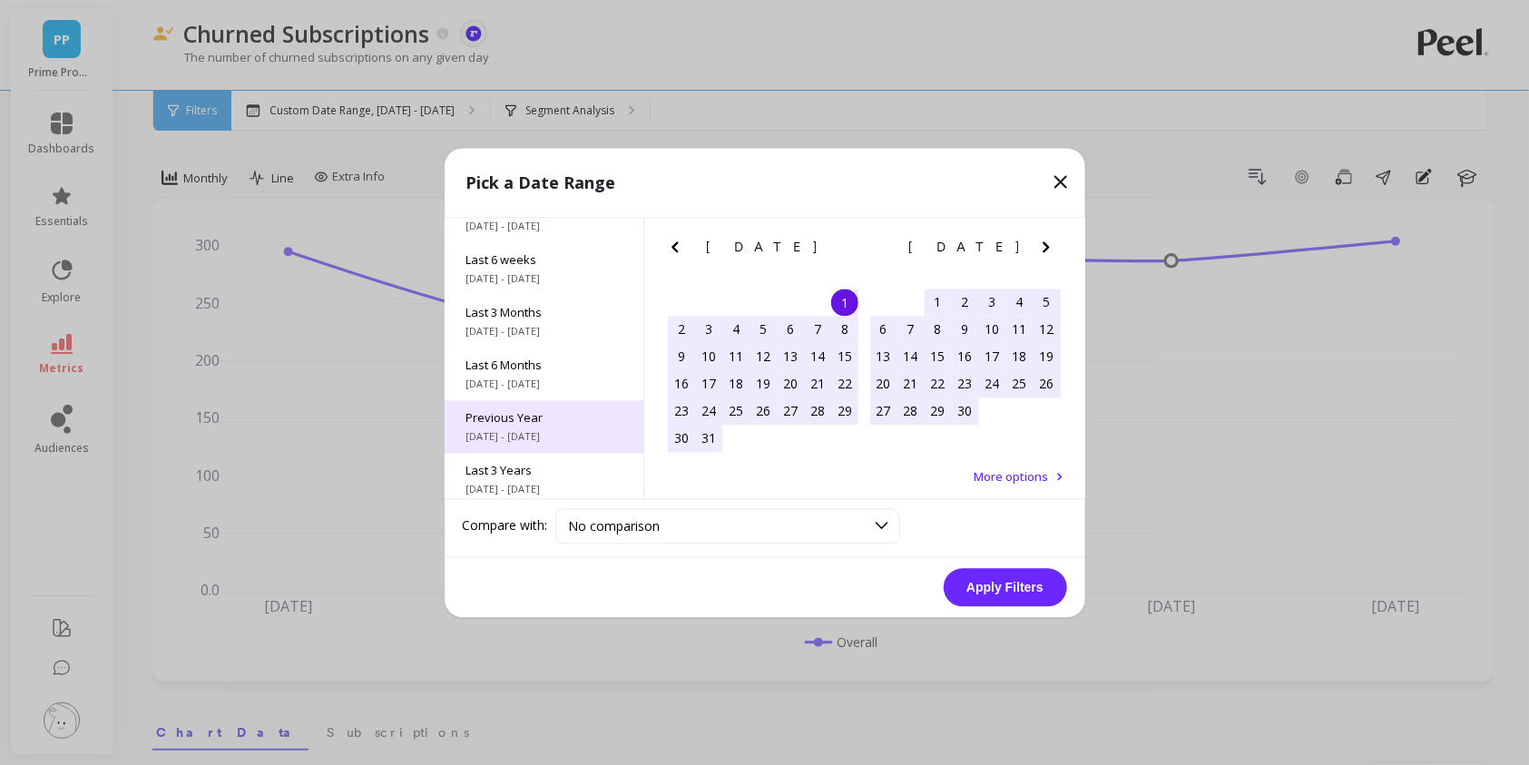
scroll to position [245, 0]
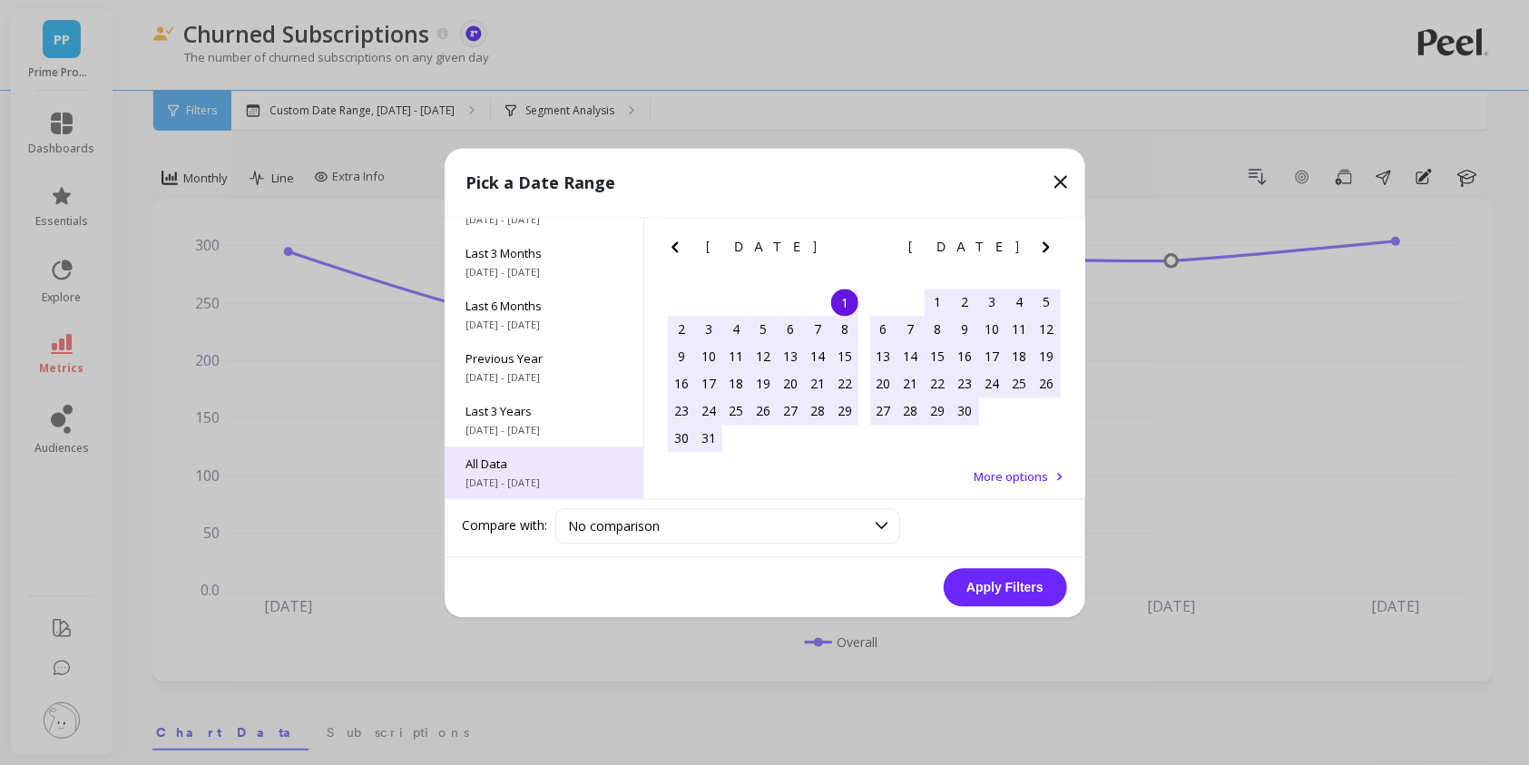
click at [533, 482] on span "[DATE] - [DATE]" at bounding box center [543, 482] width 155 height 15
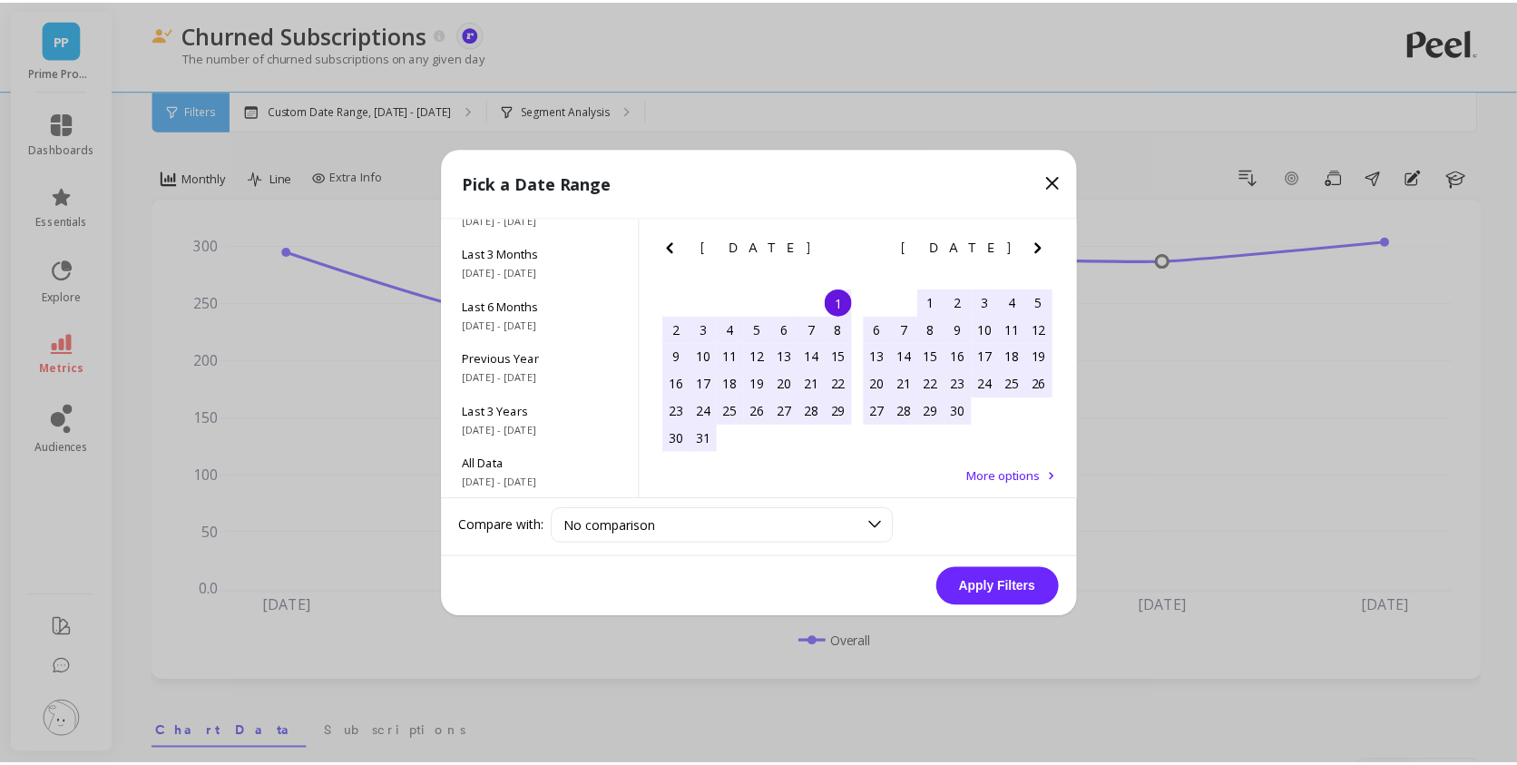
scroll to position [0, 0]
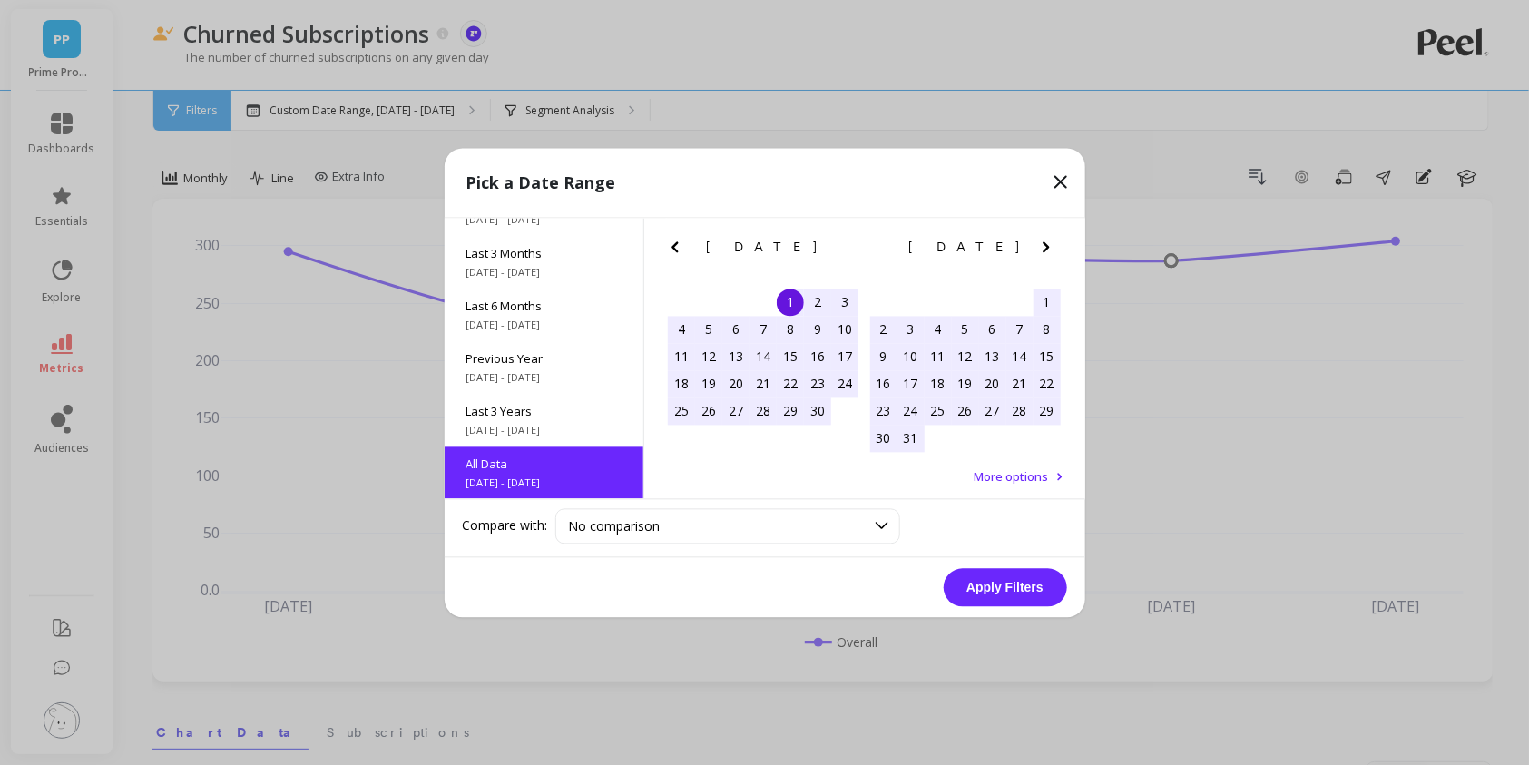
click at [989, 586] on button "Apply Filters" at bounding box center [1004, 587] width 123 height 38
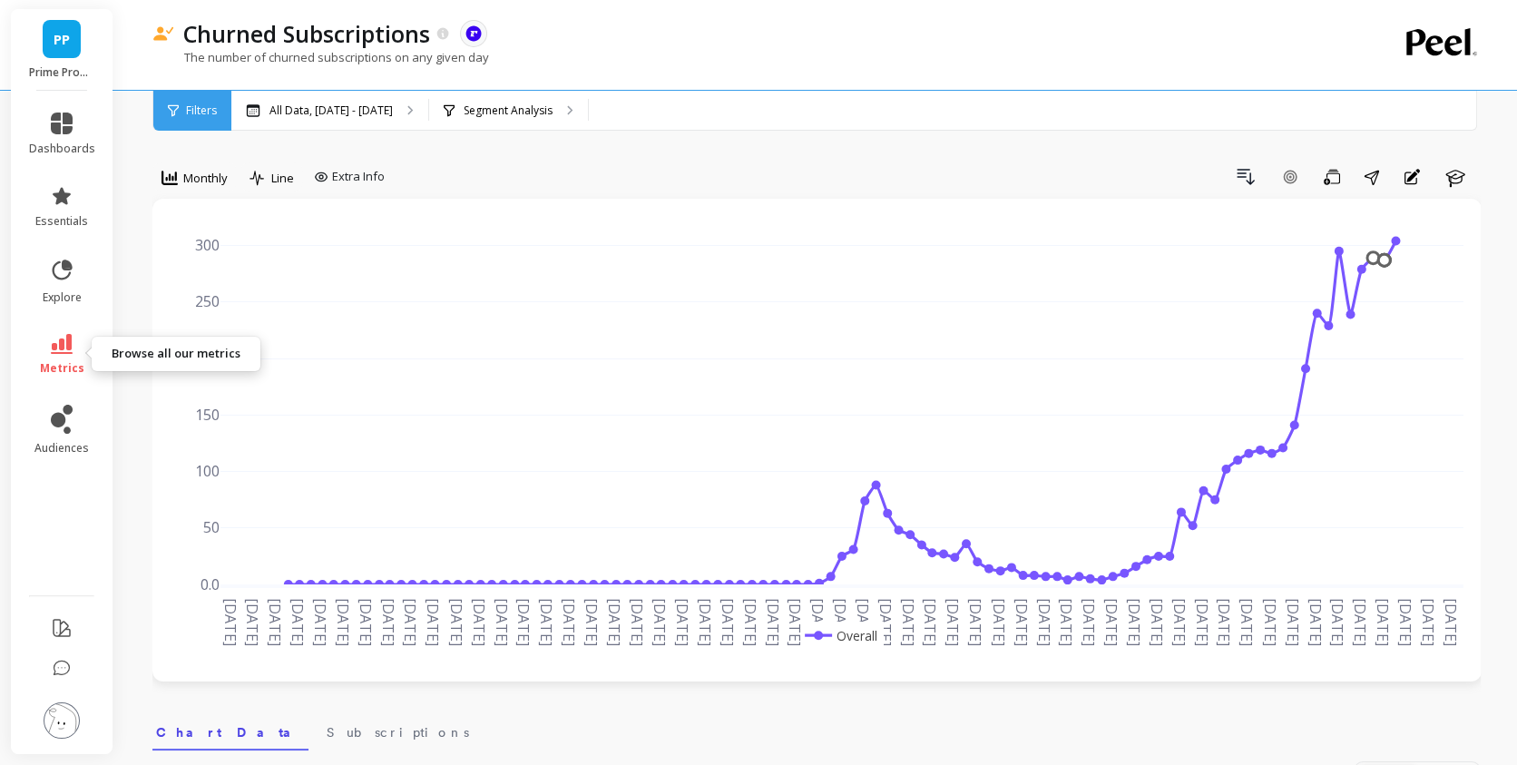
click at [40, 357] on link "metrics" at bounding box center [62, 355] width 66 height 42
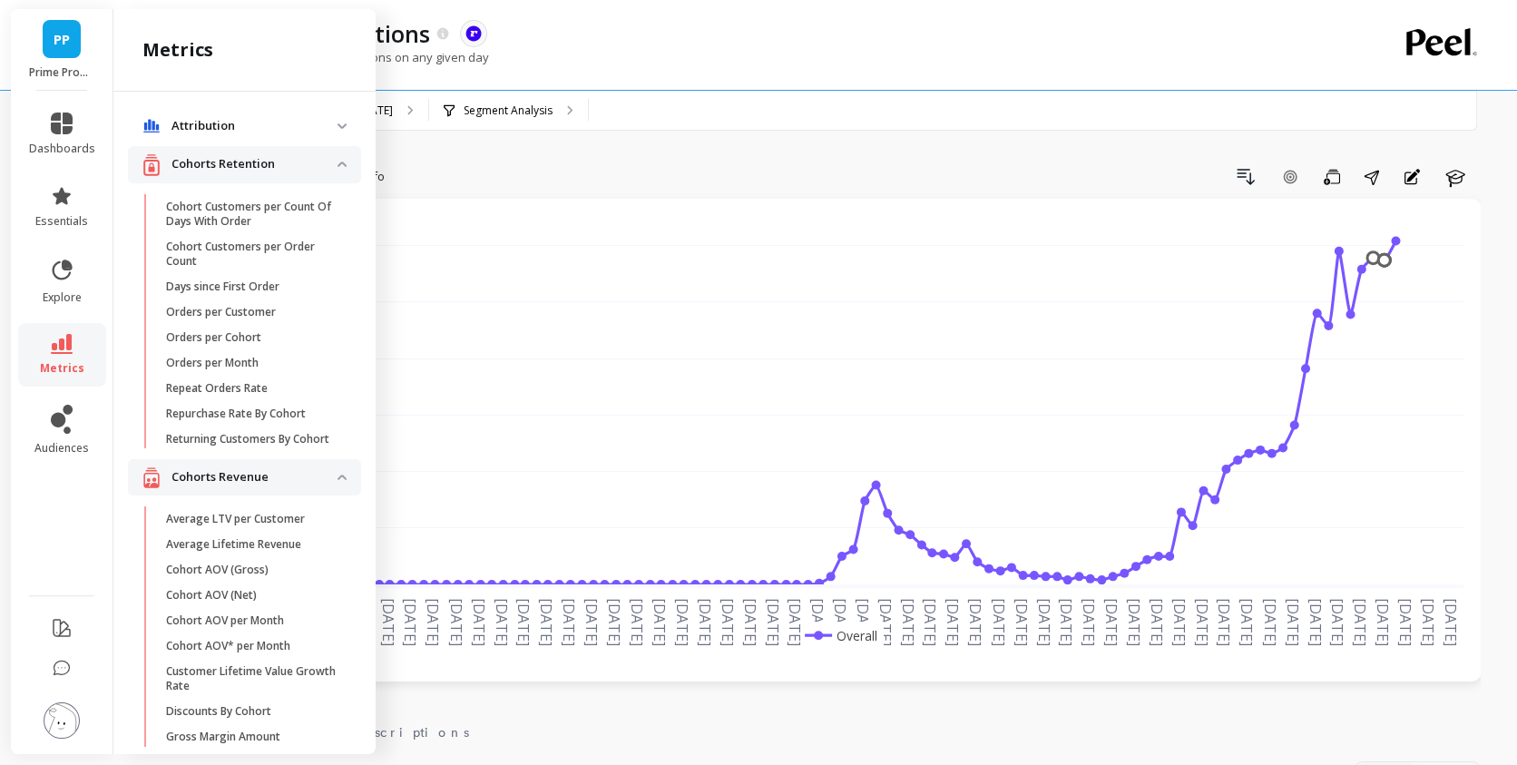
scroll to position [2584, 0]
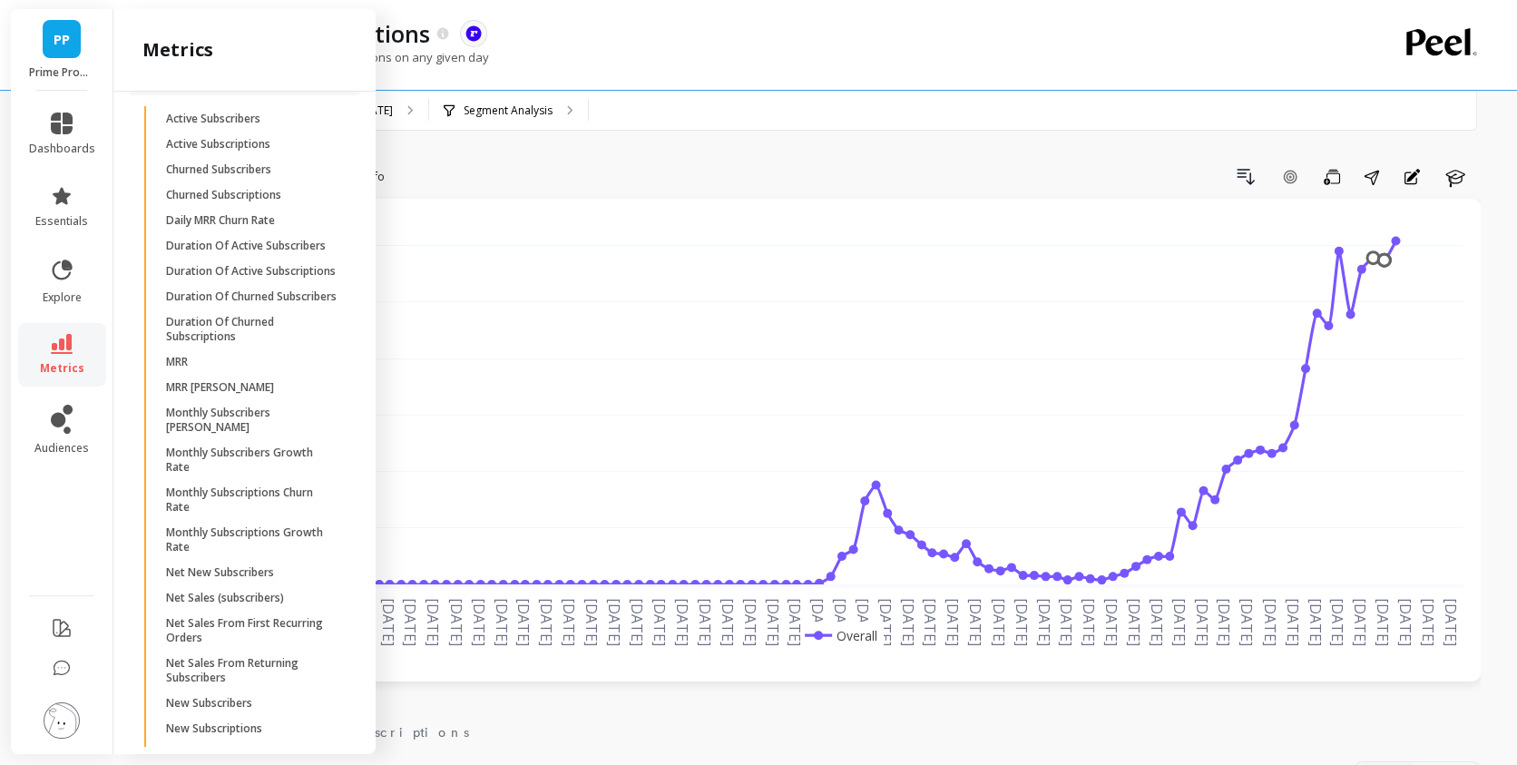
click at [122, 576] on div "Attribution Attribution Dashboard Orders By Channel Payback Period Revenue By C…" at bounding box center [244, 419] width 262 height 655
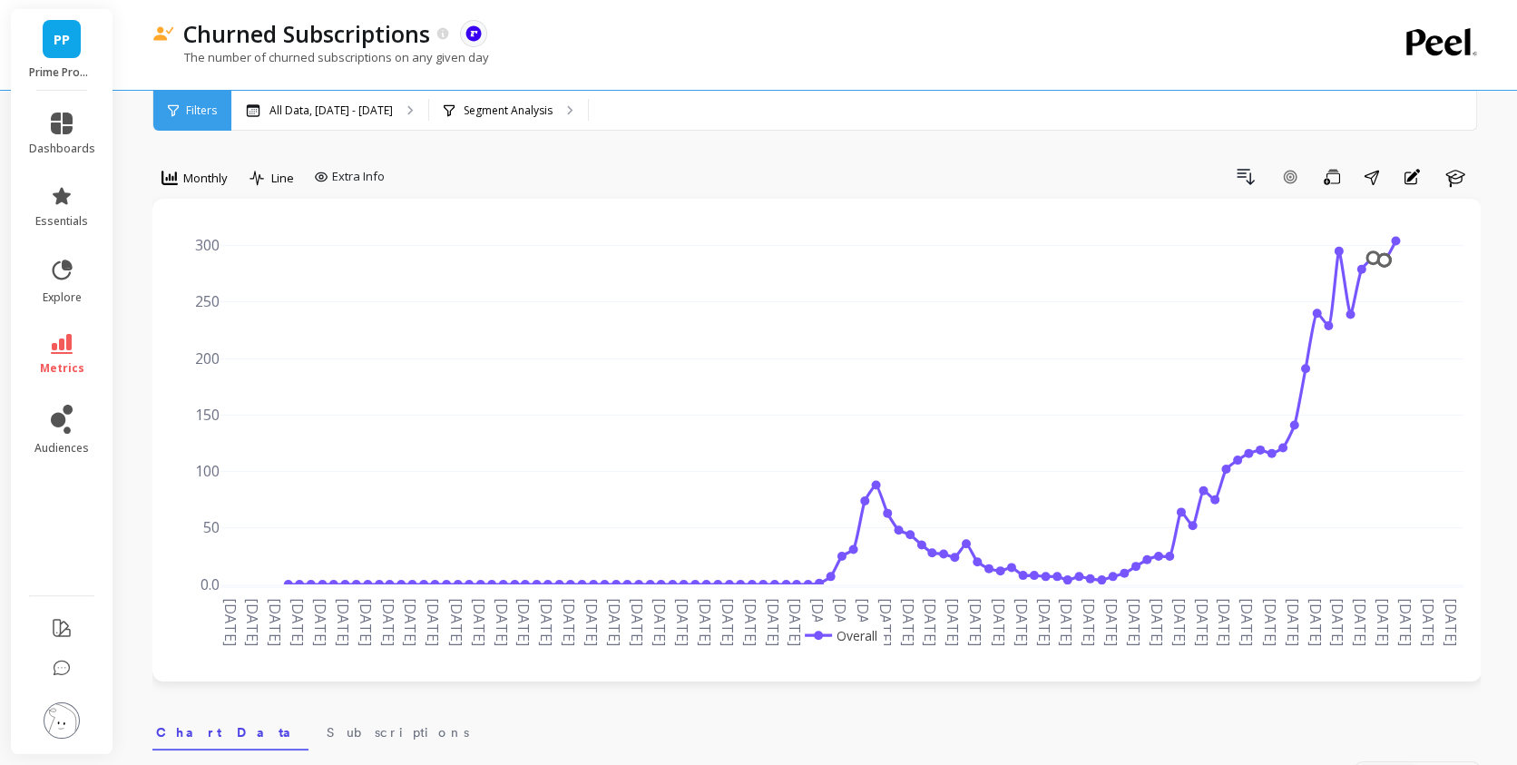
scroll to position [0, 0]
click at [70, 361] on span "metrics" at bounding box center [62, 368] width 44 height 15
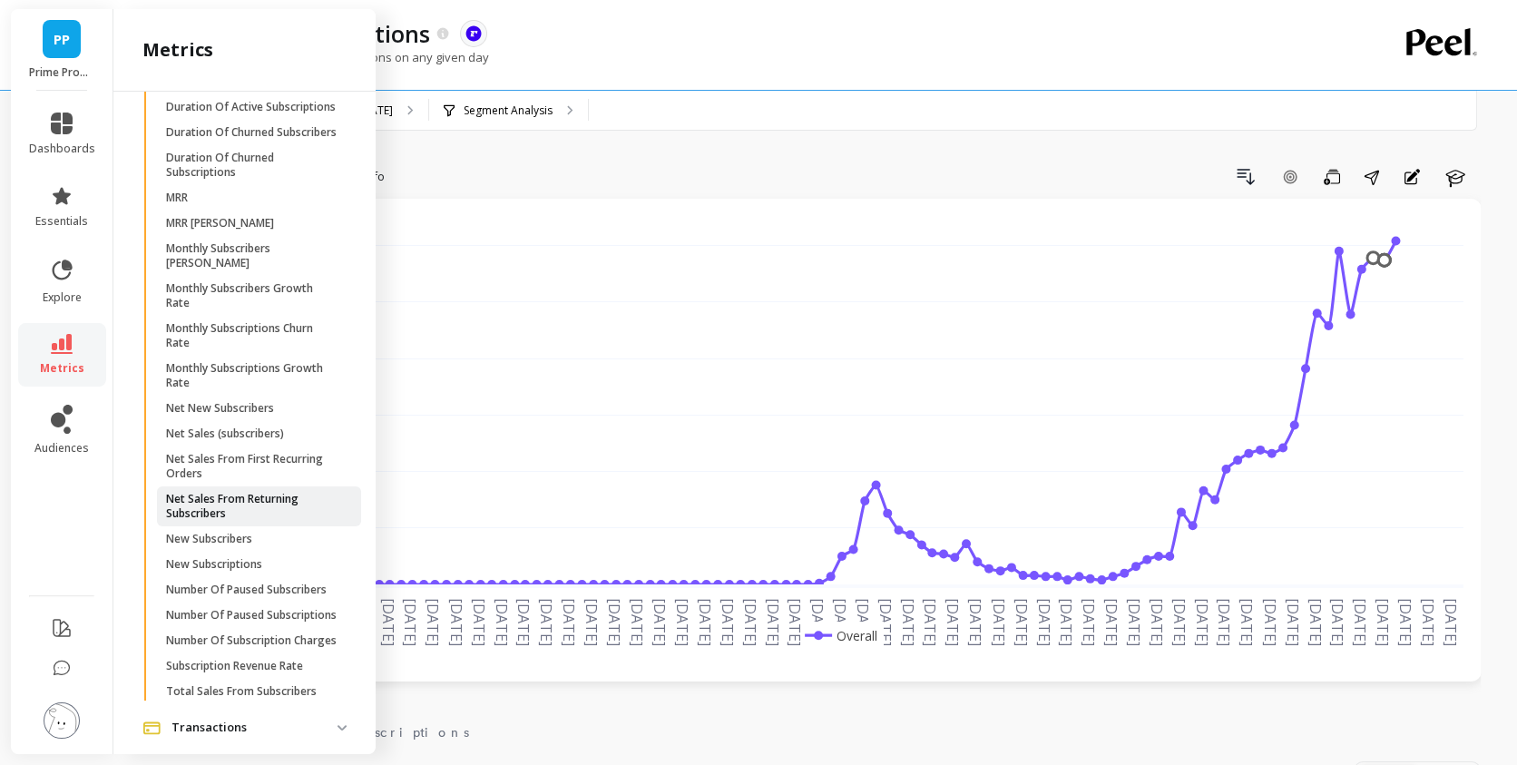
scroll to position [2767, 0]
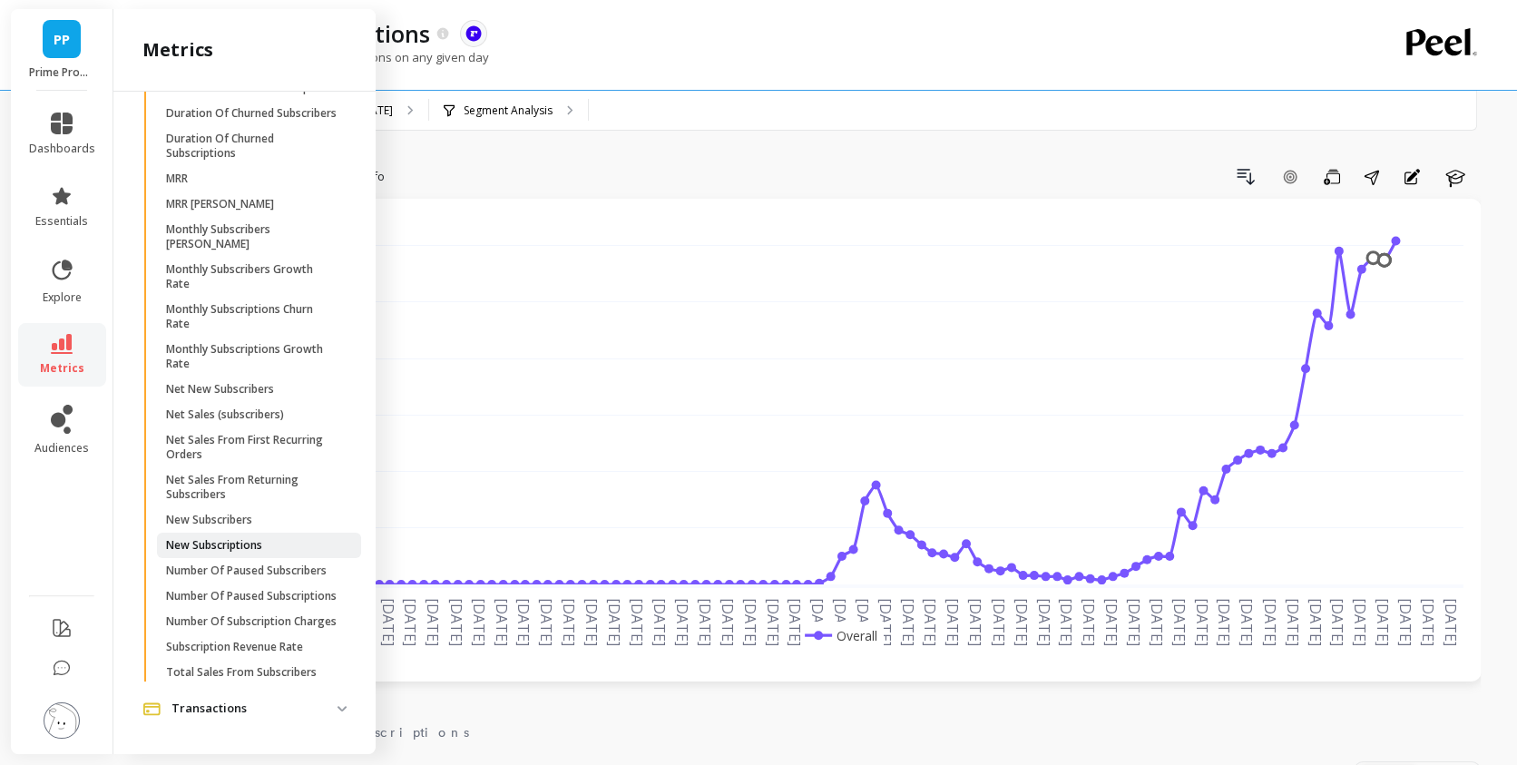
click at [267, 552] on span "New Subscriptions" at bounding box center [252, 545] width 173 height 15
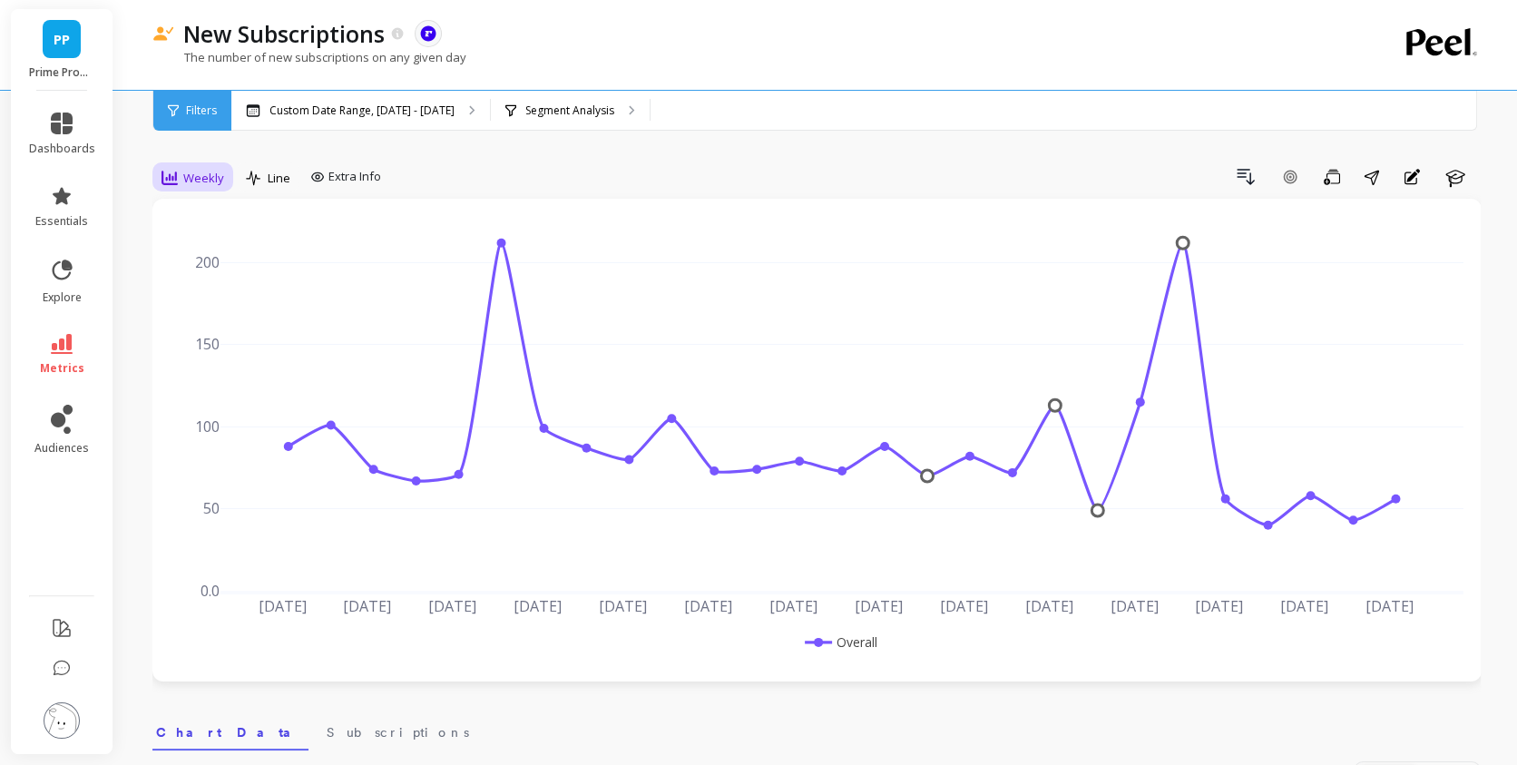
click at [208, 188] on div "Weekly" at bounding box center [192, 178] width 63 height 22
click at [217, 324] on div "Monthly" at bounding box center [219, 322] width 103 height 17
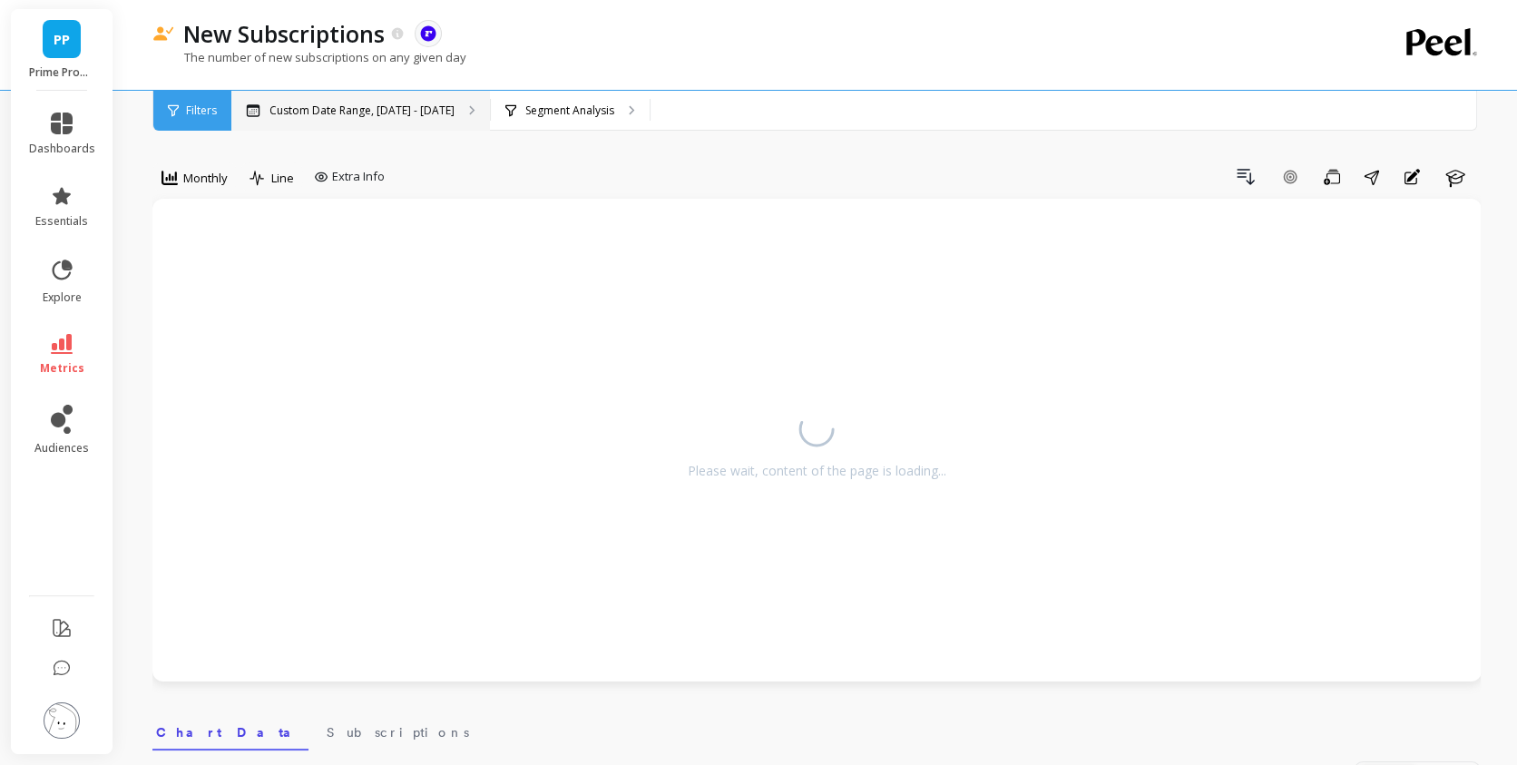
click at [364, 93] on div "Custom Date Range, [DATE] - [DATE]" at bounding box center [360, 111] width 259 height 40
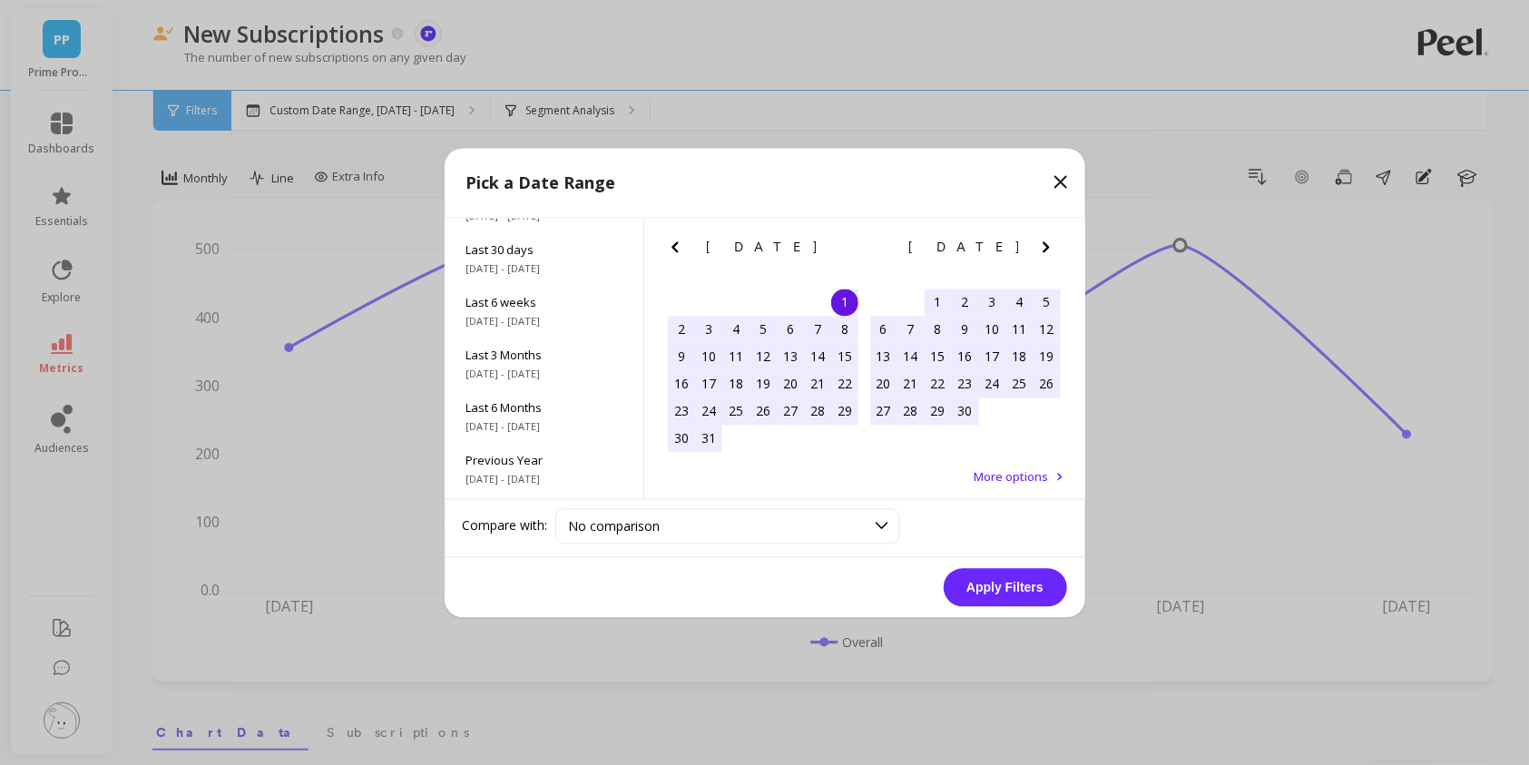
scroll to position [245, 0]
drag, startPoint x: 520, startPoint y: 473, endPoint x: 650, endPoint y: 503, distance: 133.3
click at [520, 472] on div "All Data [DATE] - [DATE]" at bounding box center [544, 472] width 199 height 53
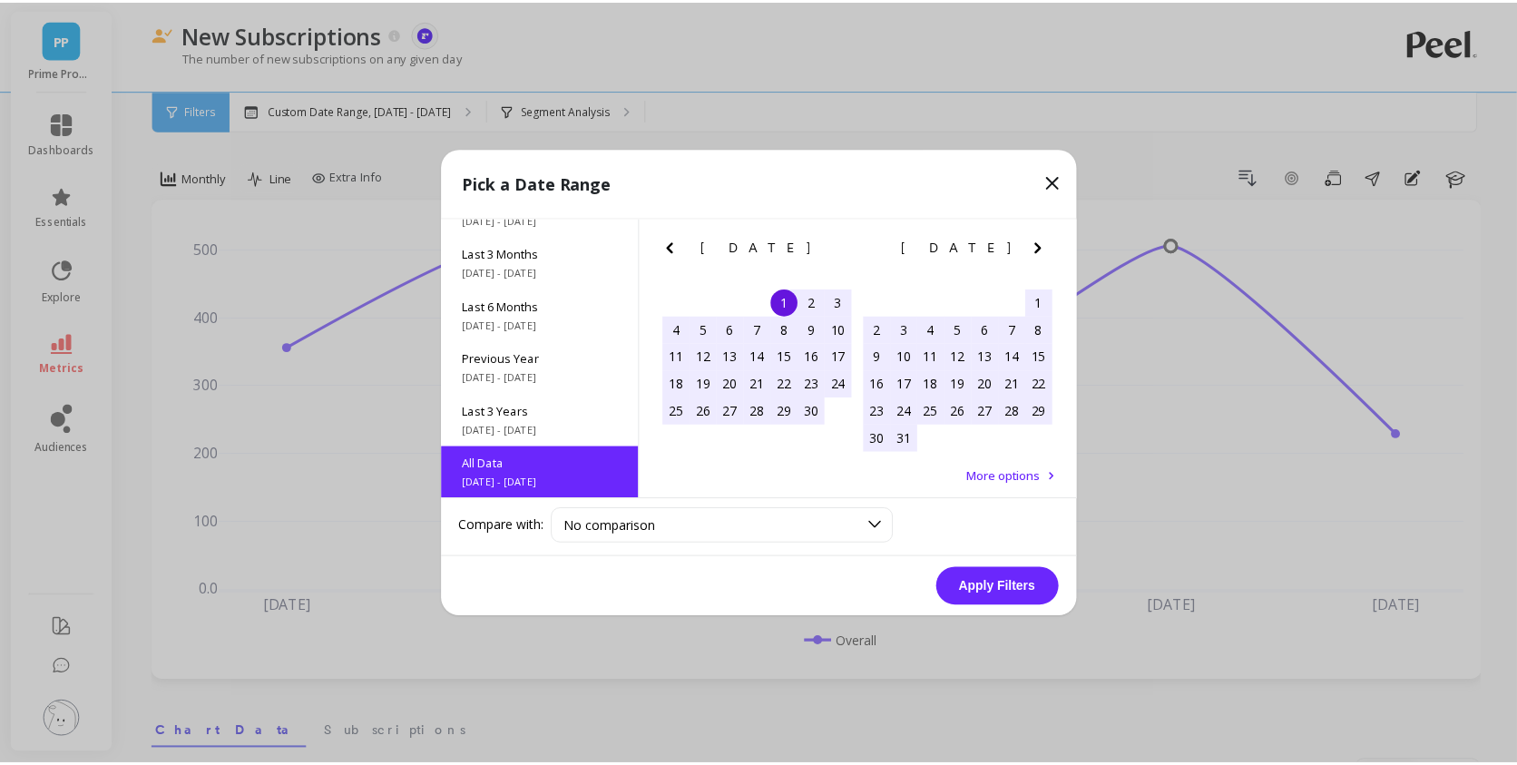
scroll to position [0, 0]
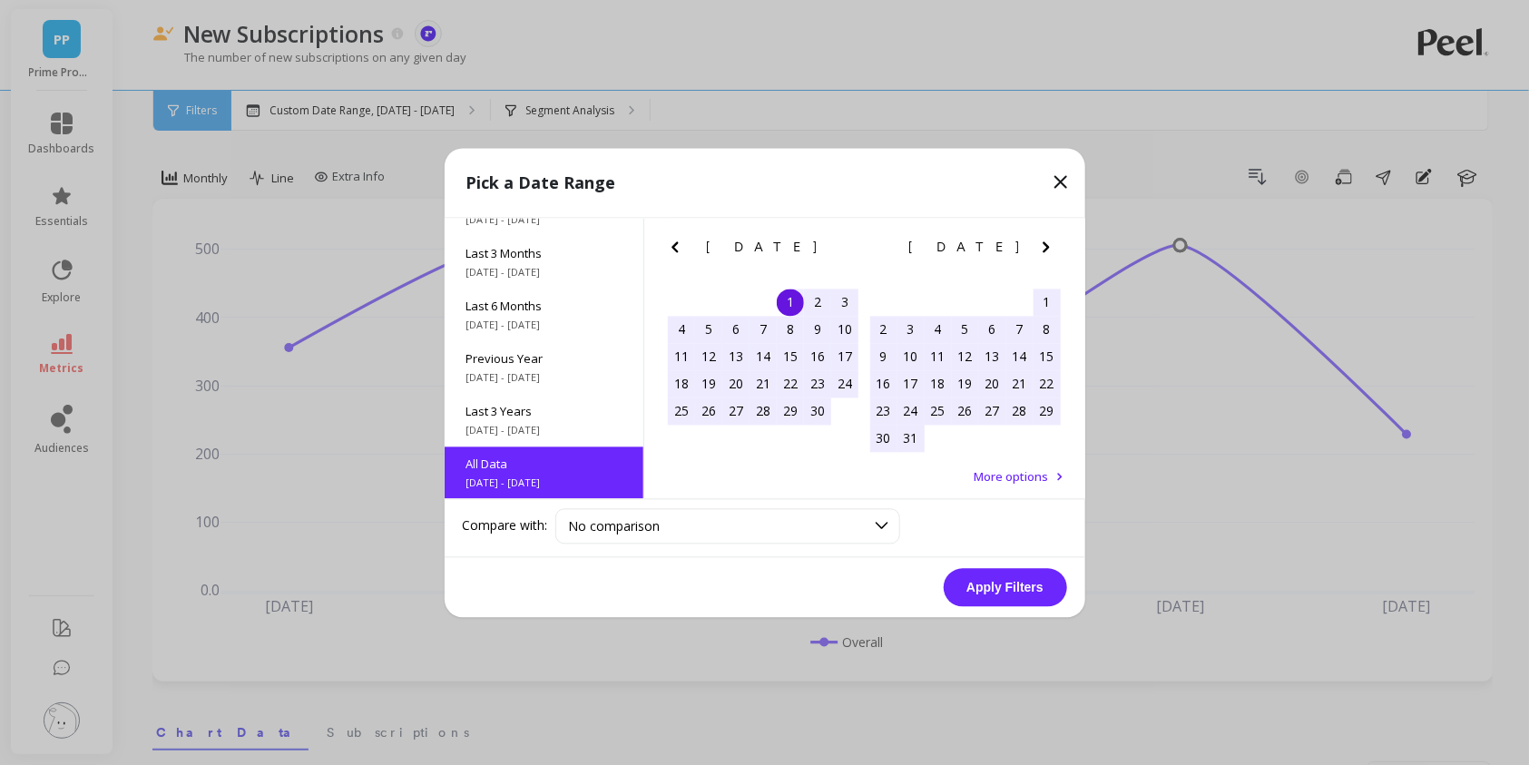
click at [993, 578] on button "Apply Filters" at bounding box center [1004, 587] width 123 height 38
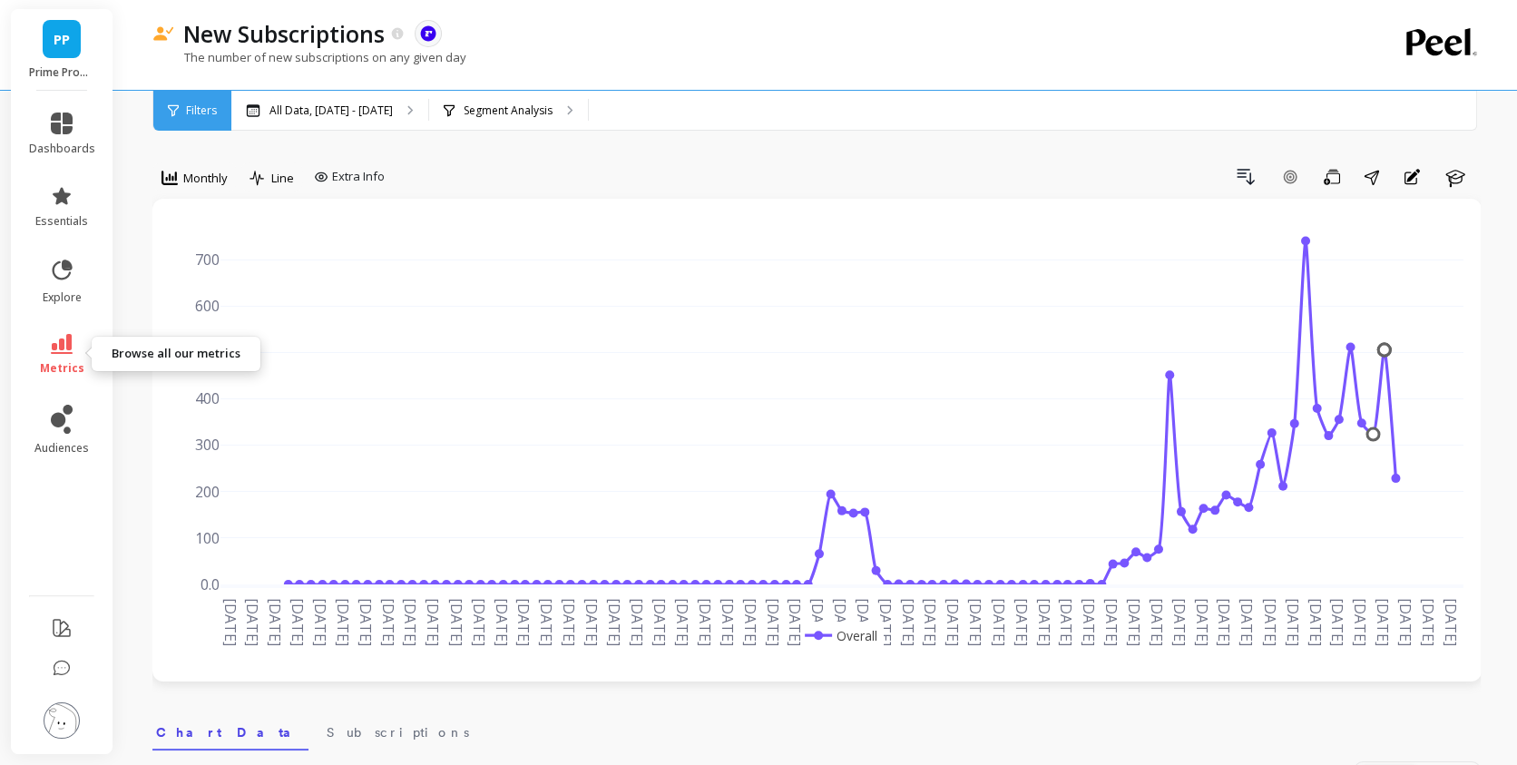
click at [83, 347] on link "metrics" at bounding box center [62, 355] width 66 height 42
click at [743, 64] on div "The number of new subscriptions on any given day" at bounding box center [741, 66] width 1179 height 34
click at [44, 351] on link "metrics" at bounding box center [62, 355] width 66 height 42
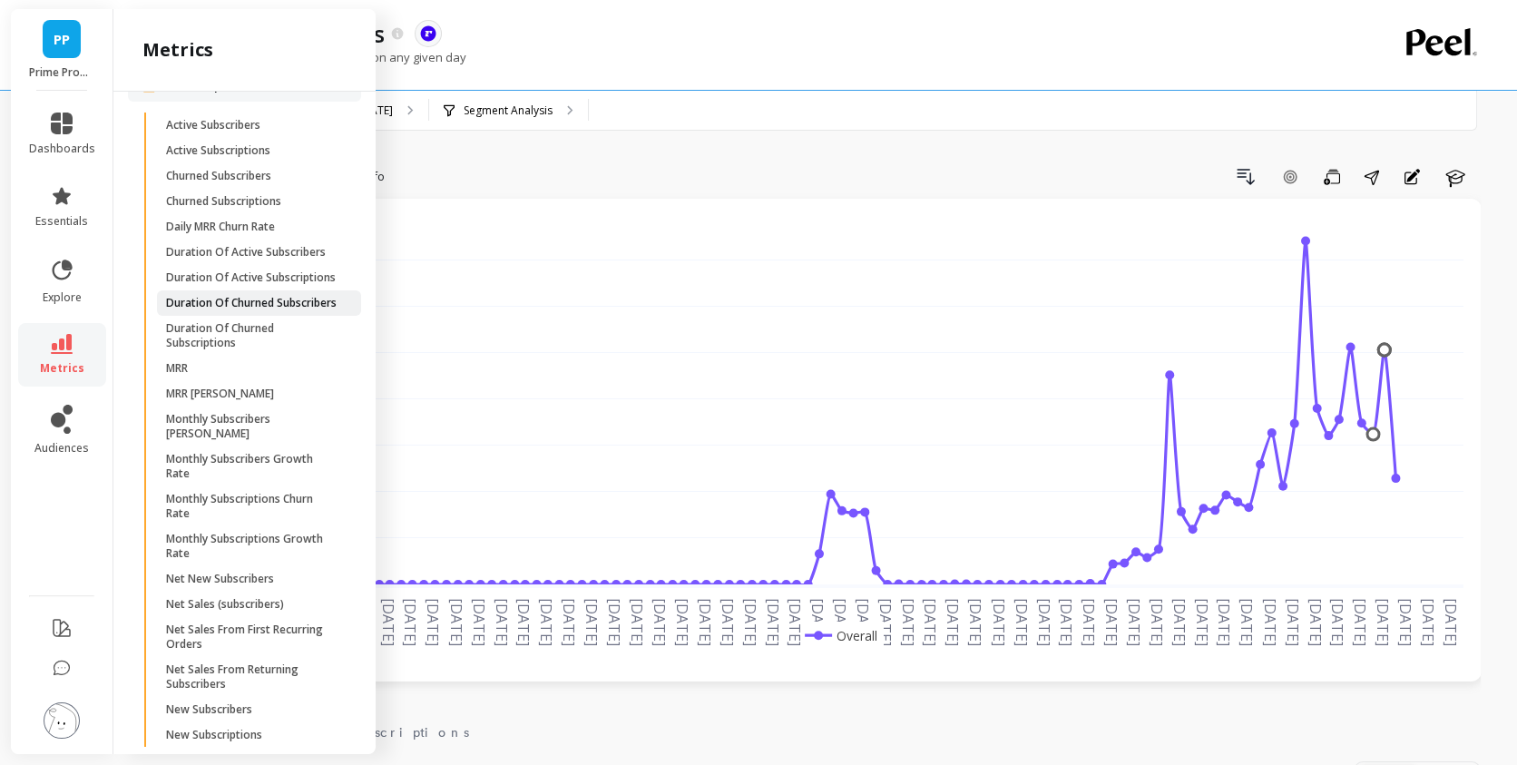
scroll to position [2540, 0]
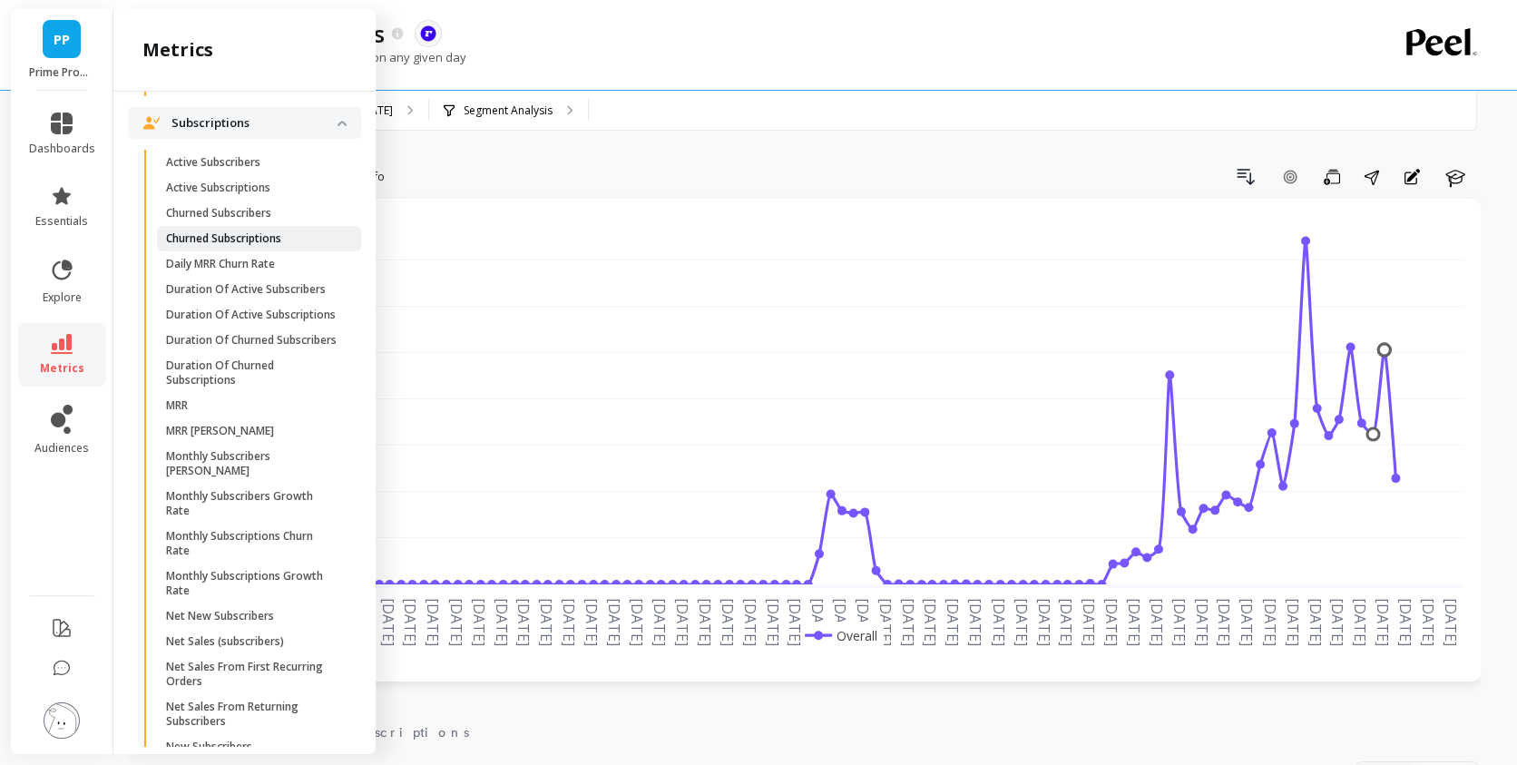
click at [261, 246] on p "Churned Subscriptions" at bounding box center [223, 238] width 115 height 15
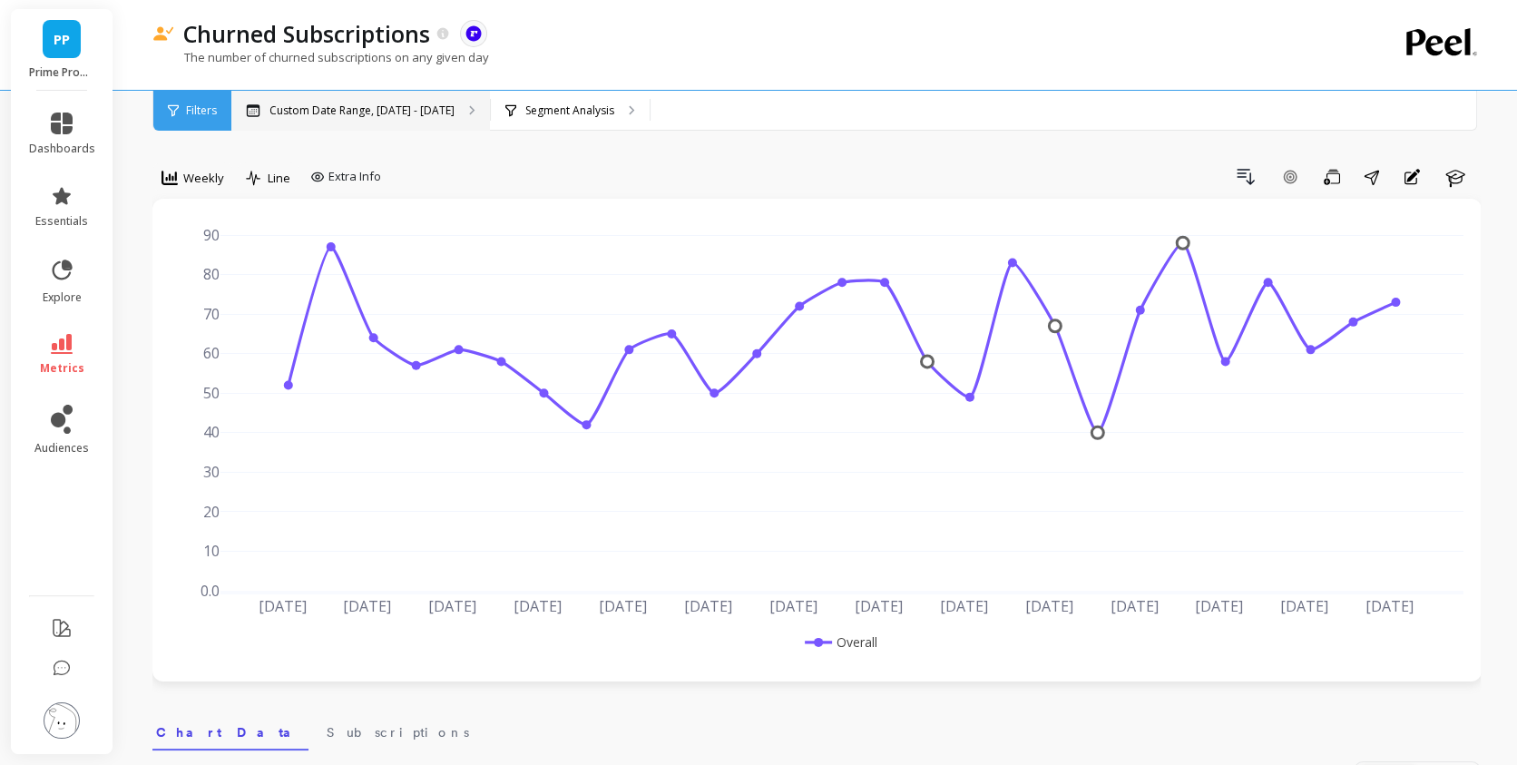
click at [377, 118] on div "Custom Date Range, [DATE] - [DATE]" at bounding box center [360, 111] width 259 height 40
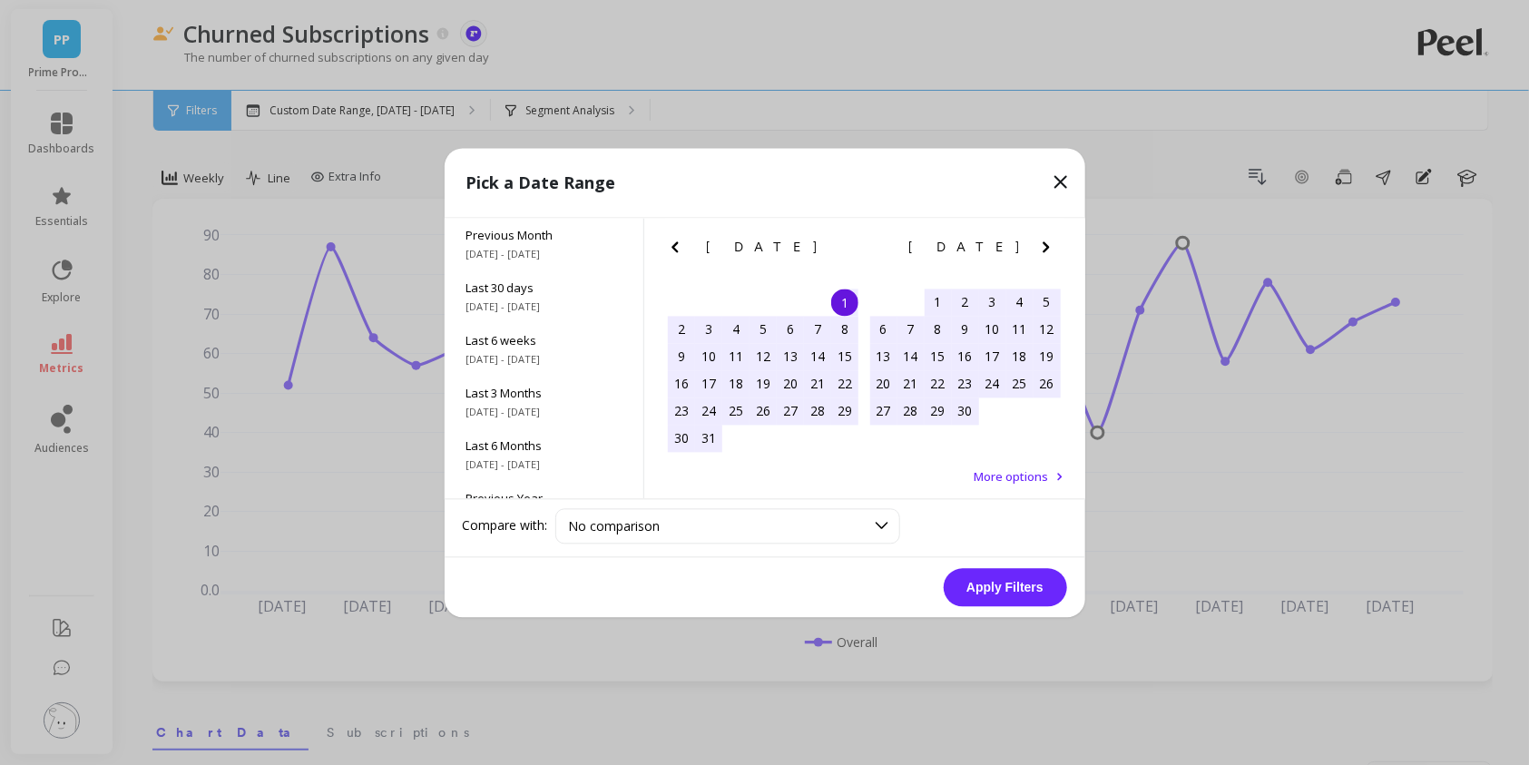
scroll to position [245, 0]
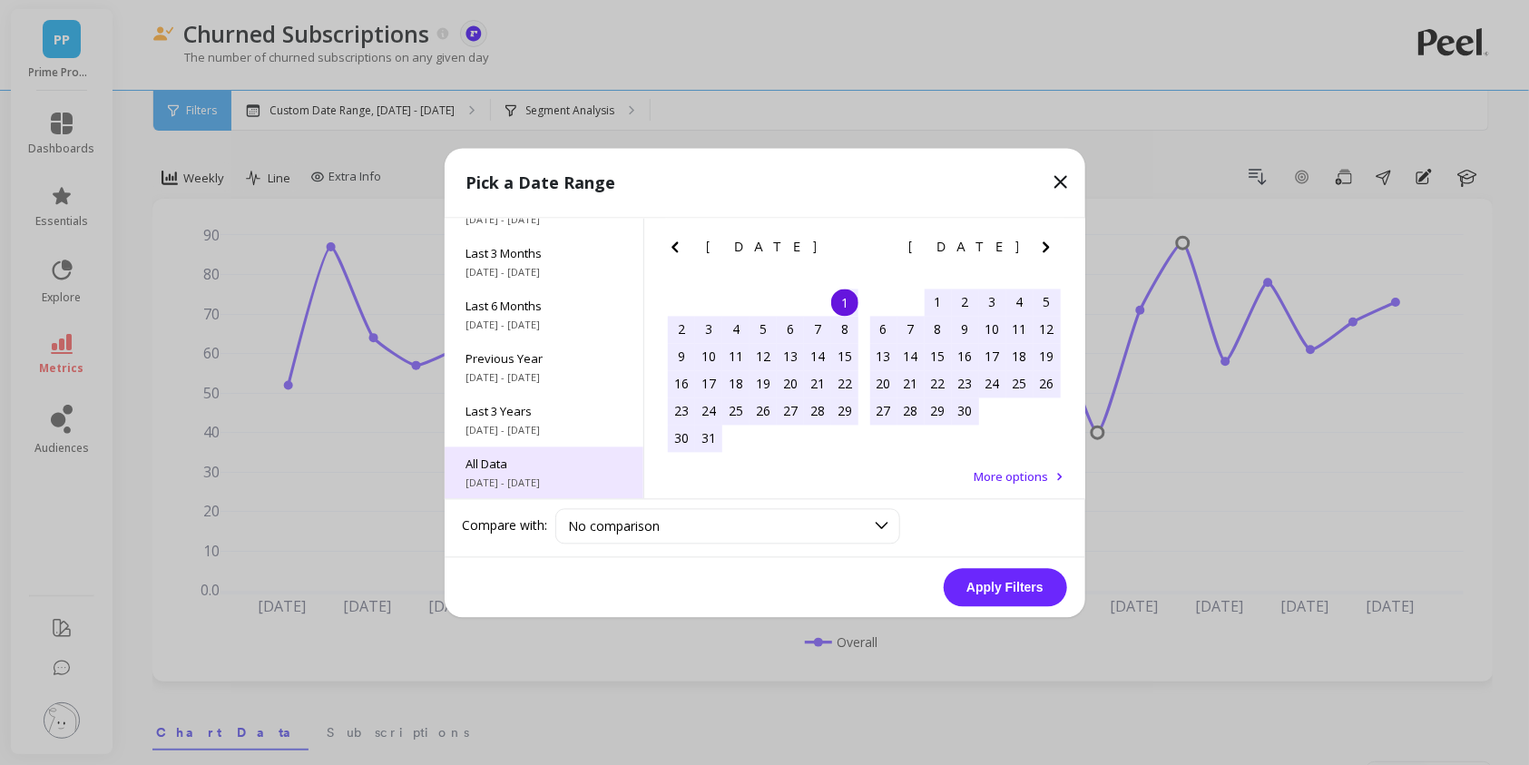
click at [520, 460] on span "All Data" at bounding box center [543, 463] width 155 height 16
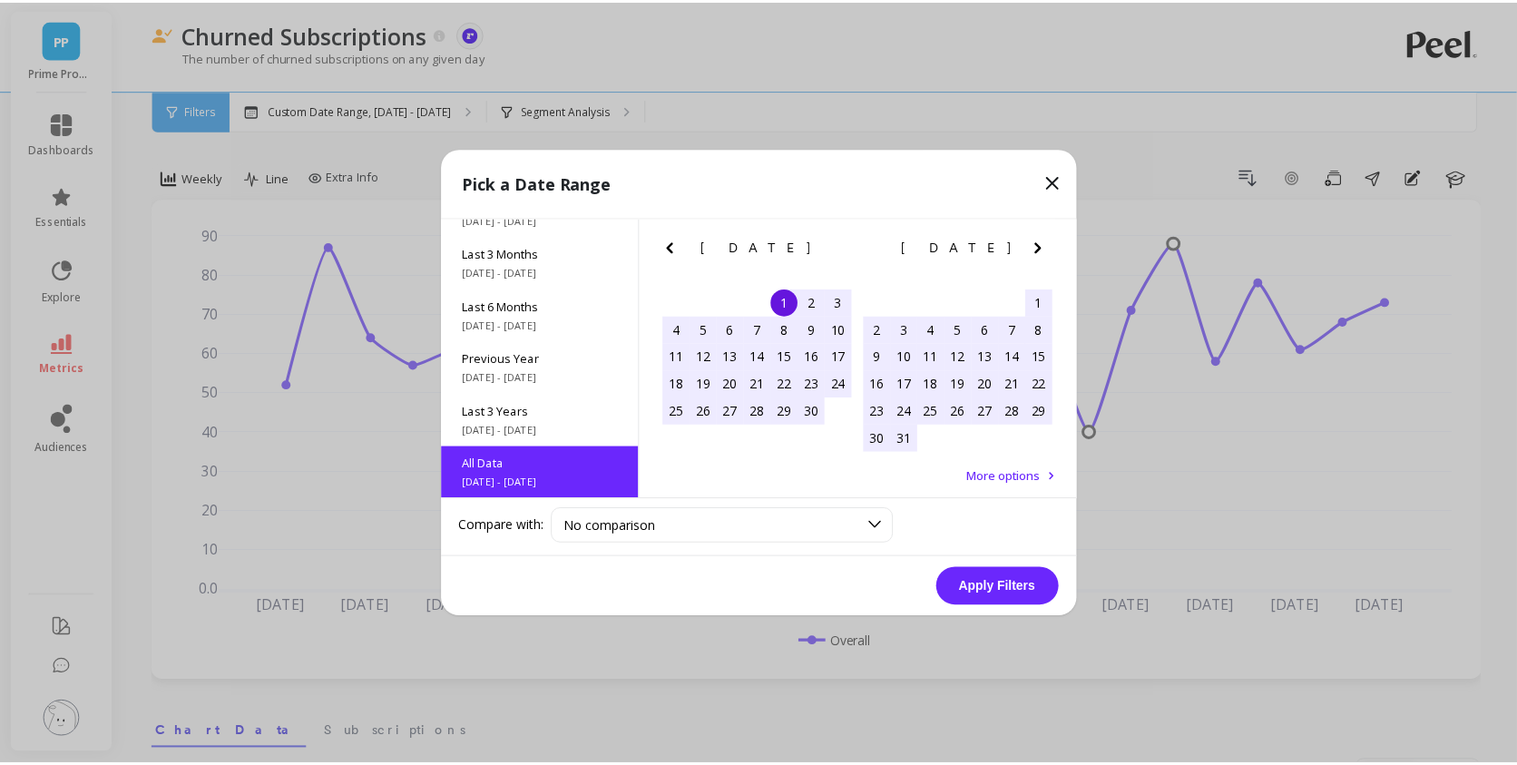
scroll to position [0, 0]
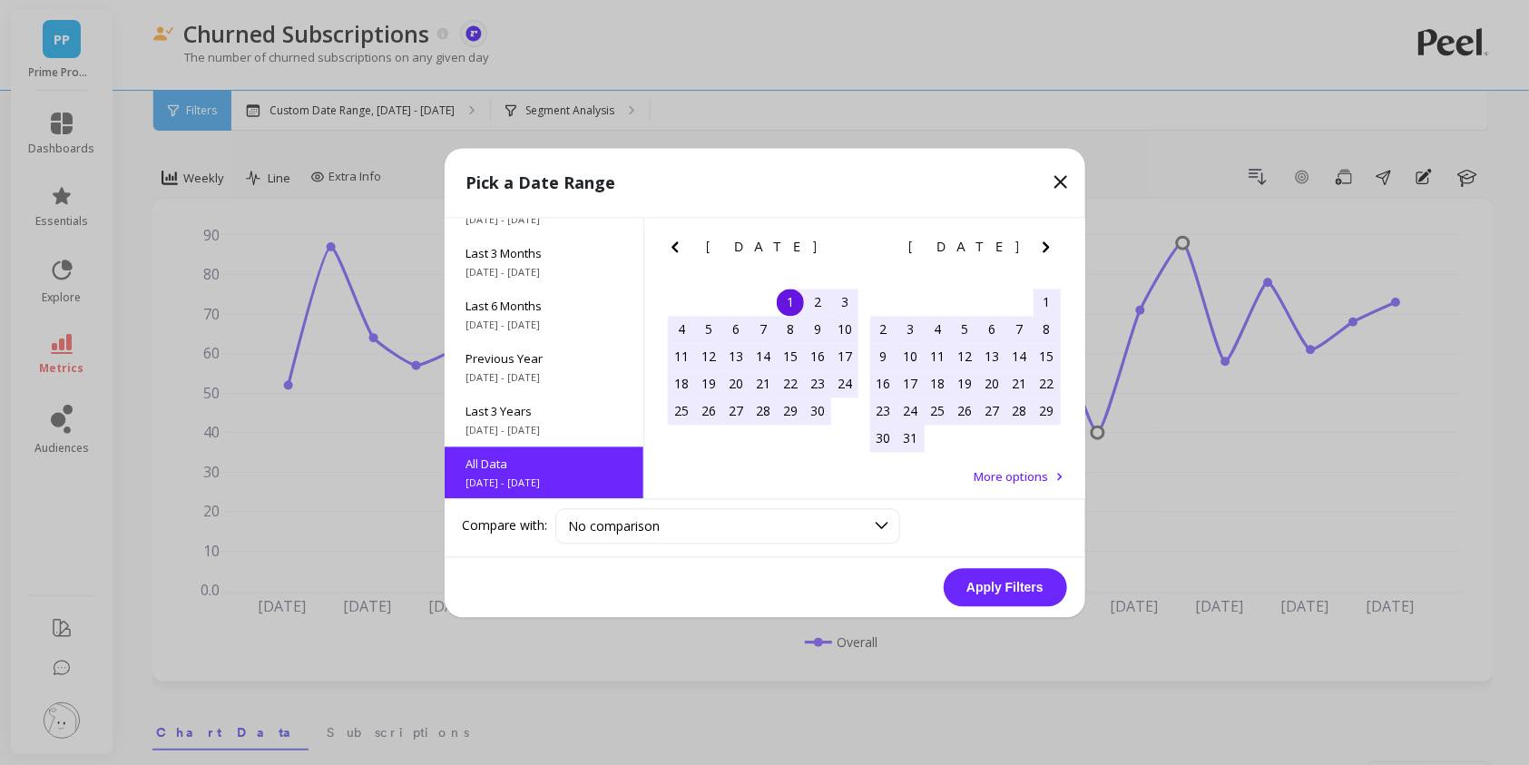
click at [966, 571] on button "Apply Filters" at bounding box center [1004, 587] width 123 height 38
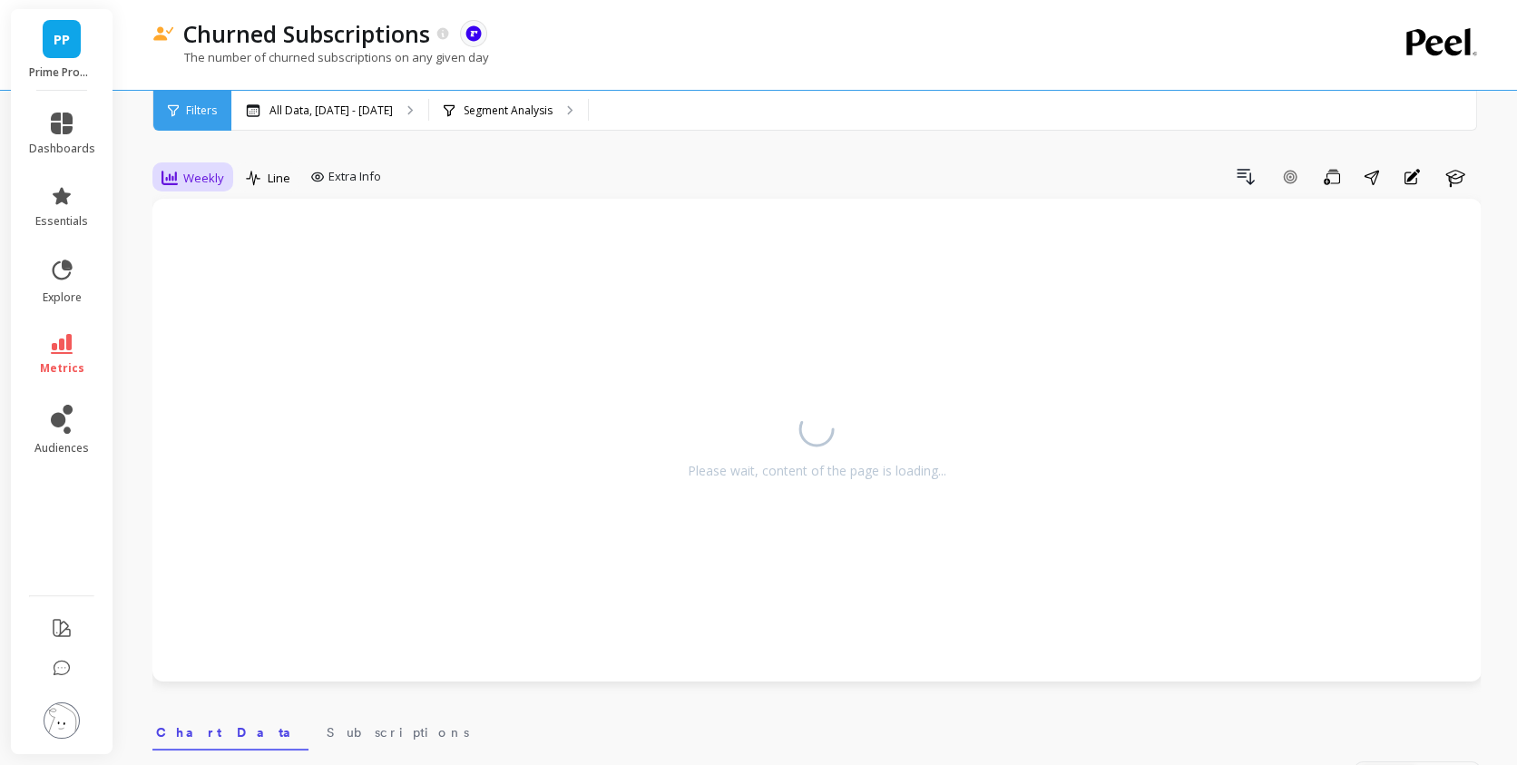
click at [195, 183] on span "Weekly" at bounding box center [203, 178] width 41 height 17
click at [226, 314] on div "Monthly" at bounding box center [219, 322] width 103 height 17
click at [463, 171] on div "Drill Down Add Goal Save Share Annotations Learn" at bounding box center [936, 176] width 1089 height 29
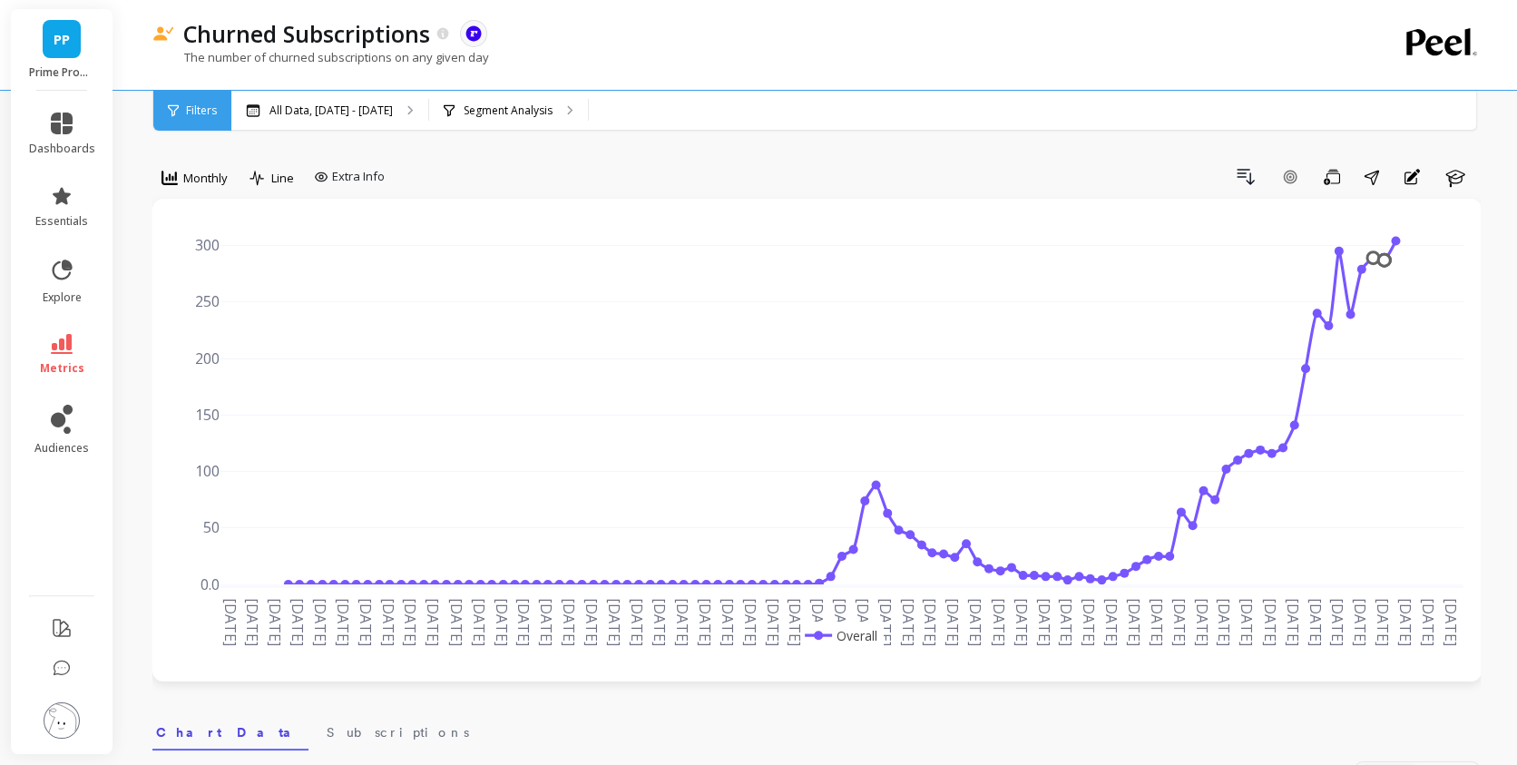
scroll to position [99, 0]
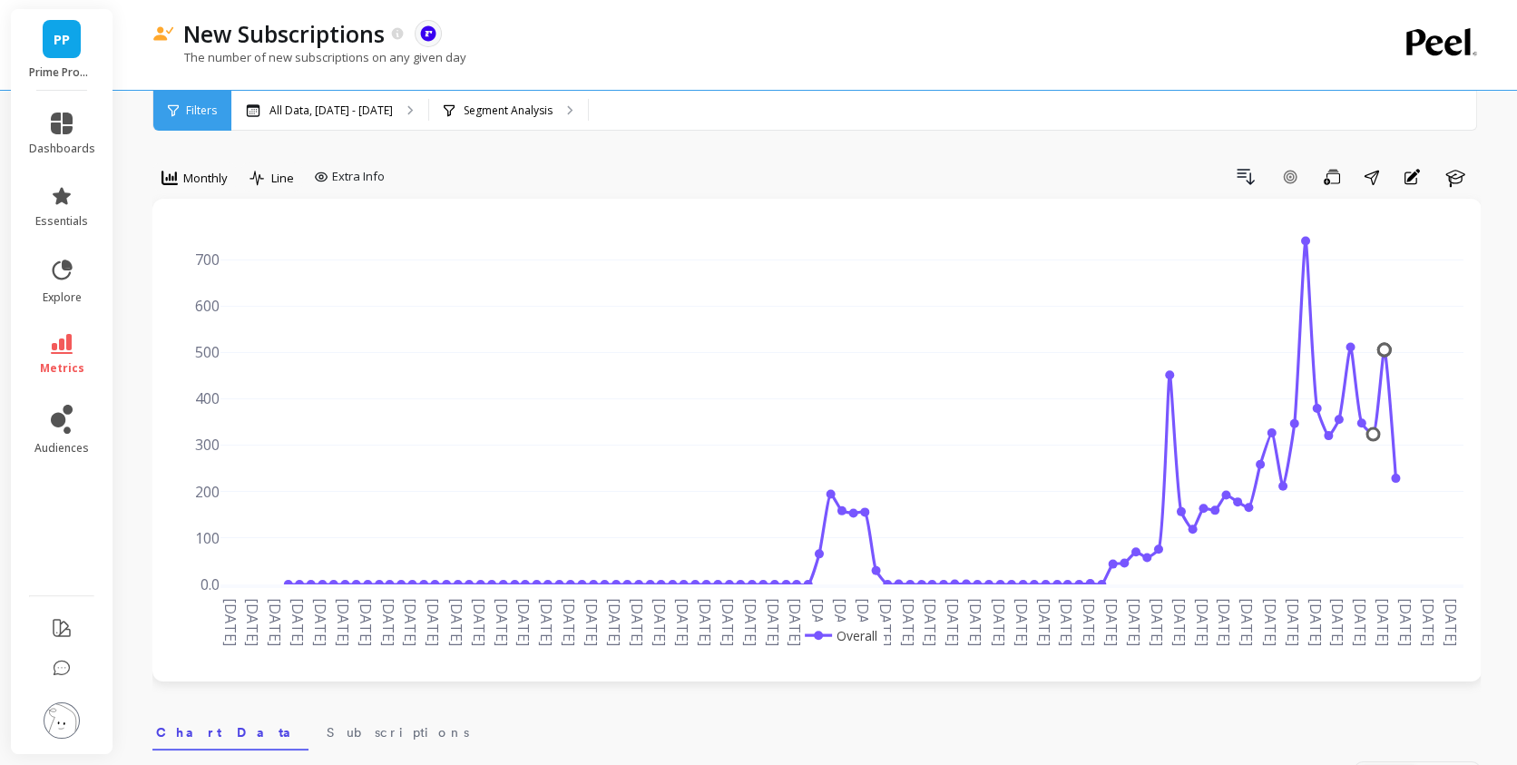
click at [827, 40] on div "New Subscriptions The data you are viewing comes from: ReCharge Payments" at bounding box center [753, 33] width 1158 height 31
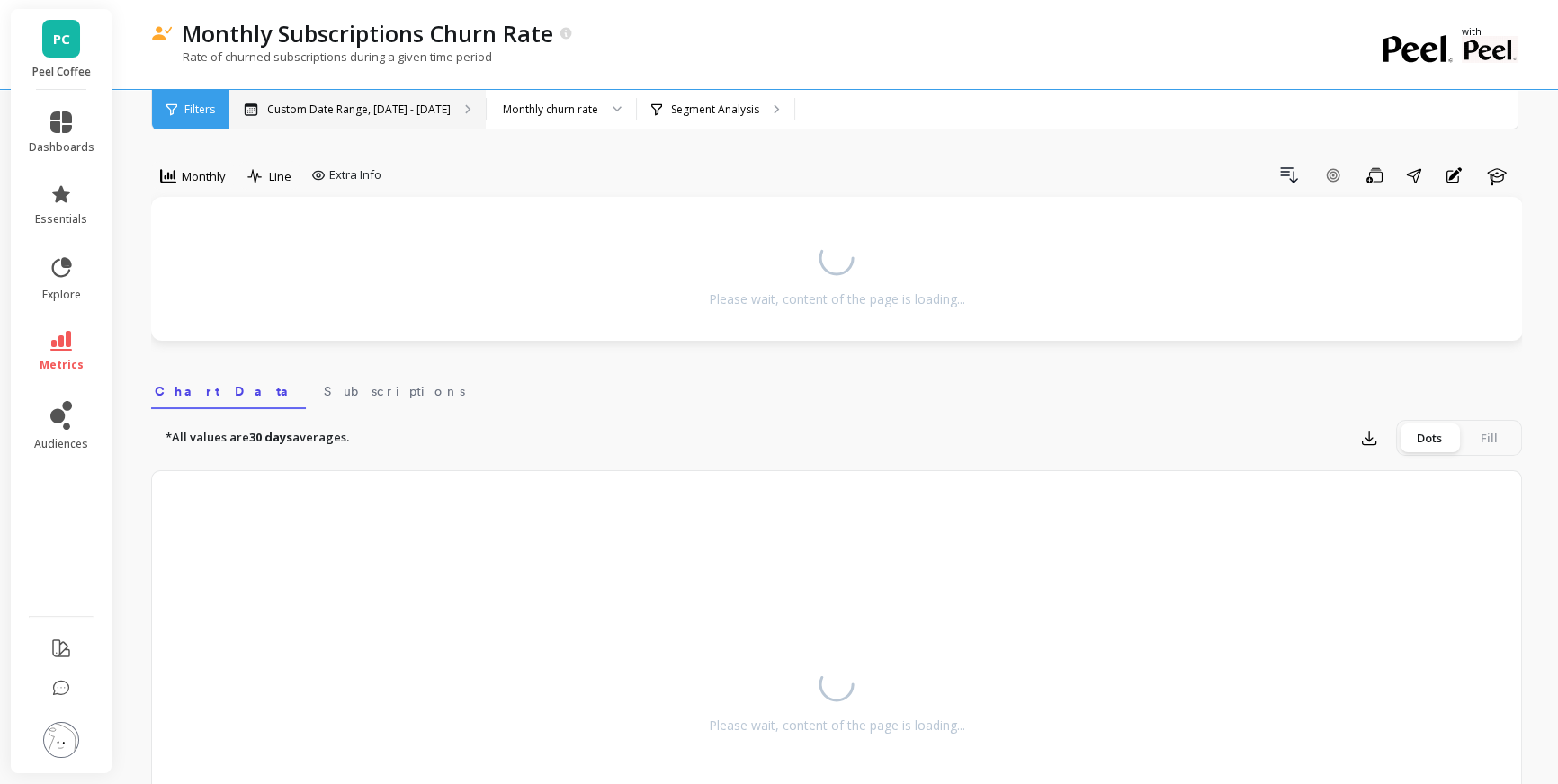
click at [369, 111] on p "Custom Date Range, [DATE] - [DATE]" at bounding box center [358, 109] width 183 height 15
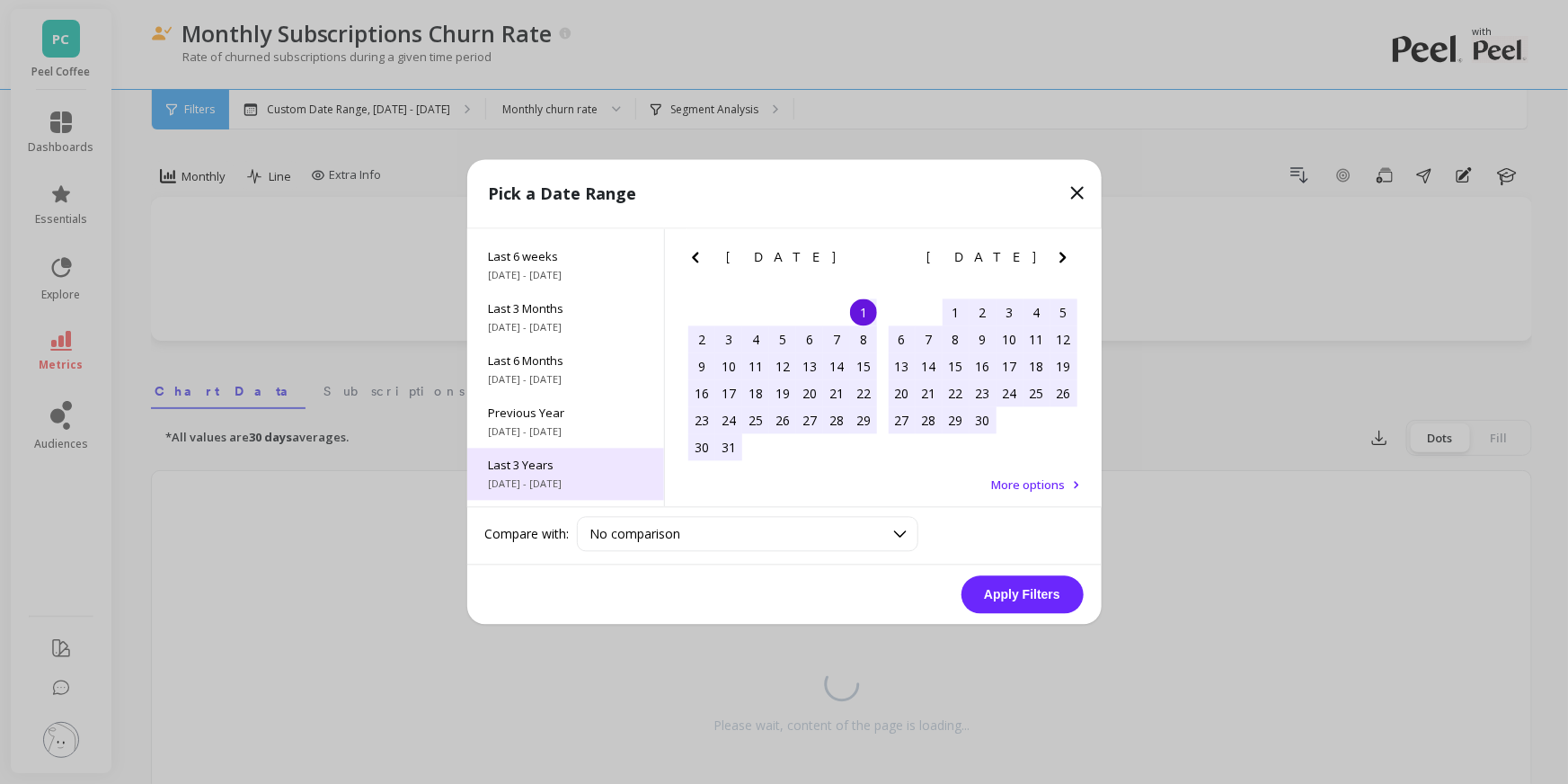
scroll to position [243, 0]
click at [556, 474] on span "All Data" at bounding box center [566, 473] width 154 height 16
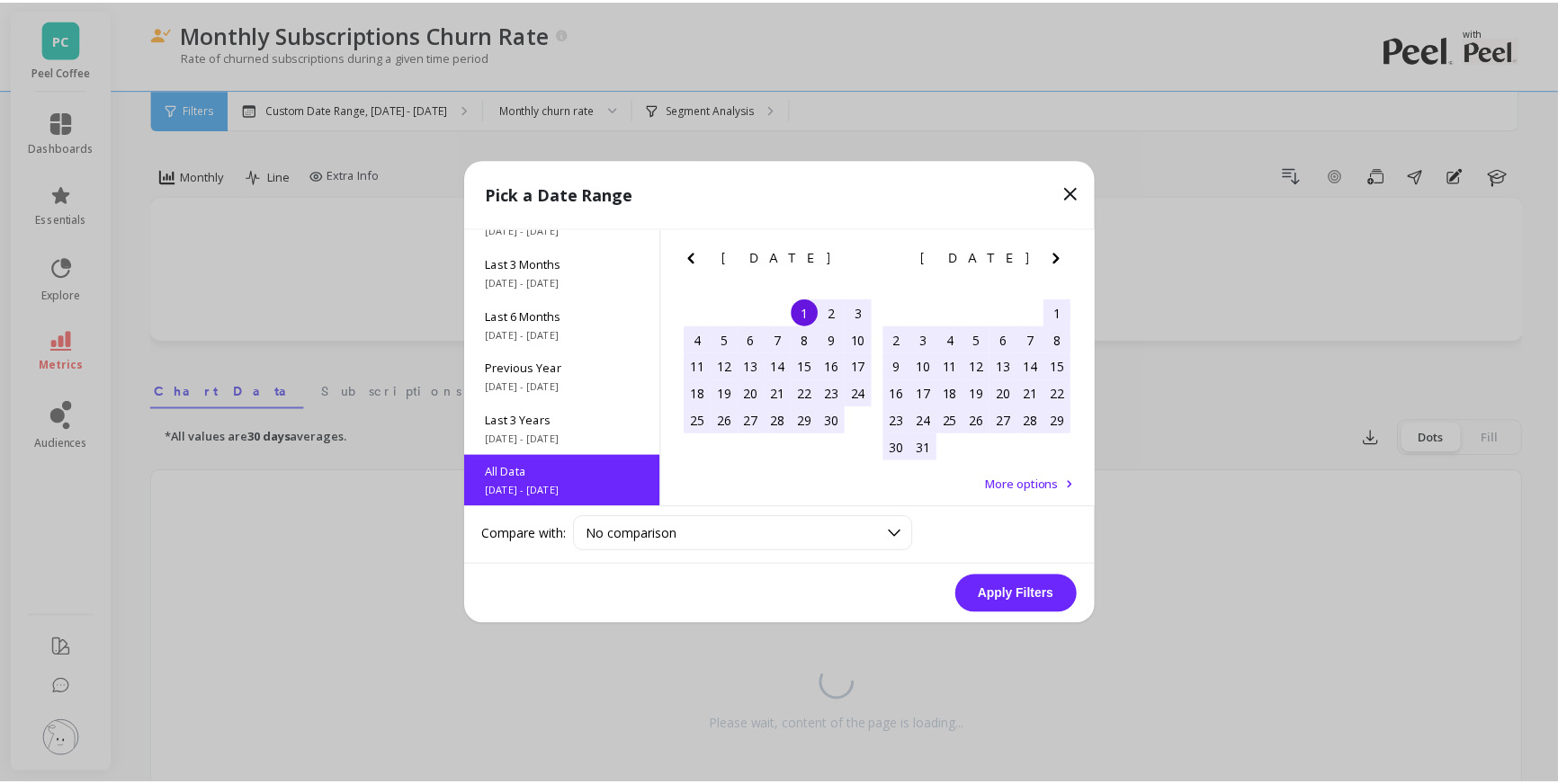
scroll to position [0, 0]
click at [1004, 600] on button "Apply Filters" at bounding box center [1023, 595] width 122 height 38
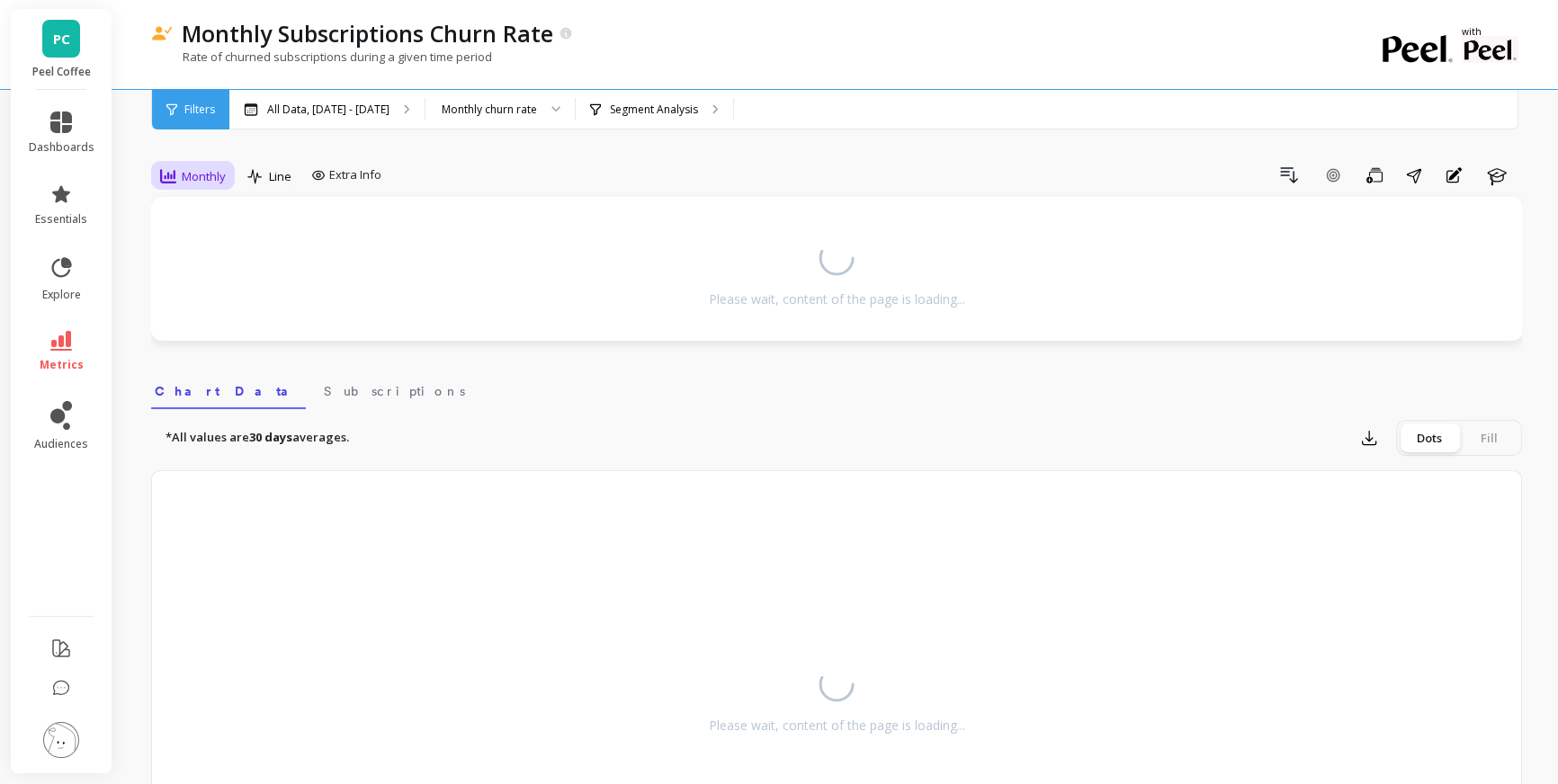
click at [195, 182] on span "Monthly" at bounding box center [203, 176] width 44 height 17
click at [538, 187] on div "Drill Down Add Goal Save Share Annotations Learn" at bounding box center [955, 174] width 1134 height 29
